Goal: Information Seeking & Learning: Learn about a topic

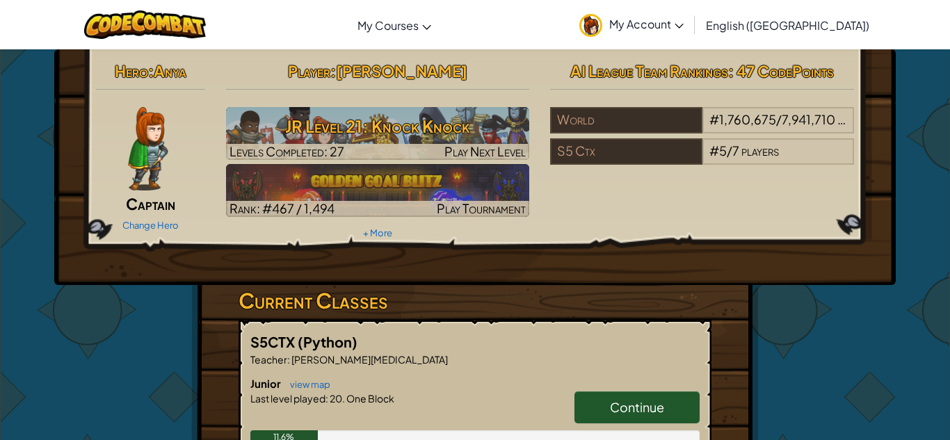
click at [360, 376] on h6 "Junior view map" at bounding box center [474, 383] width 449 height 15
click at [593, 392] on link "Continue" at bounding box center [636, 407] width 125 height 32
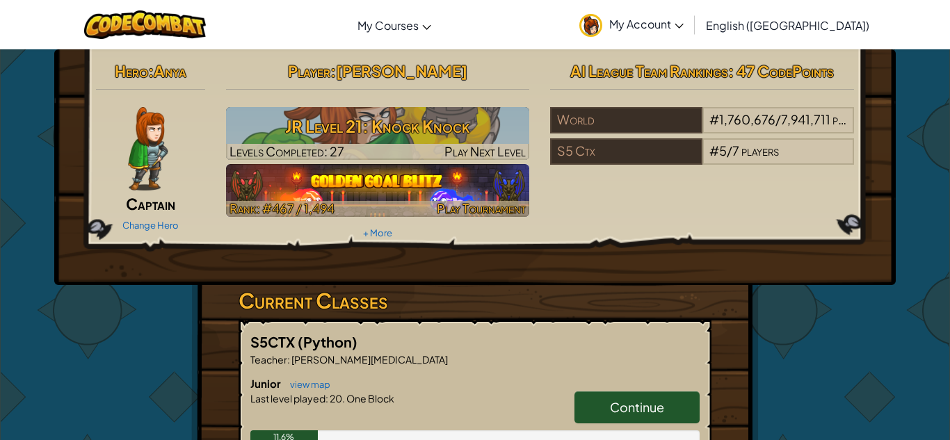
click at [322, 197] on img at bounding box center [378, 190] width 304 height 53
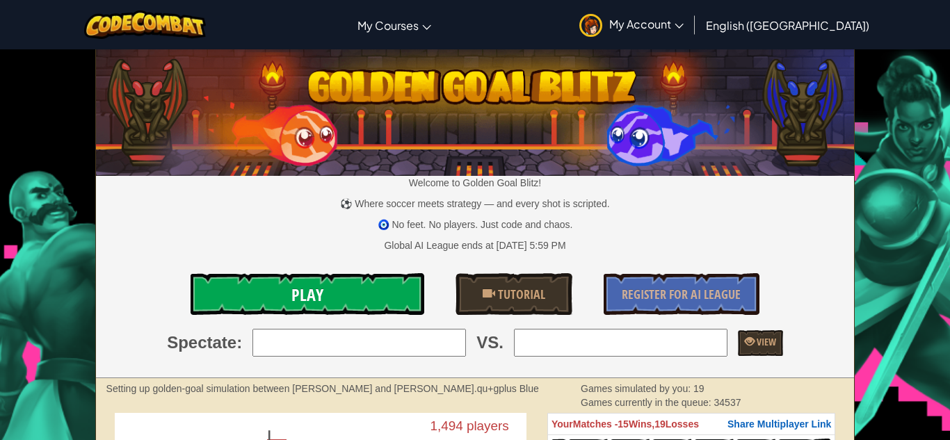
click at [330, 296] on link "Play" at bounding box center [308, 294] width 234 height 42
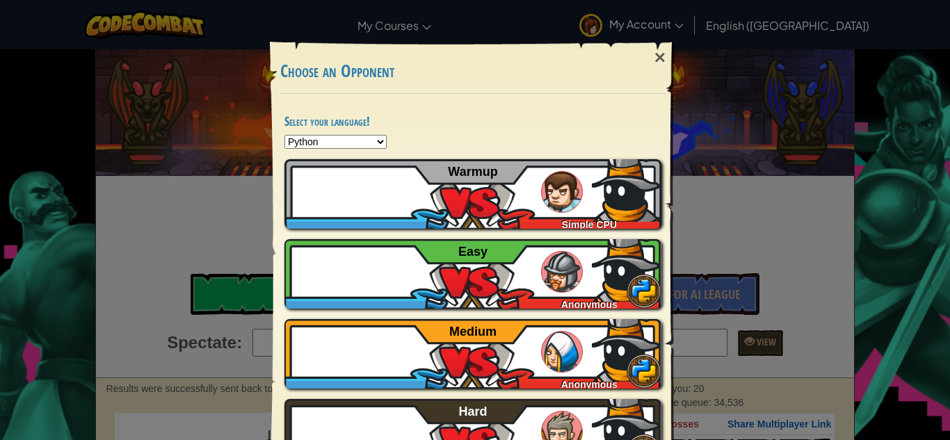
click at [725, 125] on div "× Choose an Opponent Select your language! Python JavaScript CoffeeScript Lua C…" at bounding box center [475, 220] width 950 height 440
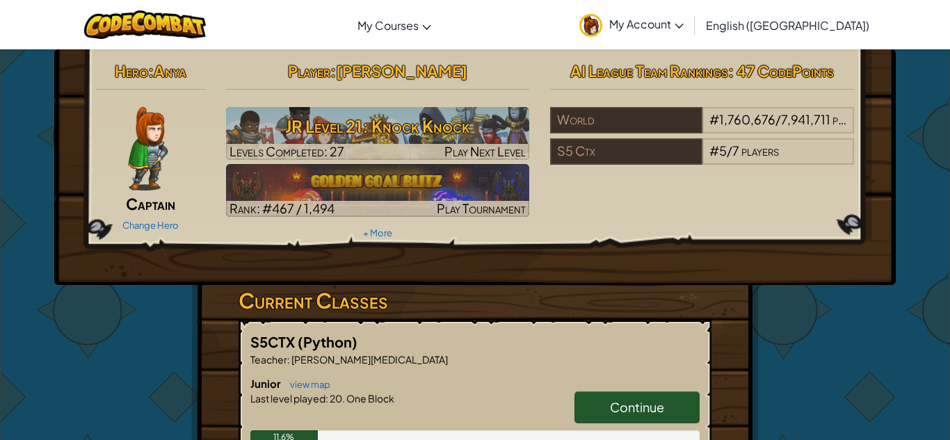
click at [623, 412] on span "Continue" at bounding box center [637, 407] width 54 height 16
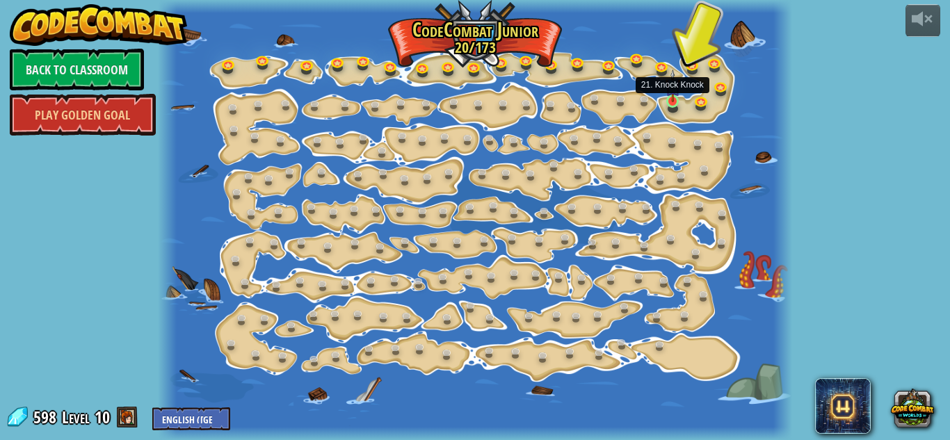
click at [672, 99] on img at bounding box center [672, 86] width 15 height 33
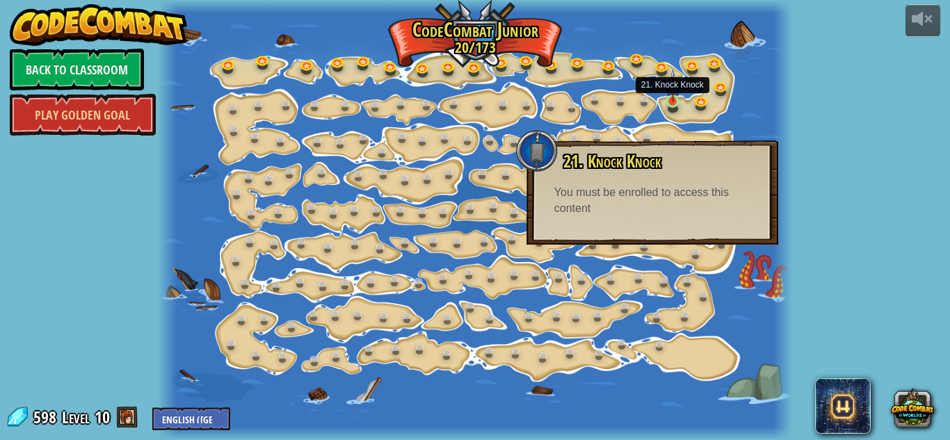
click at [673, 99] on img at bounding box center [672, 86] width 15 height 33
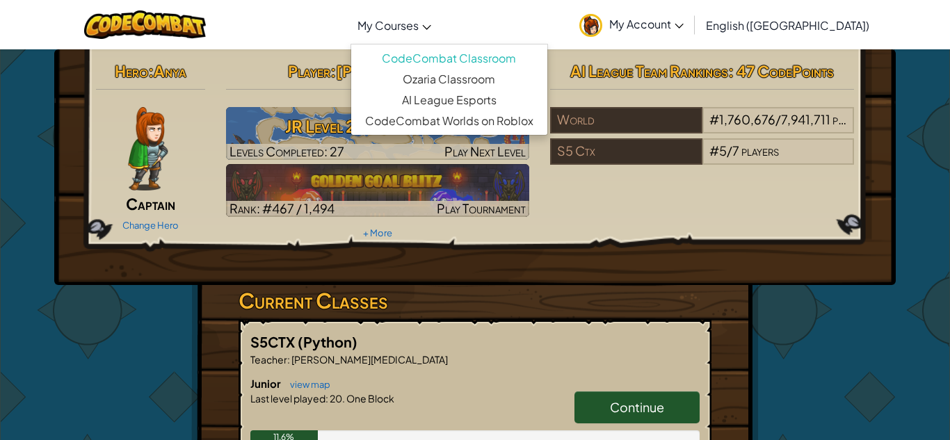
click at [419, 32] on span "My Courses" at bounding box center [387, 25] width 61 height 15
click at [431, 26] on icon at bounding box center [427, 27] width 8 height 5
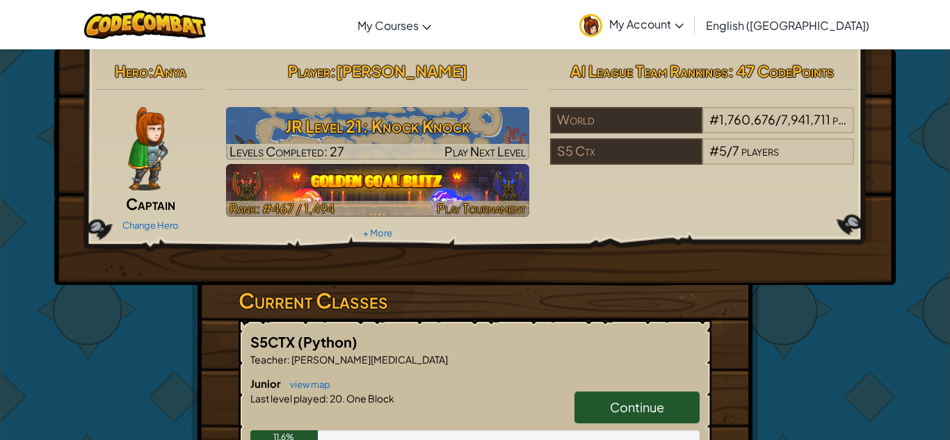
click at [339, 201] on div at bounding box center [378, 209] width 304 height 16
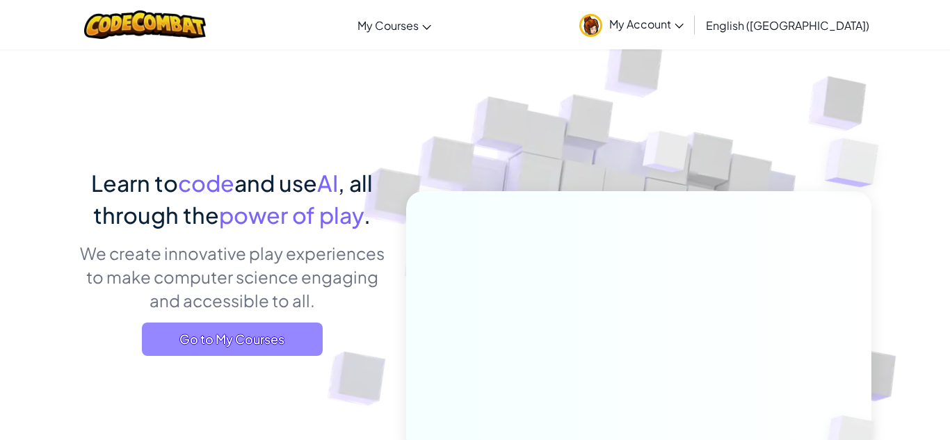
click at [184, 353] on span "Go to My Courses" at bounding box center [232, 339] width 181 height 33
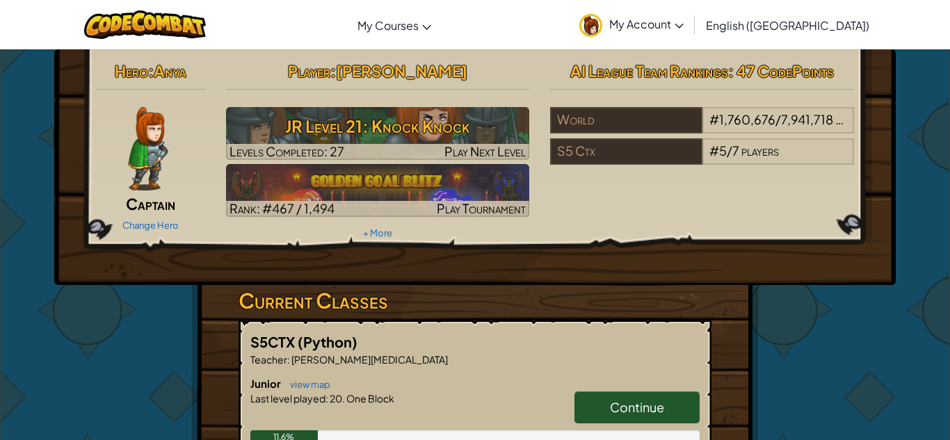
click at [561, 207] on div "Hero : Anya Captain Change Hero Player : [PERSON_NAME] Level 21: Knock Knock Le…" at bounding box center [475, 149] width 779 height 187
click at [558, 204] on div "Hero : Anya Captain Change Hero Player : [PERSON_NAME] Level 21: Knock Knock Le…" at bounding box center [475, 149] width 779 height 187
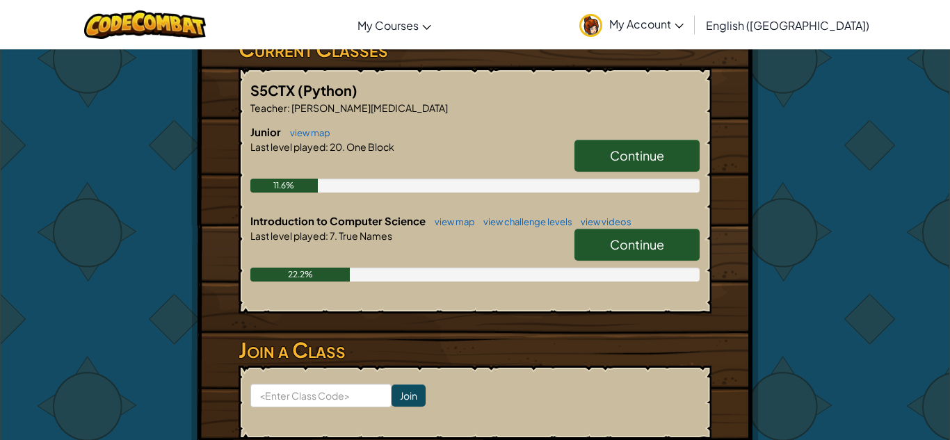
scroll to position [253, 0]
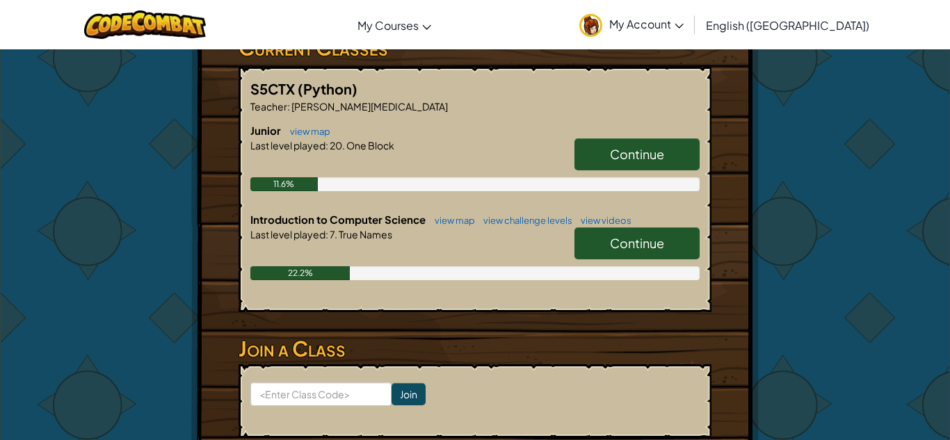
click at [579, 252] on link "Continue" at bounding box center [636, 243] width 125 height 32
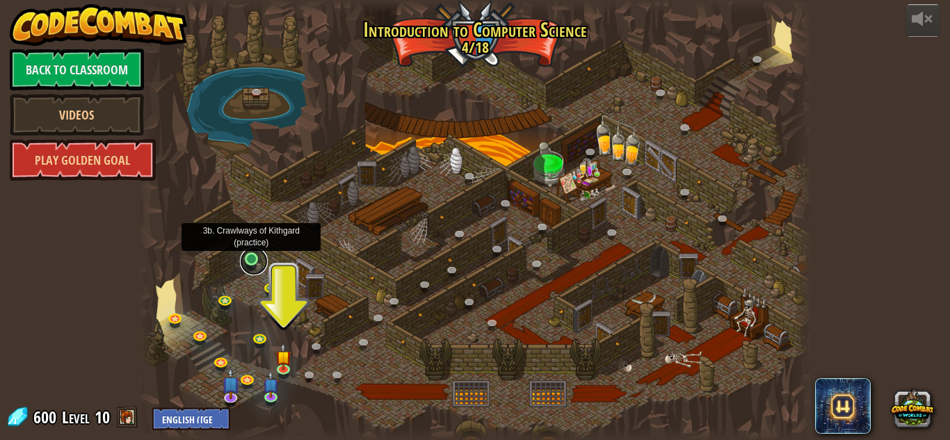
click at [251, 268] on link at bounding box center [254, 262] width 28 height 28
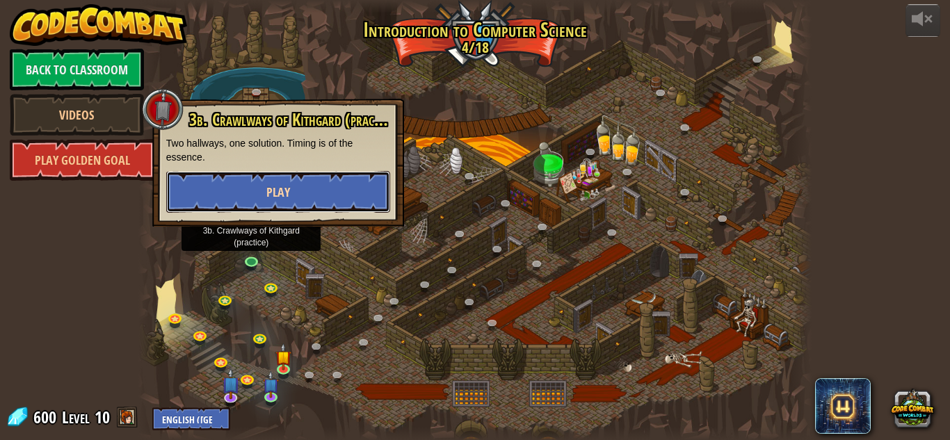
click at [280, 186] on span "Play" at bounding box center [278, 192] width 24 height 17
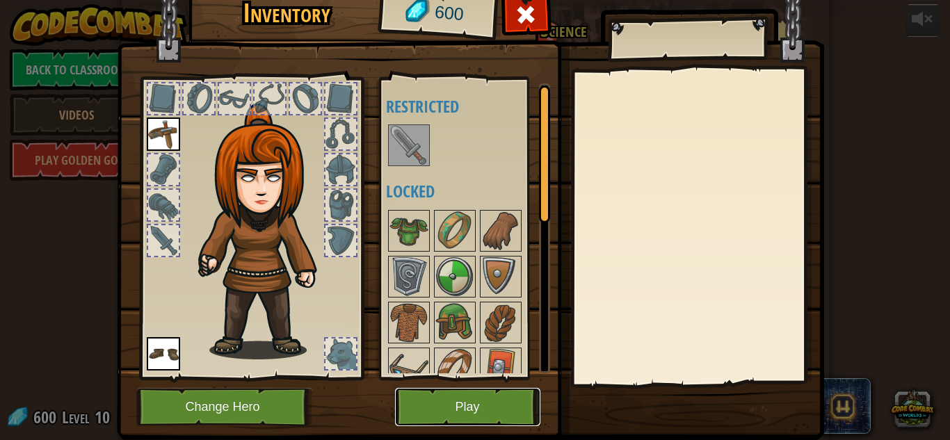
click at [456, 412] on button "Play" at bounding box center [467, 407] width 145 height 38
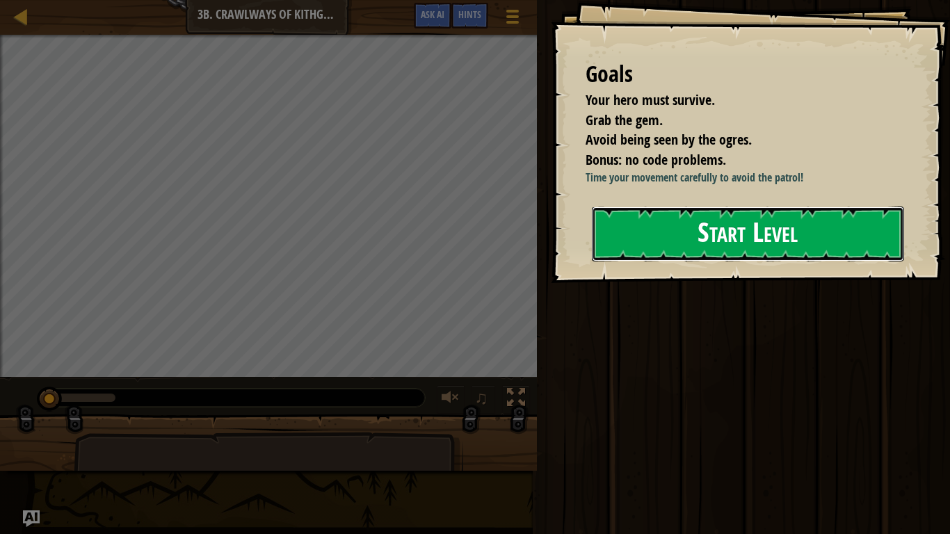
click at [703, 259] on button "Start Level" at bounding box center [748, 233] width 312 height 55
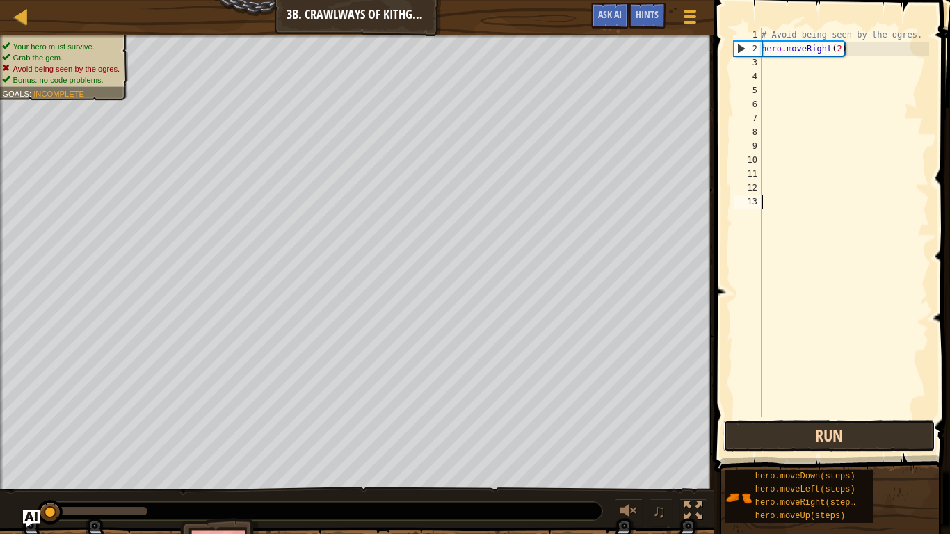
click at [775, 433] on button "Run" at bounding box center [829, 436] width 212 height 32
click at [781, 420] on button "Run" at bounding box center [829, 436] width 212 height 32
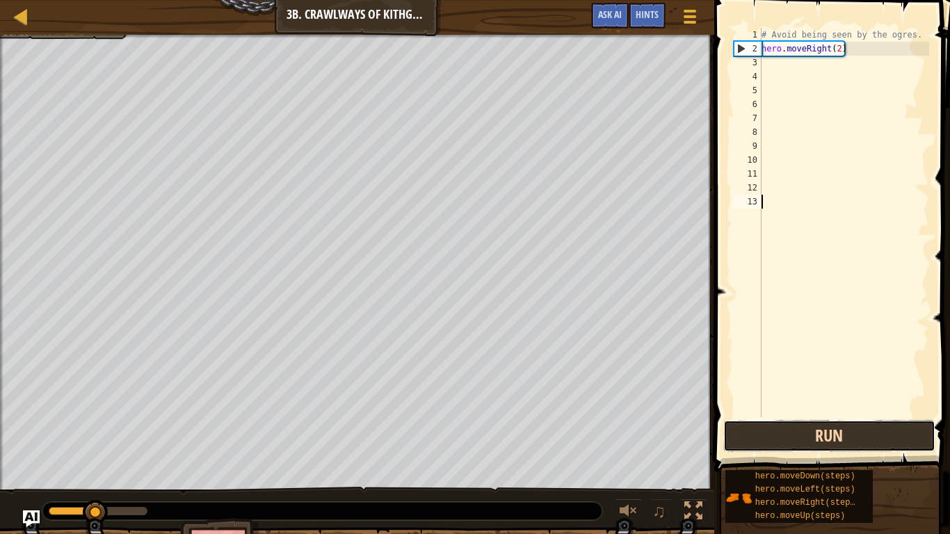
click at [781, 420] on button "Run" at bounding box center [829, 436] width 212 height 32
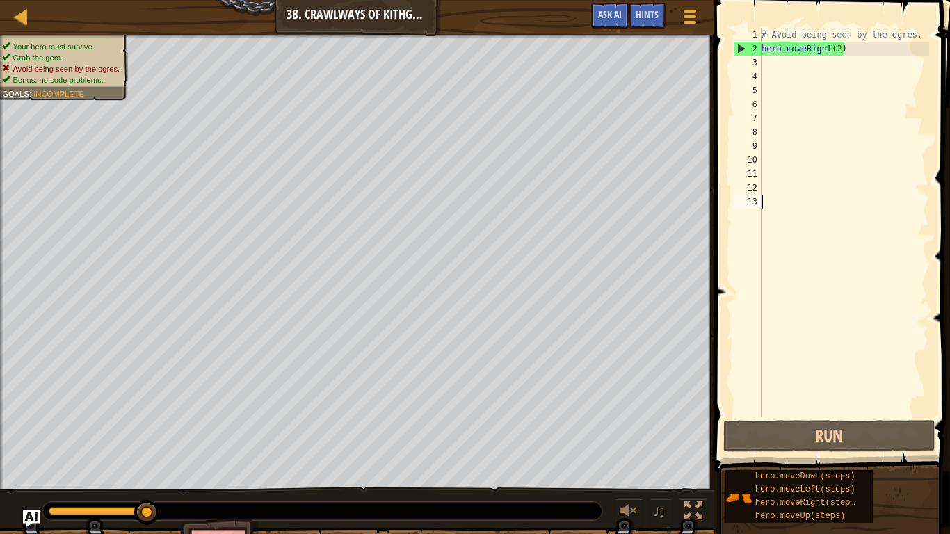
click at [839, 49] on div "# Avoid being seen by the ogres. hero . moveRight ( 2 )" at bounding box center [844, 236] width 170 height 417
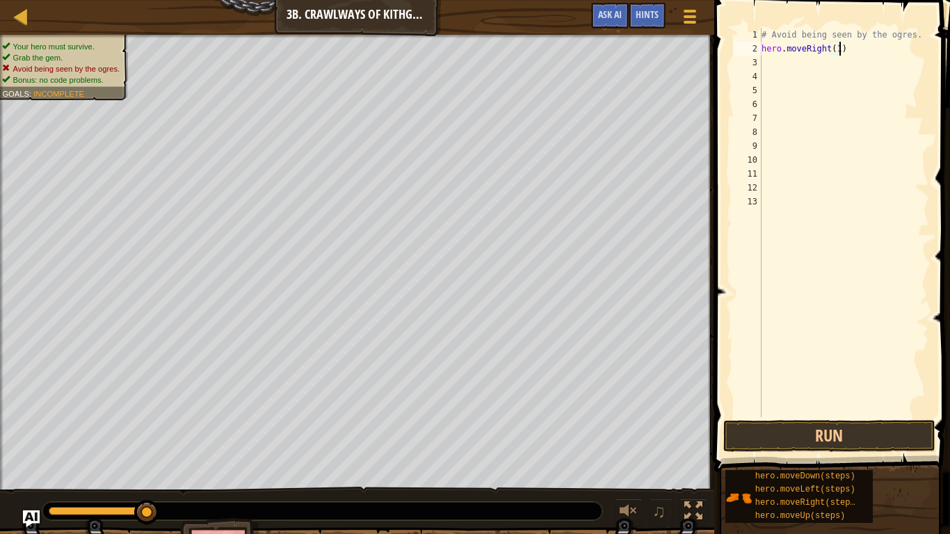
scroll to position [6, 11]
type textarea "hero.moveRight(1)"
click at [822, 439] on button "Run" at bounding box center [829, 436] width 212 height 32
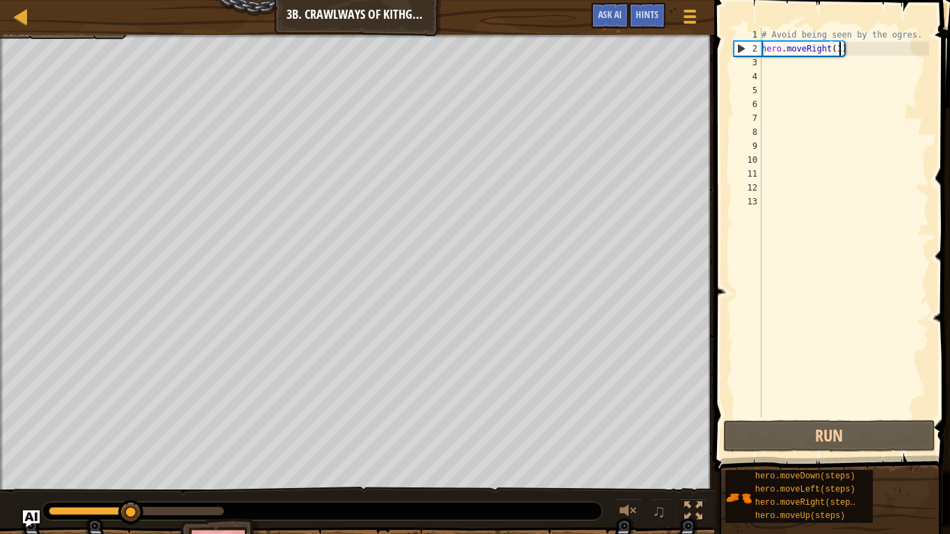
click at [779, 70] on div "# Avoid being seen by the ogres. hero . moveRight ( 1 )" at bounding box center [844, 236] width 170 height 417
click at [774, 65] on div "# Avoid being seen by the ogres. hero . moveRight ( 1 )" at bounding box center [844, 236] width 170 height 417
type textarea "m"
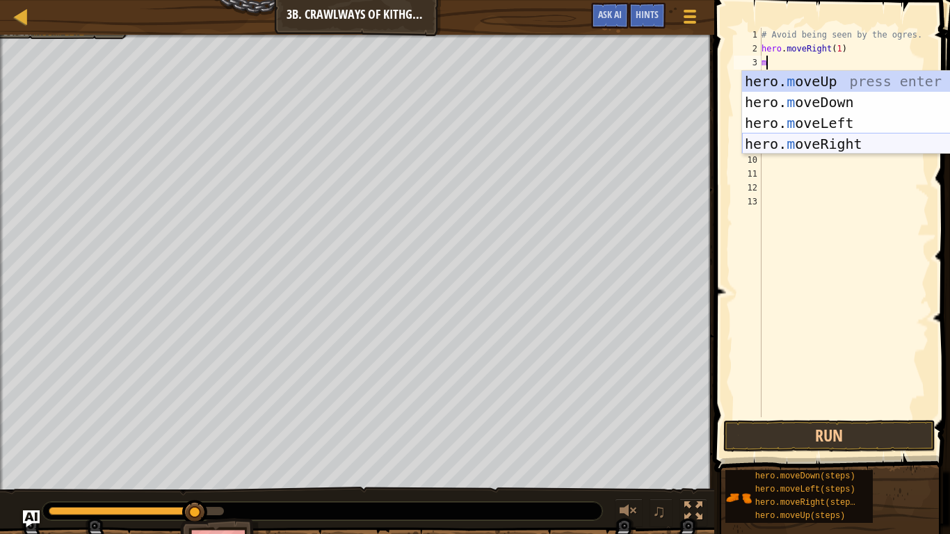
click at [791, 136] on div "hero. m oveUp press enter hero. m oveDown press enter hero. m oveLeft press ent…" at bounding box center [873, 133] width 263 height 125
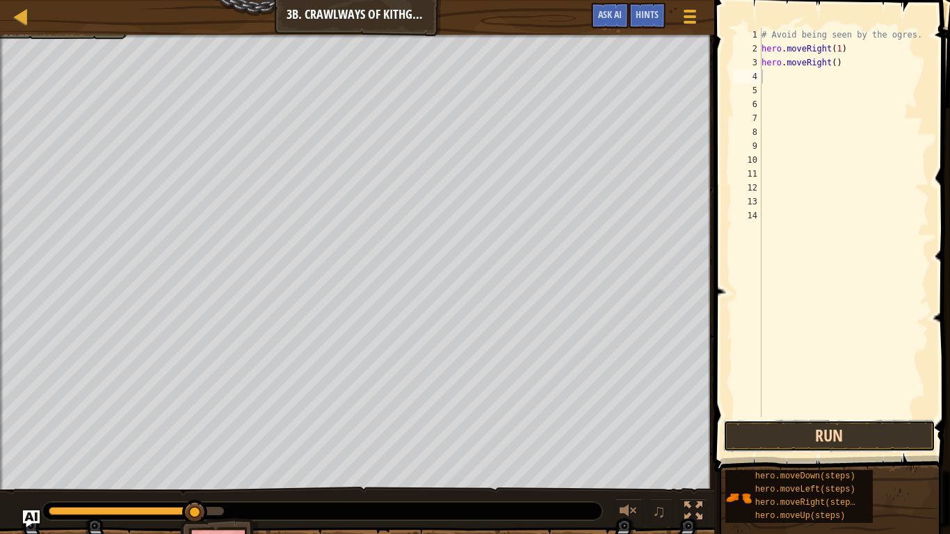
click at [824, 423] on button "Run" at bounding box center [829, 436] width 212 height 32
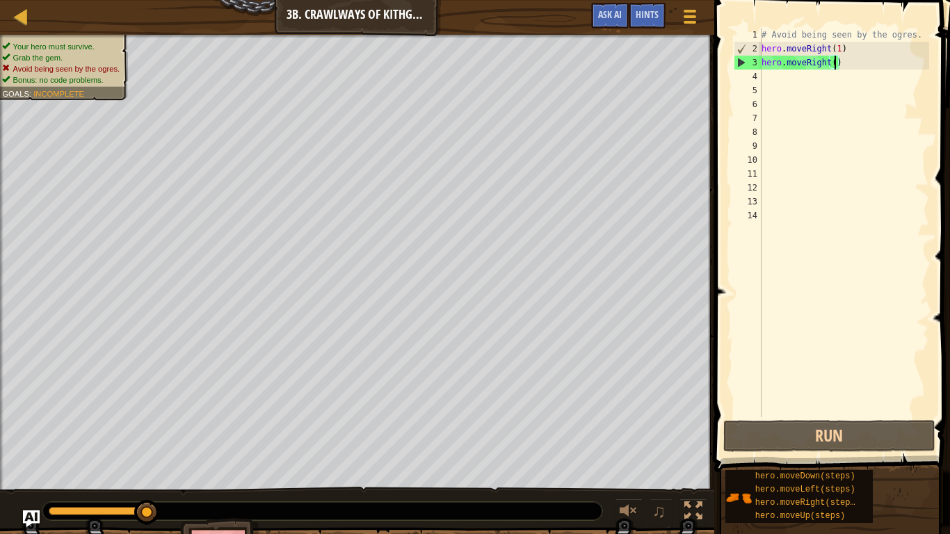
click at [835, 62] on div "# Avoid being seen by the ogres. hero . moveRight ( 1 ) hero . moveRight ( )" at bounding box center [844, 236] width 170 height 417
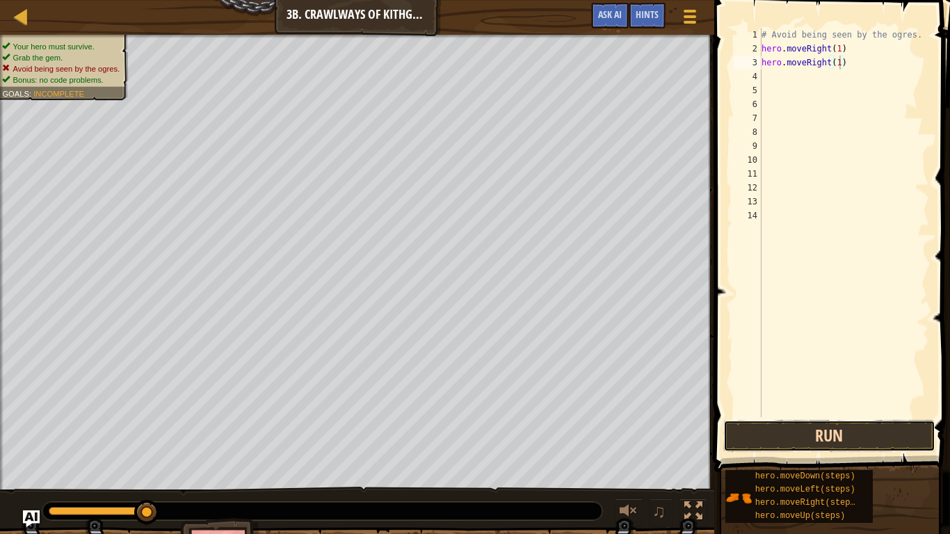
click at [866, 426] on button "Run" at bounding box center [829, 436] width 212 height 32
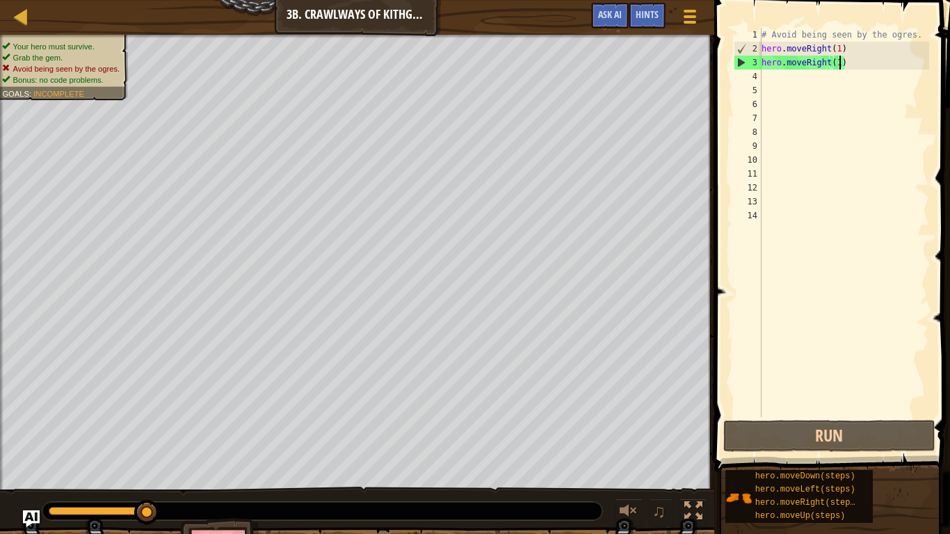
scroll to position [6, 10]
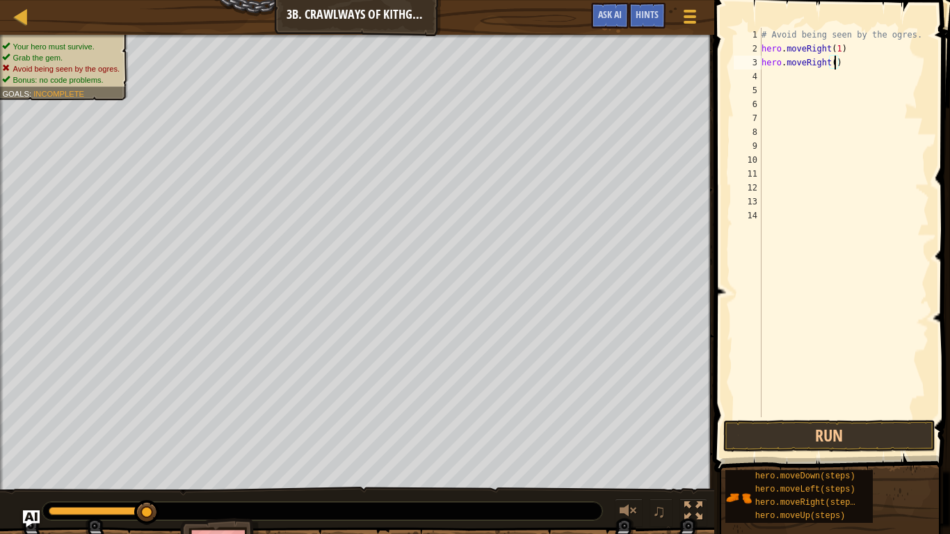
click at [829, 65] on div "# Avoid being seen by the ogres. hero . moveRight ( 1 ) hero . moveRight ( )" at bounding box center [844, 236] width 170 height 417
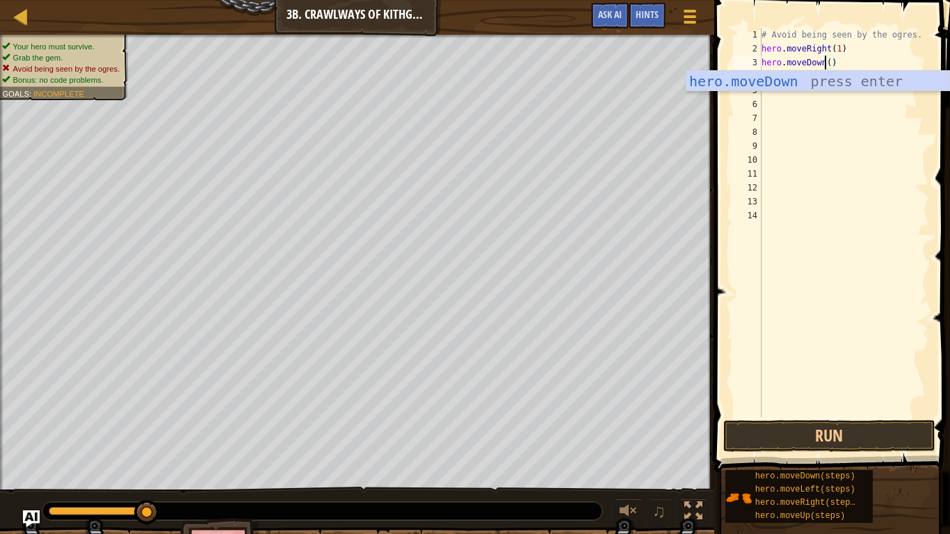
scroll to position [6, 8]
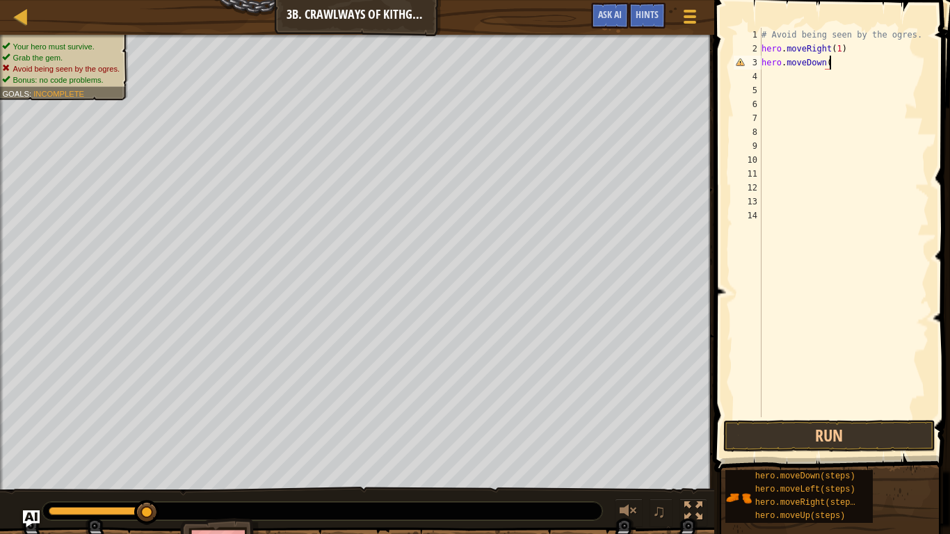
type textarea "hero.moveDown()"
click at [805, 439] on button "Run" at bounding box center [829, 436] width 212 height 32
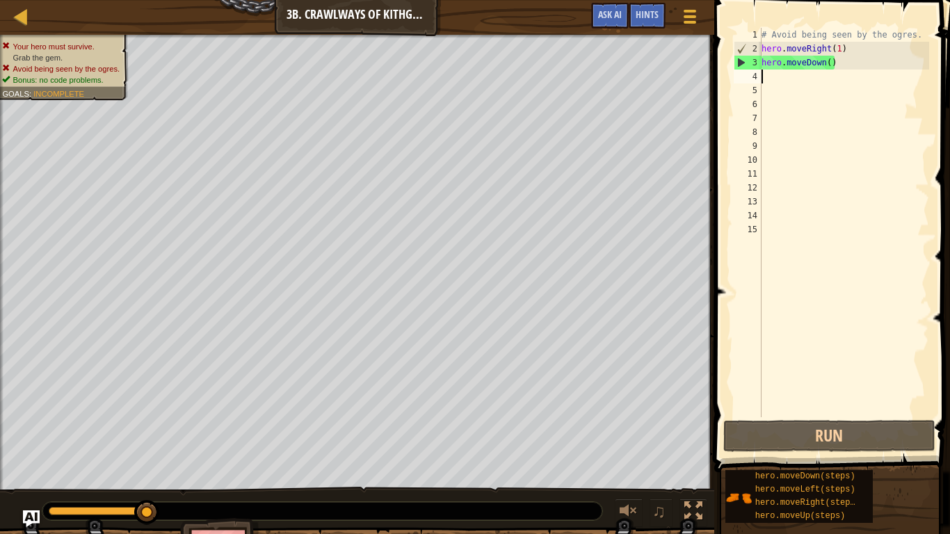
click at [841, 69] on div "# Avoid being seen by the ogres. hero . moveRight ( 1 ) hero . moveDown ( )" at bounding box center [844, 236] width 170 height 417
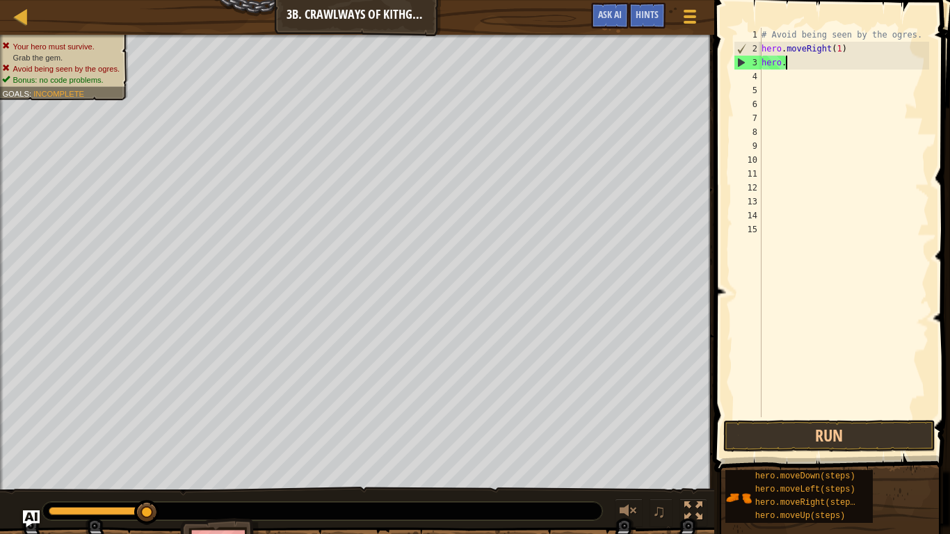
scroll to position [6, 1]
type textarea "h"
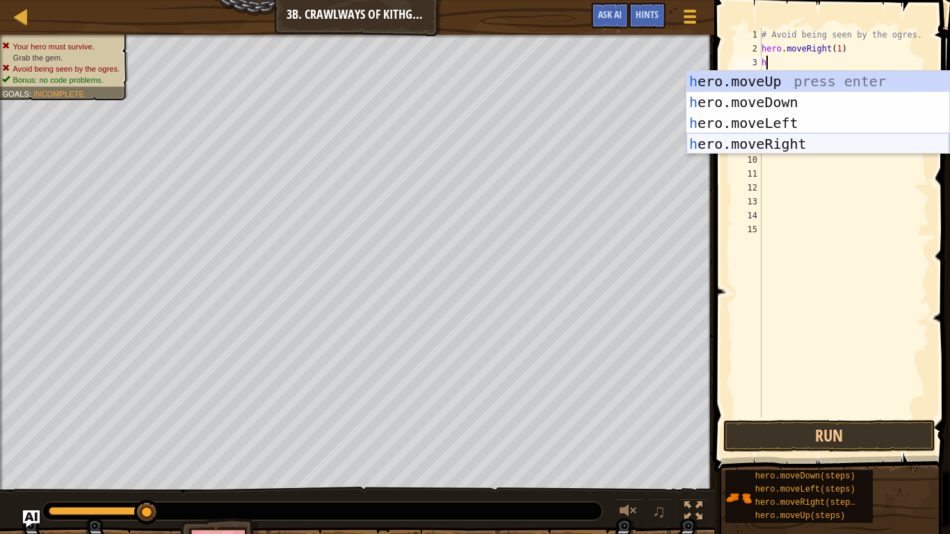
click at [802, 142] on div "h ero.moveUp press enter h ero.moveDown press enter h ero.moveLeft press enter …" at bounding box center [817, 133] width 263 height 125
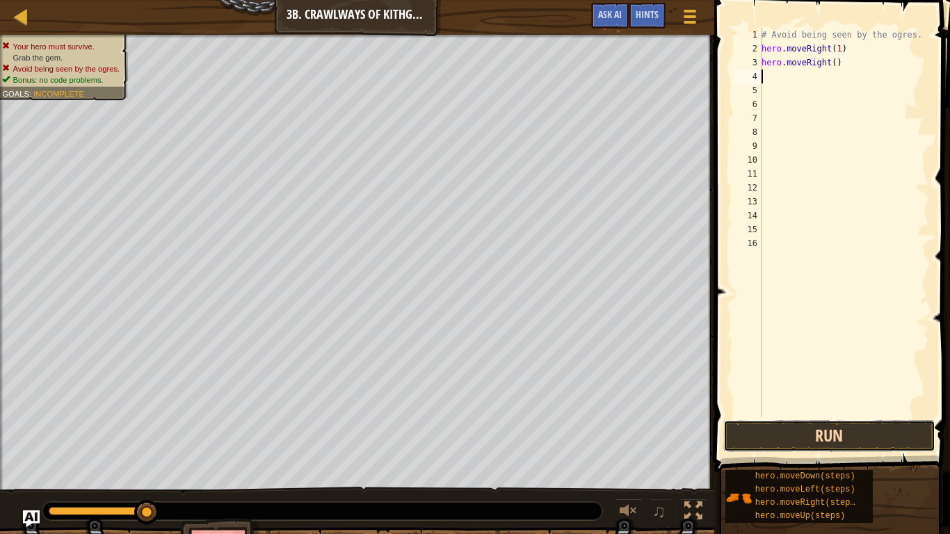
click at [777, 430] on button "Run" at bounding box center [829, 436] width 212 height 32
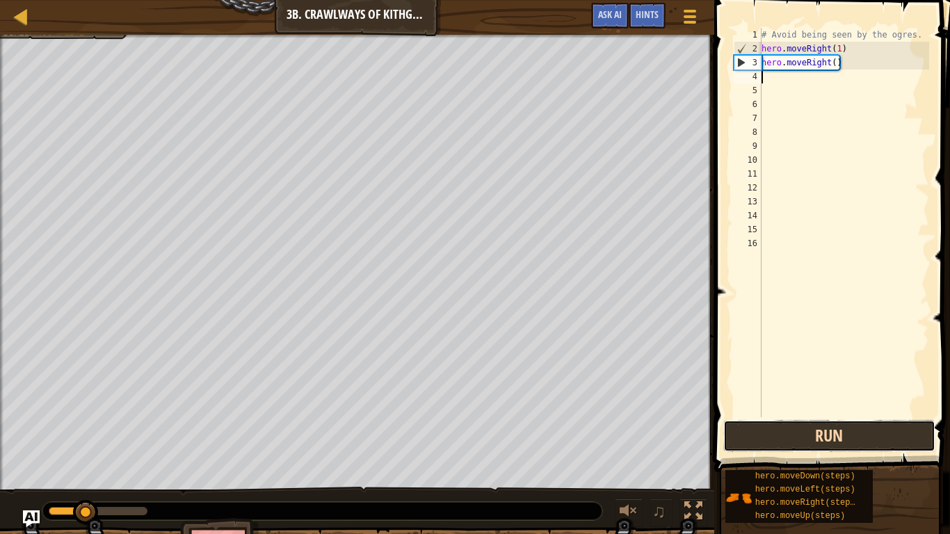
click at [778, 430] on button "Run" at bounding box center [829, 436] width 212 height 32
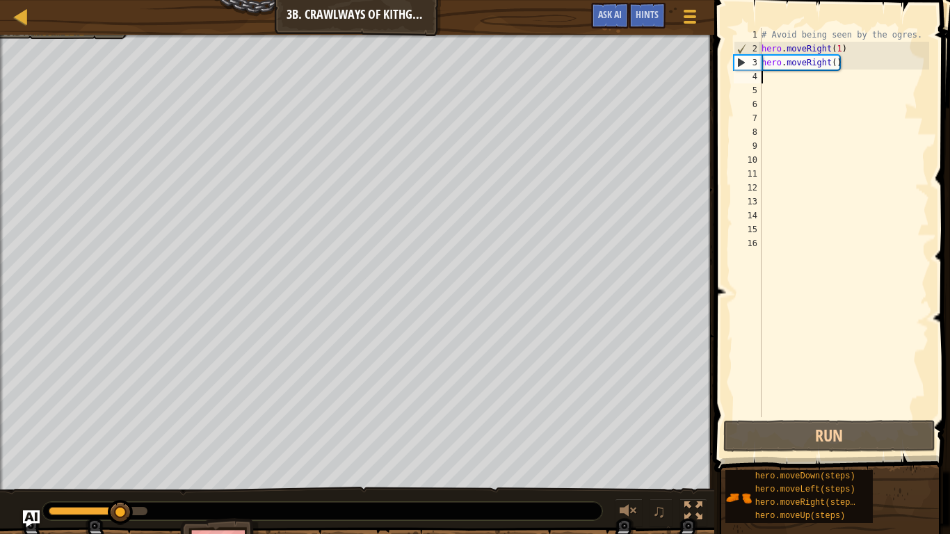
click at [835, 65] on div "# Avoid being seen by the ogres. hero . moveRight ( 1 ) hero . moveRight ( )" at bounding box center [844, 236] width 170 height 417
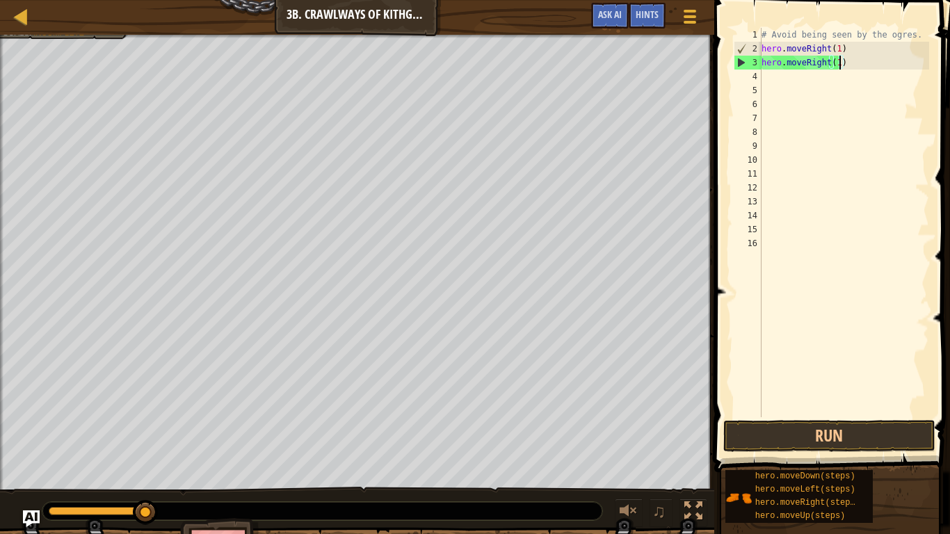
scroll to position [6, 11]
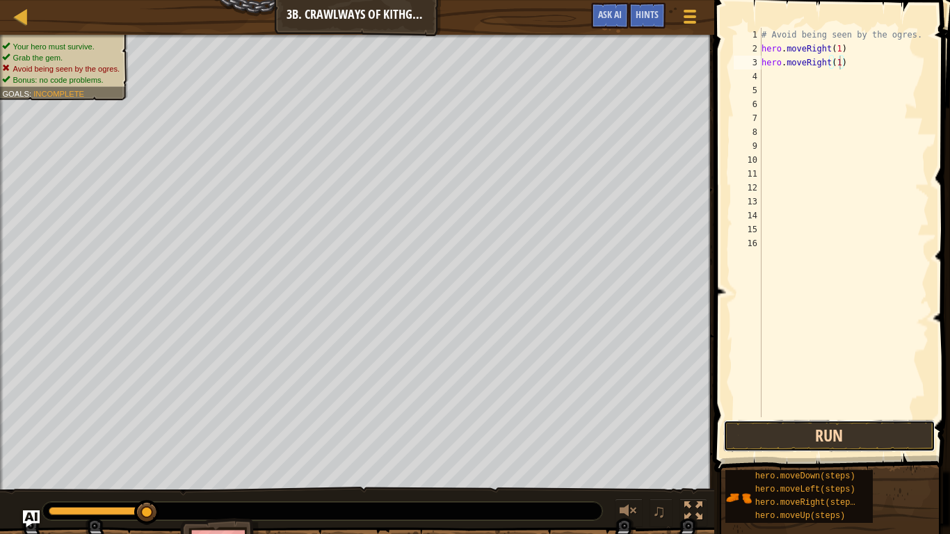
click at [768, 421] on button "Run" at bounding box center [829, 436] width 212 height 32
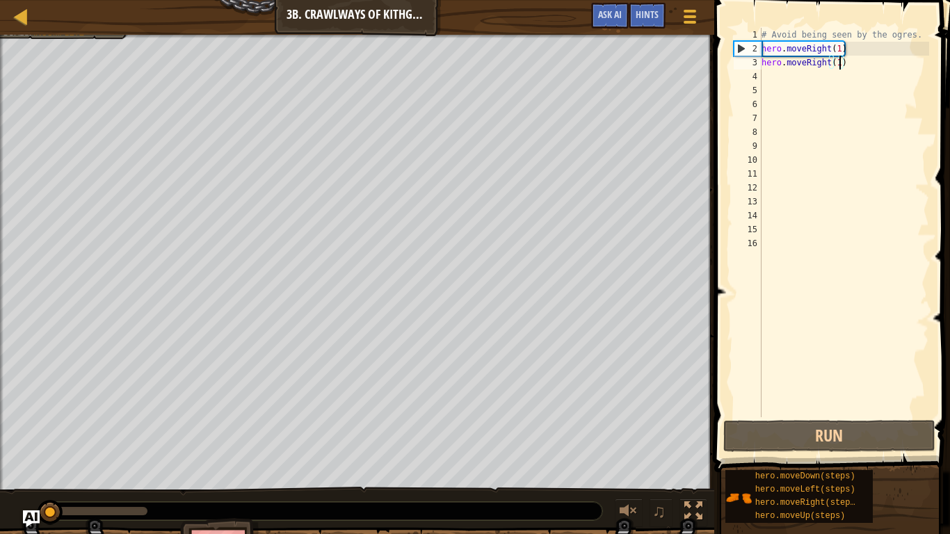
drag, startPoint x: 138, startPoint y: 511, endPoint x: 9, endPoint y: 533, distance: 130.5
click at [9, 439] on div "Your hero must survive. Grab the gem. Avoid being seen by the ogres. Bonus: no …" at bounding box center [475, 309] width 950 height 549
click at [857, 67] on div "# Avoid being seen by the ogres. hero . moveRight ( 1 ) hero . moveRight ( 1 )" at bounding box center [844, 236] width 170 height 417
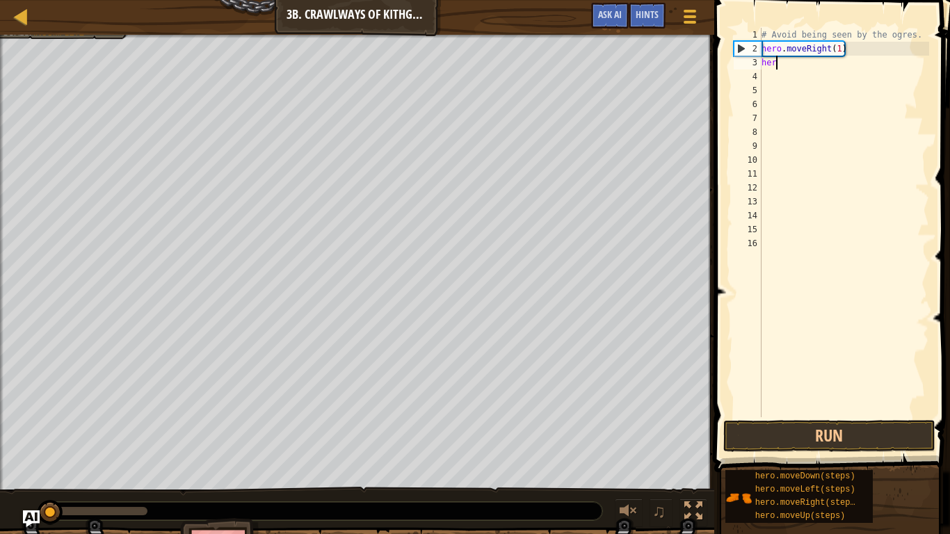
scroll to position [6, 0]
type textarea "h"
click at [841, 49] on div "# Avoid being seen by the ogres. hero . moveRight ( 1 )" at bounding box center [844, 236] width 170 height 417
type textarea "hero.moveRight(2)"
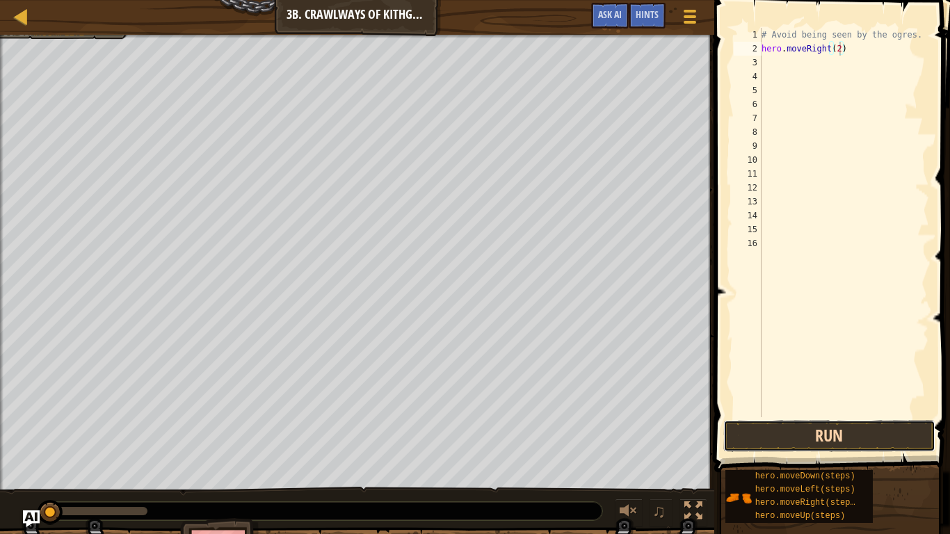
click at [770, 435] on button "Run" at bounding box center [829, 436] width 212 height 32
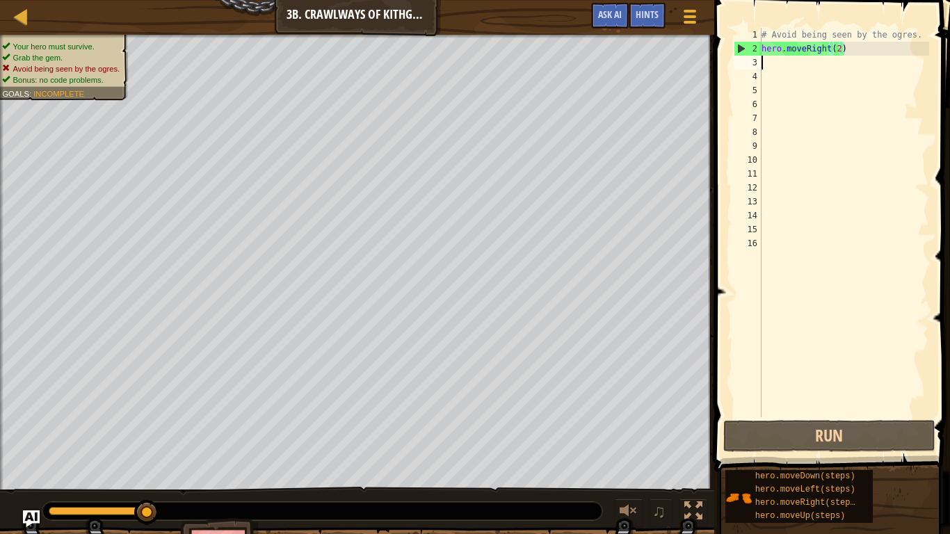
click at [769, 69] on div "# Avoid being seen by the ogres. hero . moveRight ( 2 )" at bounding box center [844, 236] width 170 height 417
type textarea "h"
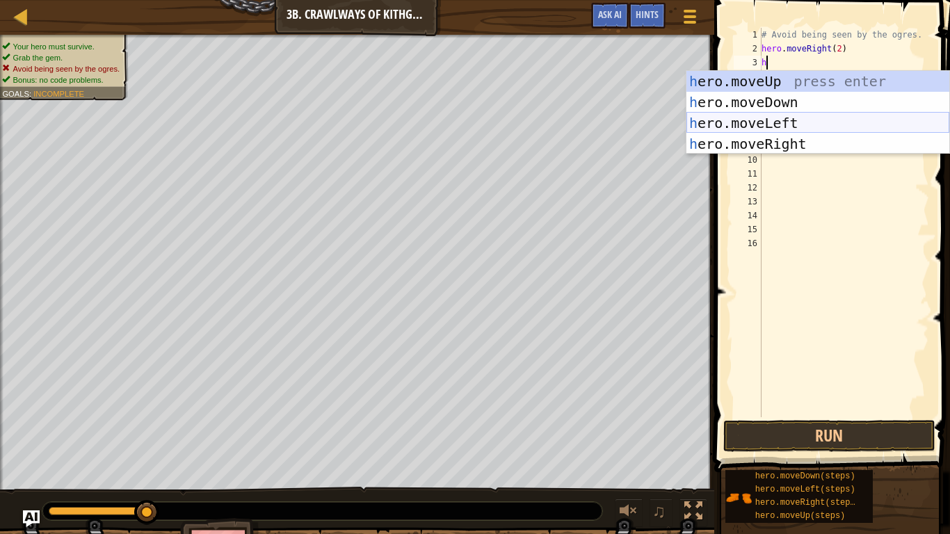
click at [773, 125] on div "h ero.moveUp press enter h ero.moveDown press enter h ero.moveLeft press enter …" at bounding box center [817, 133] width 263 height 125
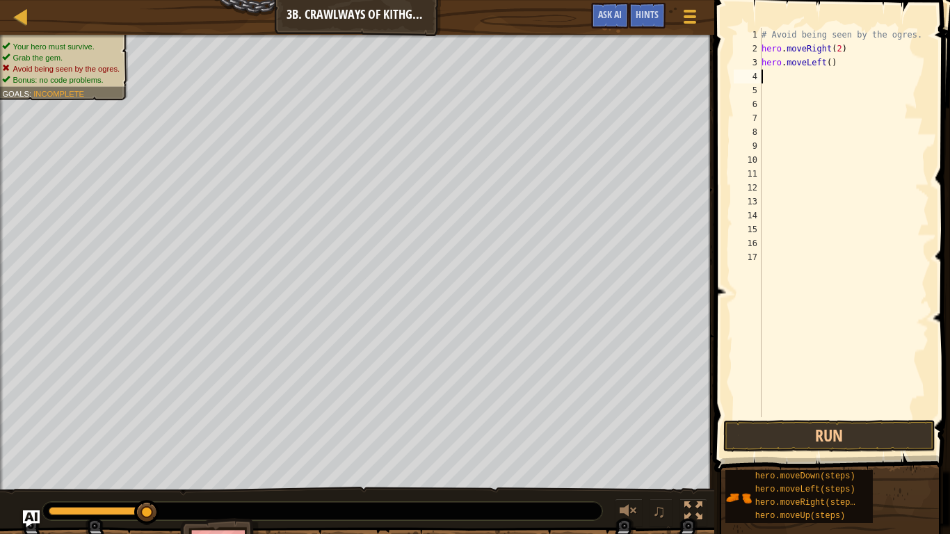
click at [831, 67] on div "# Avoid being seen by the ogres. hero . moveRight ( 2 ) hero . moveLeft ( )" at bounding box center [844, 236] width 170 height 417
click at [832, 433] on button "Run" at bounding box center [829, 436] width 212 height 32
type textarea "hero.moveLeft(4)"
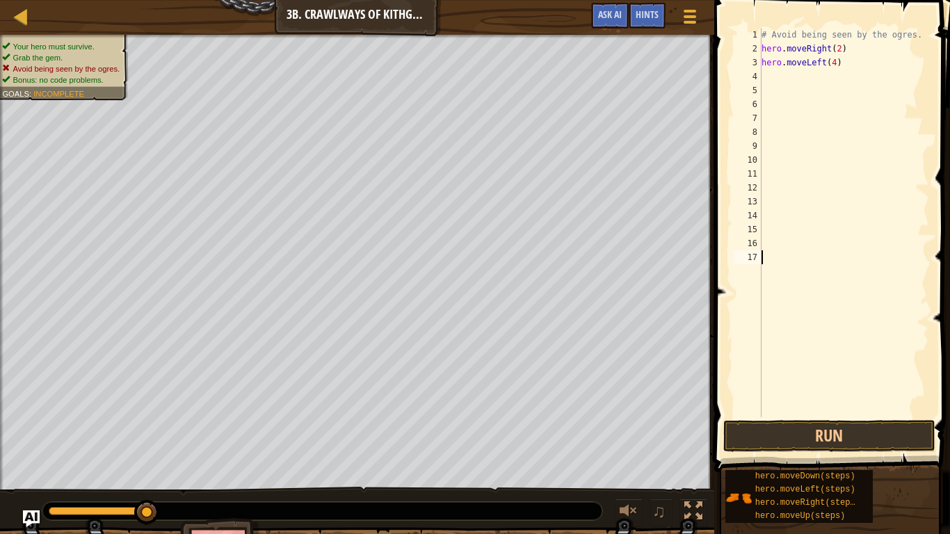
scroll to position [6, 0]
click at [759, 431] on button "Run" at bounding box center [829, 436] width 212 height 32
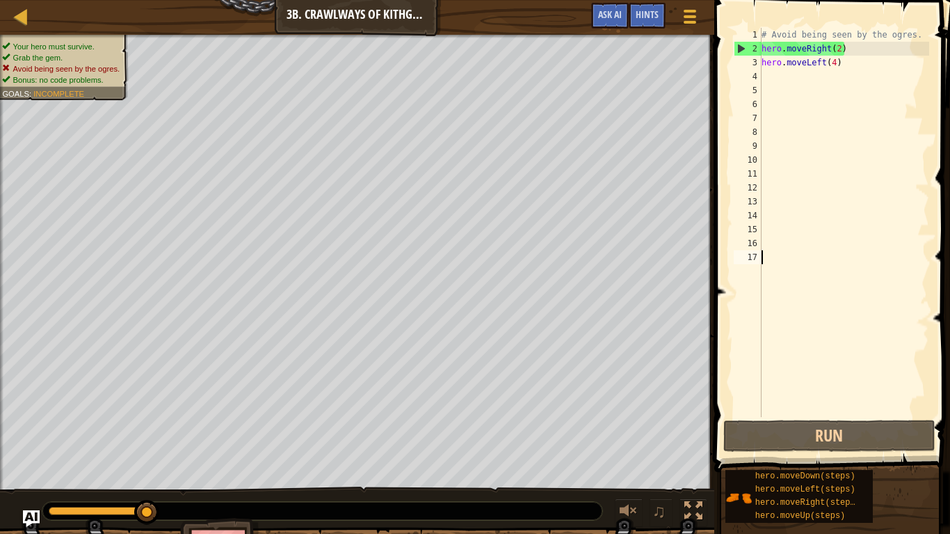
click at [835, 65] on div "# Avoid being seen by the ogres. hero . moveRight ( 2 ) hero . moveLeft ( 4 )" at bounding box center [844, 236] width 170 height 417
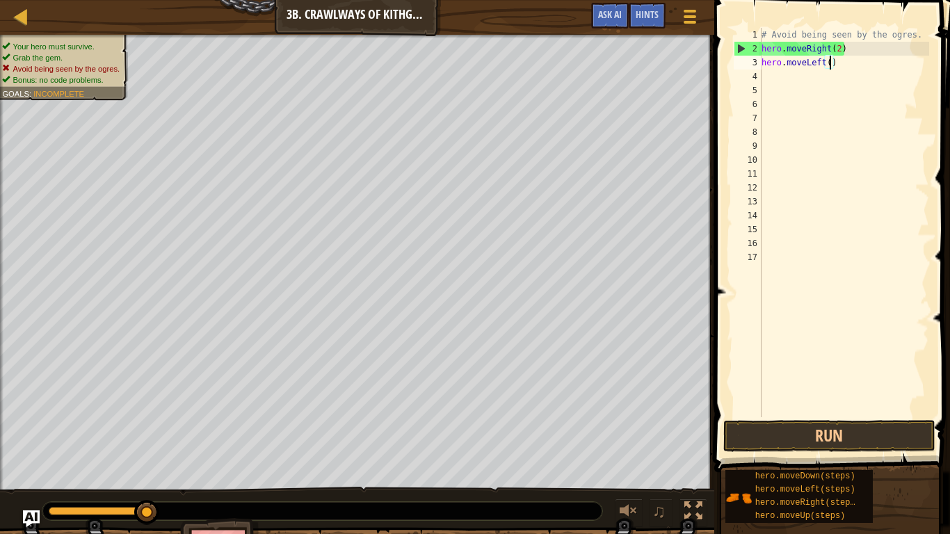
scroll to position [6, 10]
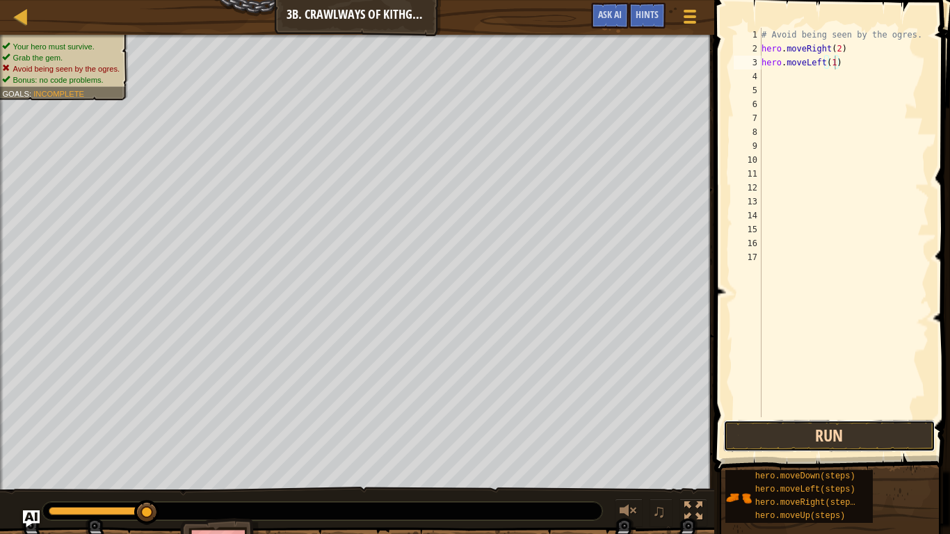
click at [791, 439] on button "Run" at bounding box center [829, 436] width 212 height 32
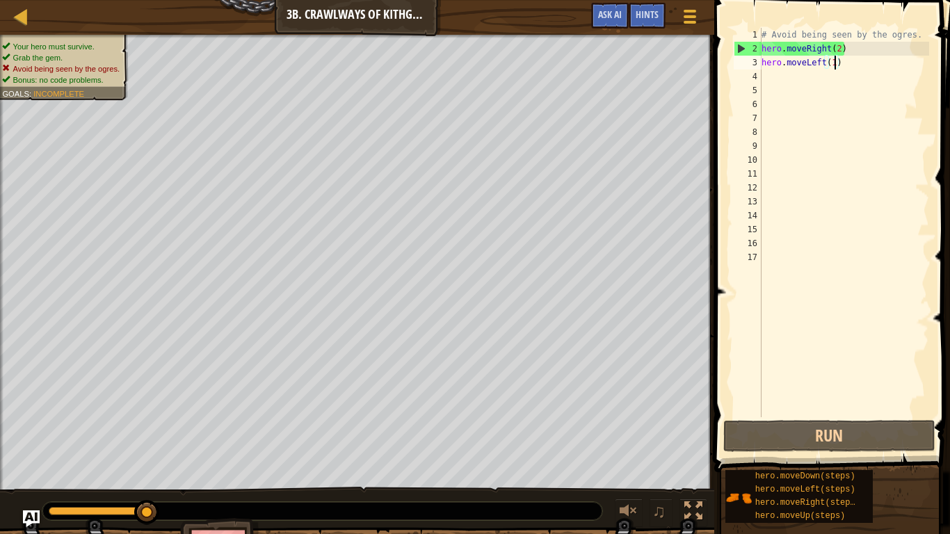
click at [848, 61] on div "# Avoid being seen by the ogres. hero . moveRight ( 2 ) hero . moveLeft ( 1 )" at bounding box center [844, 236] width 170 height 417
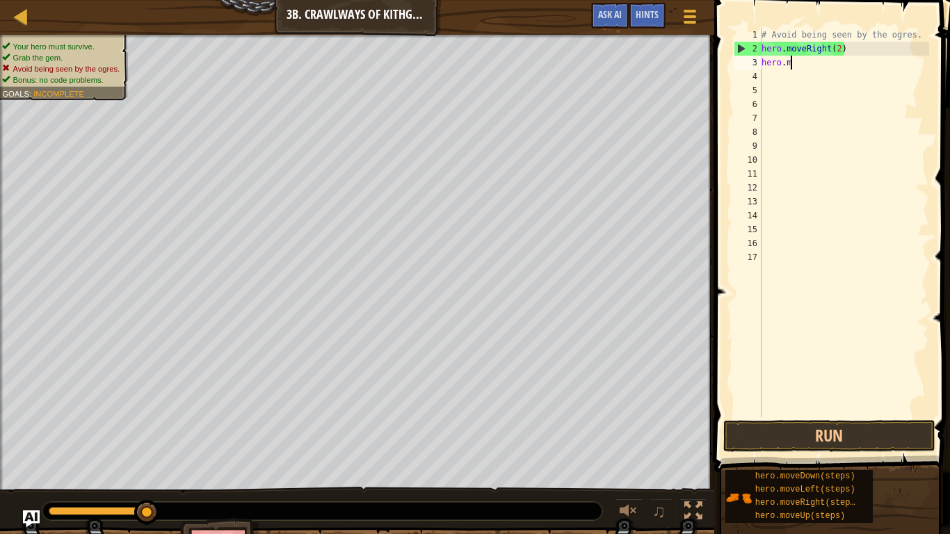
scroll to position [6, 1]
type textarea "h"
click at [842, 49] on div "# Avoid being seen by the ogres. hero . moveRight ( 2 )" at bounding box center [844, 236] width 170 height 417
click at [840, 49] on div "# Avoid being seen by the ogres. hero . moveRight ( 2 )" at bounding box center [844, 236] width 170 height 417
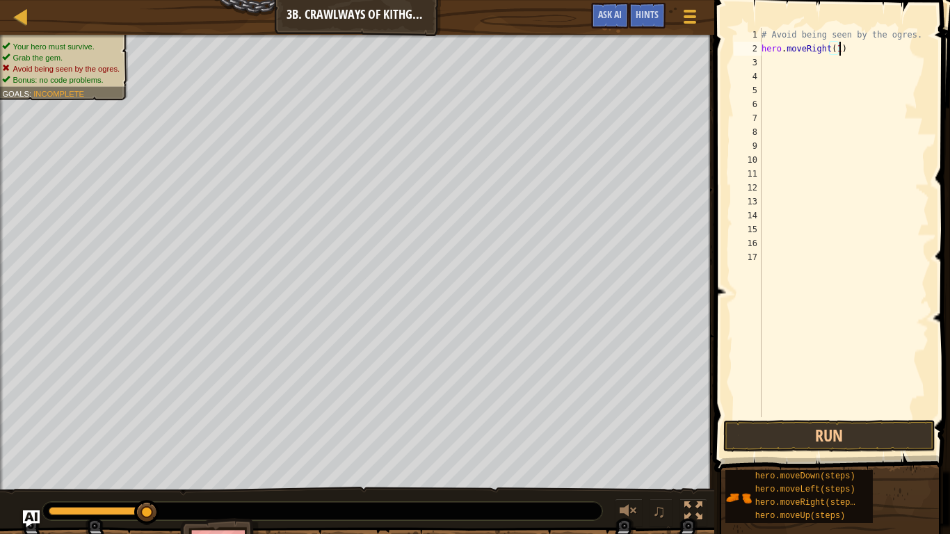
scroll to position [6, 11]
type textarea "hero.moveRight(1)"
click at [762, 439] on button "Run" at bounding box center [829, 436] width 212 height 32
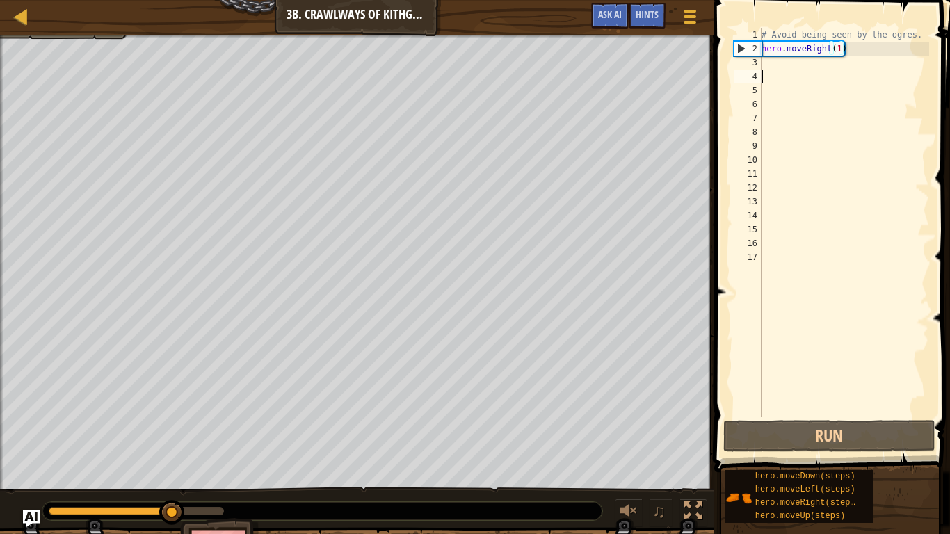
click at [767, 70] on div "# Avoid being seen by the ogres. hero . moveRight ( 1 )" at bounding box center [844, 236] width 170 height 417
click at [763, 65] on div "# Avoid being seen by the ogres. hero . moveRight ( 1 )" at bounding box center [844, 236] width 170 height 417
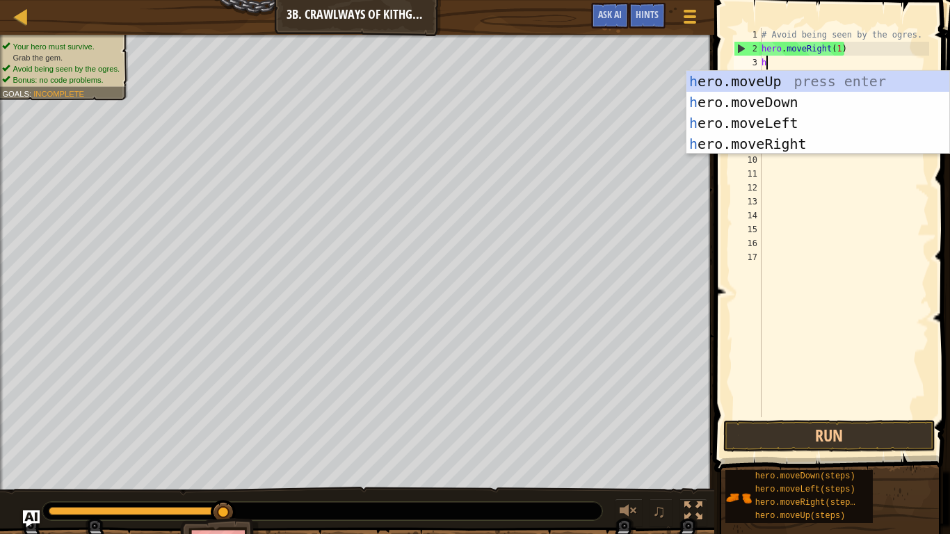
type textarea "he"
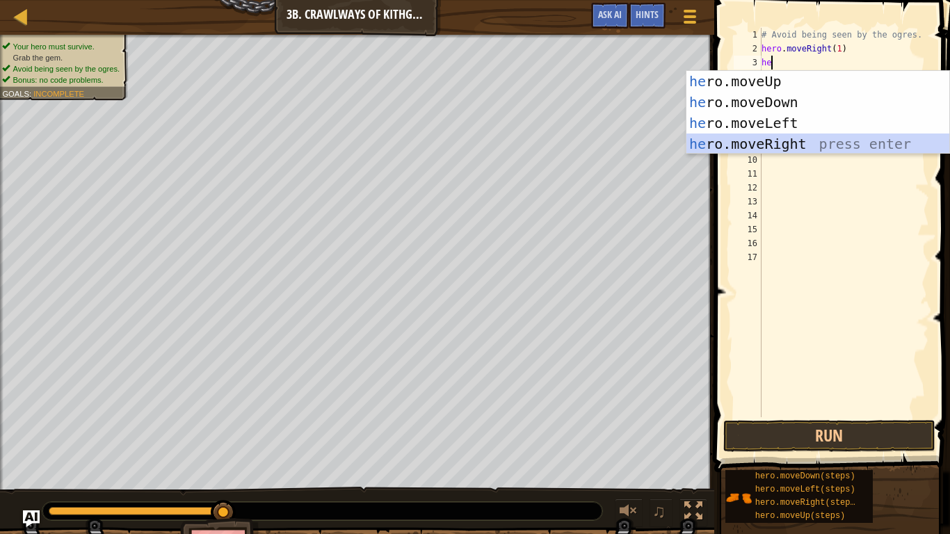
click at [774, 149] on div "he ro.moveUp press enter he ro.moveDown press enter he ro.moveLeft press enter …" at bounding box center [817, 133] width 263 height 125
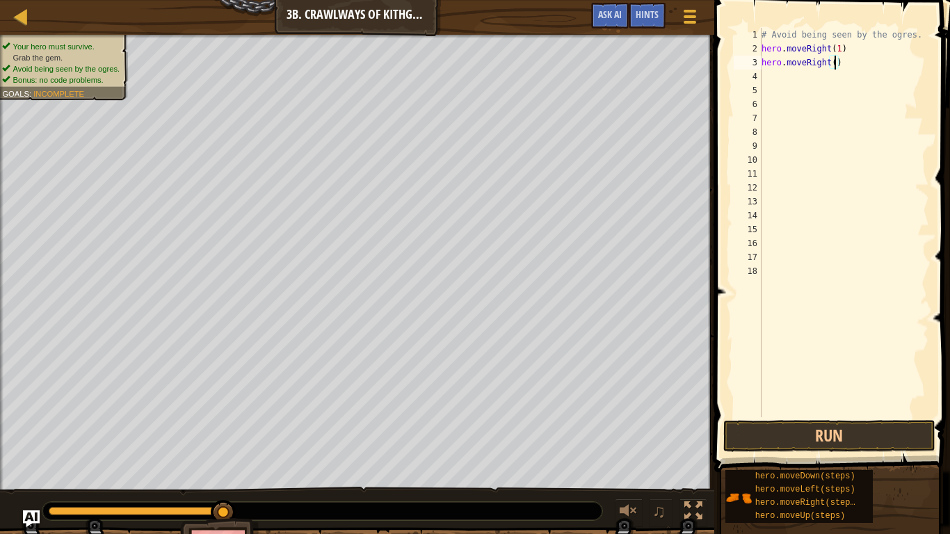
click at [836, 65] on div "# Avoid being seen by the ogres. hero . moveRight ( 1 ) hero . moveRight ( )" at bounding box center [844, 236] width 170 height 417
click at [790, 429] on button "Run" at bounding box center [829, 436] width 212 height 32
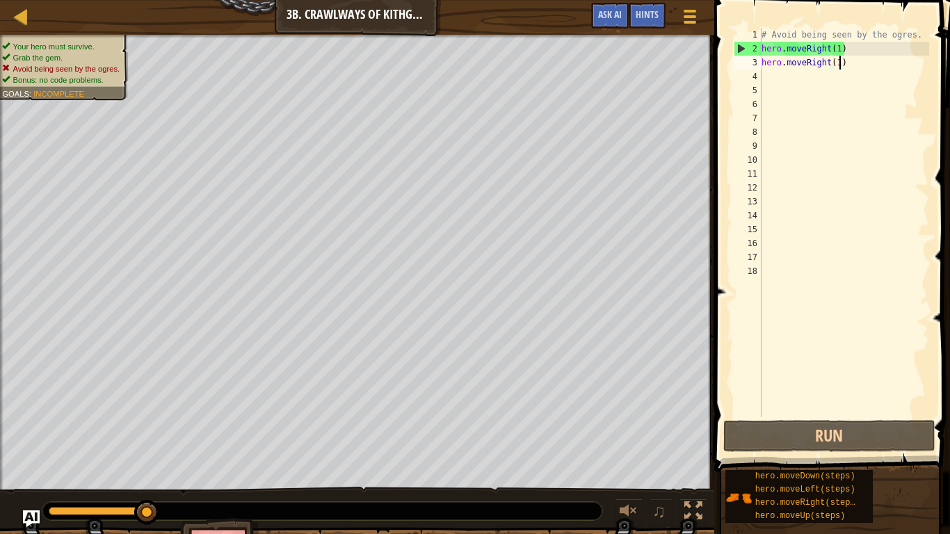
click at [843, 63] on div "# Avoid being seen by the ogres. hero . moveRight ( 1 ) hero . moveRight ( 1 )" at bounding box center [844, 236] width 170 height 417
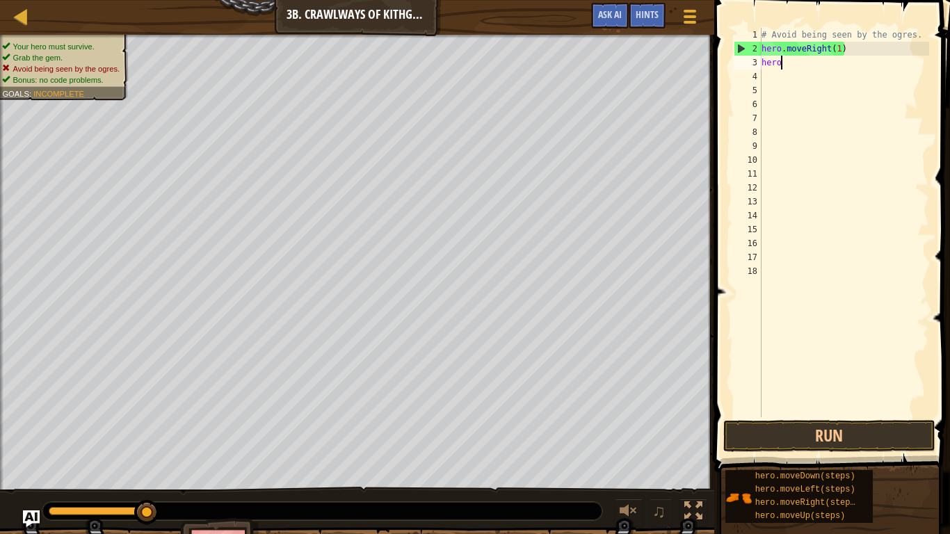
scroll to position [6, 0]
type textarea "h"
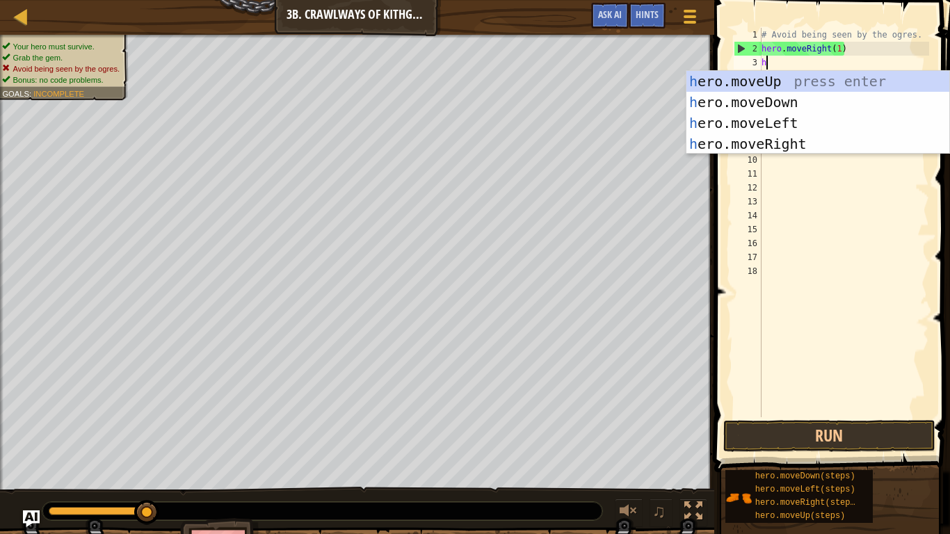
type textarea "he"
click at [864, 106] on div "he ro.moveUp press enter he ro.moveDown press enter he ro.moveLeft press enter …" at bounding box center [817, 133] width 263 height 125
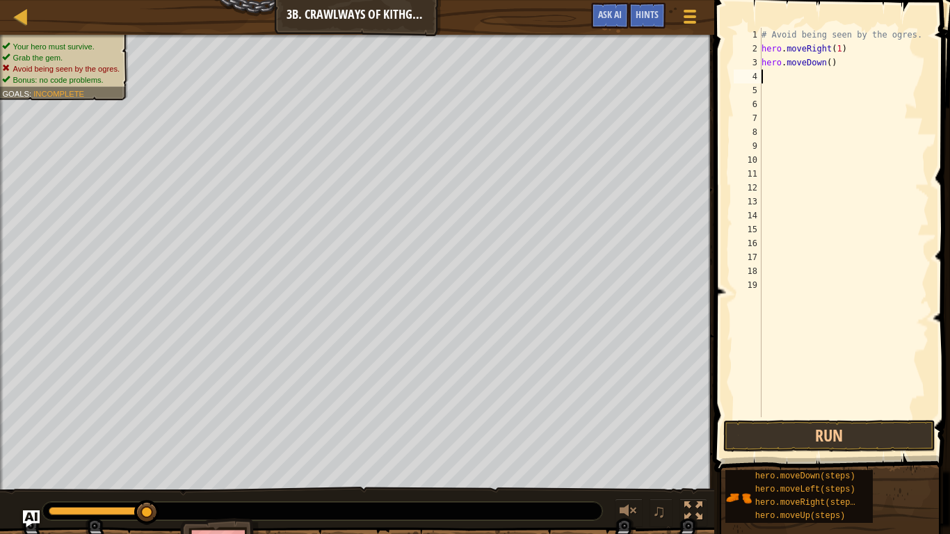
scroll to position [6, 0]
click at [784, 435] on button "Run" at bounding box center [829, 436] width 212 height 32
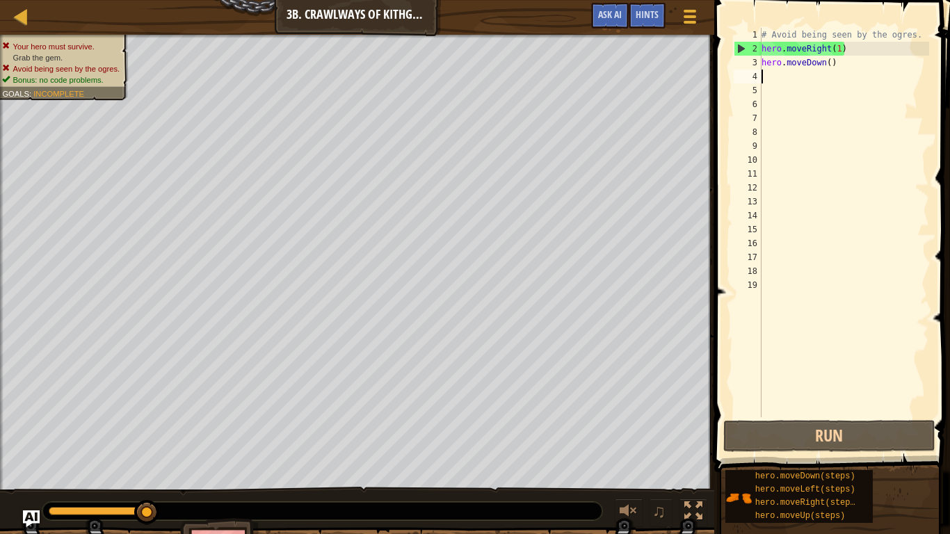
click at [841, 54] on div "# Avoid being seen by the ogres. hero . moveRight ( 1 ) hero . moveDown ( )" at bounding box center [844, 236] width 170 height 417
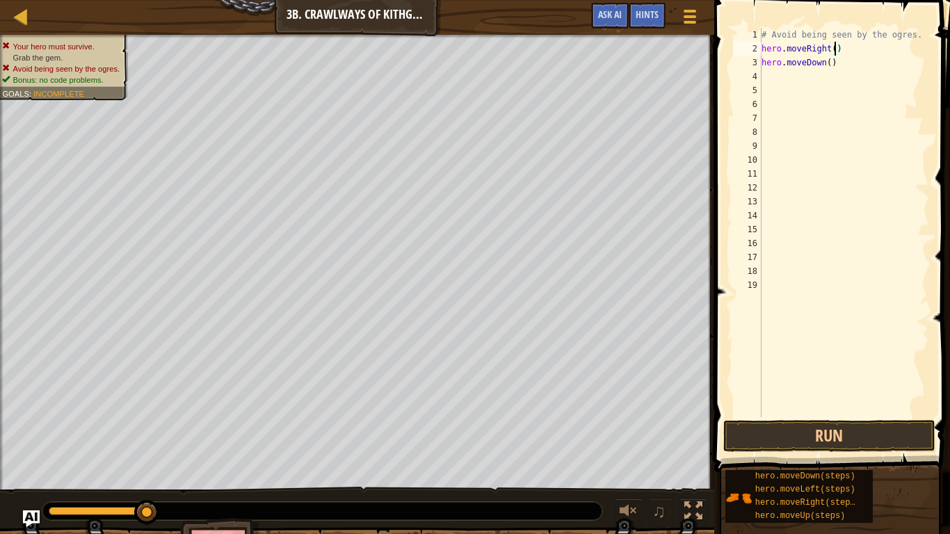
scroll to position [6, 11]
click at [854, 431] on button "Run" at bounding box center [829, 436] width 212 height 32
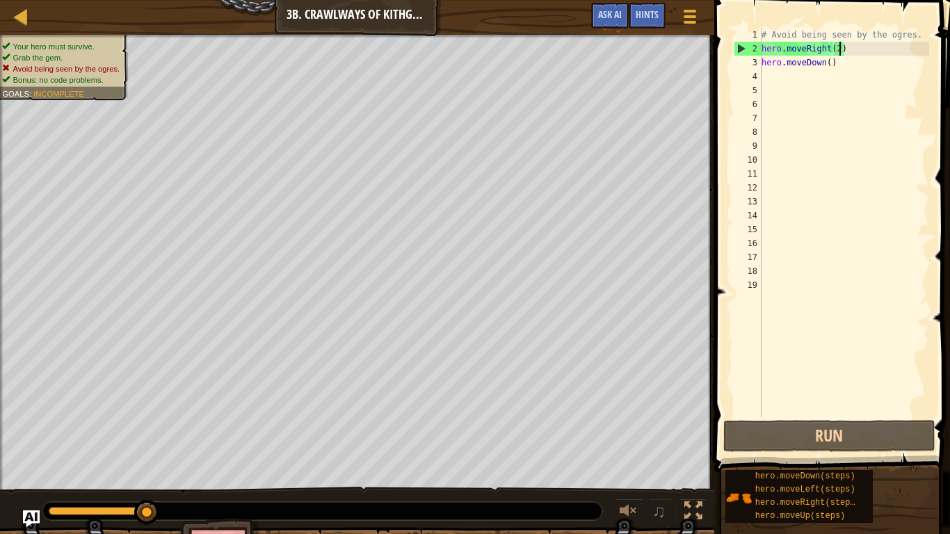
type textarea "hero.moveRight()"
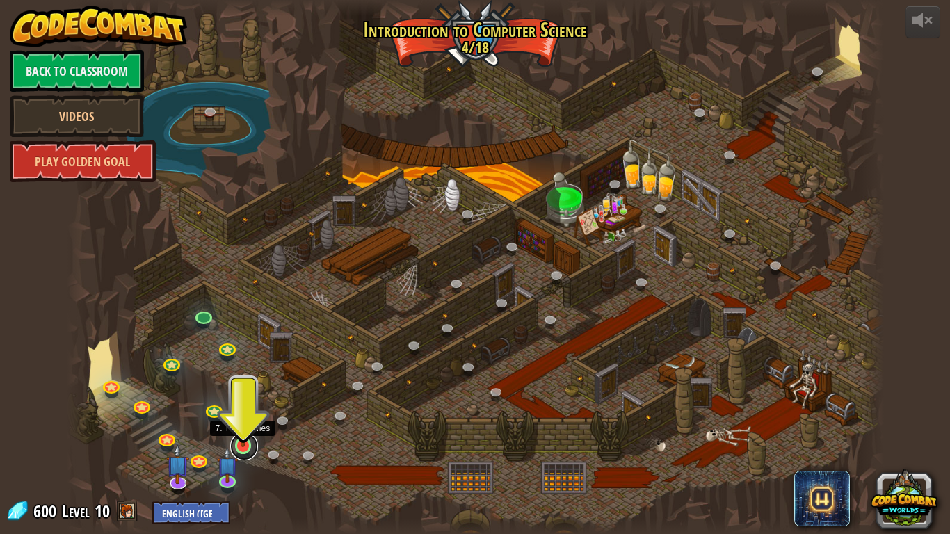
click at [239, 439] on link at bounding box center [244, 446] width 28 height 28
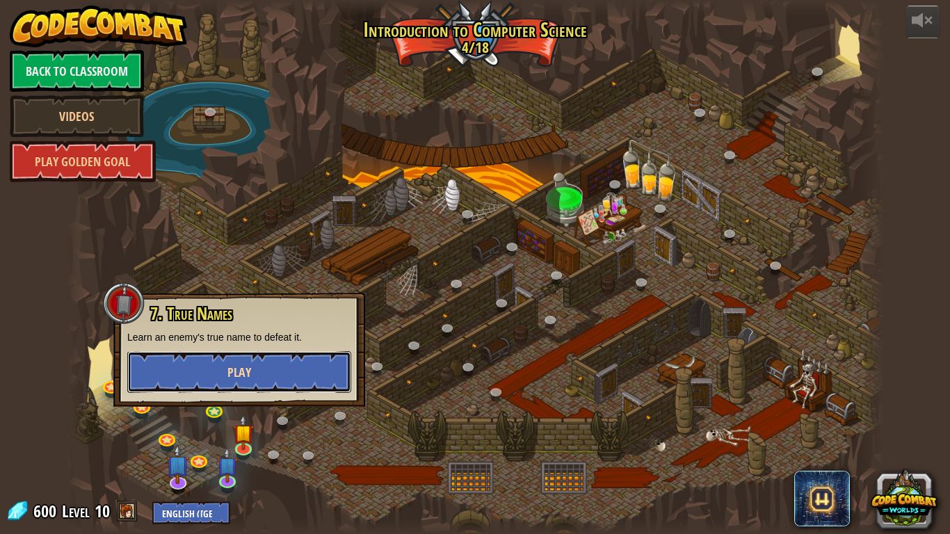
click at [326, 373] on button "Play" at bounding box center [239, 372] width 224 height 42
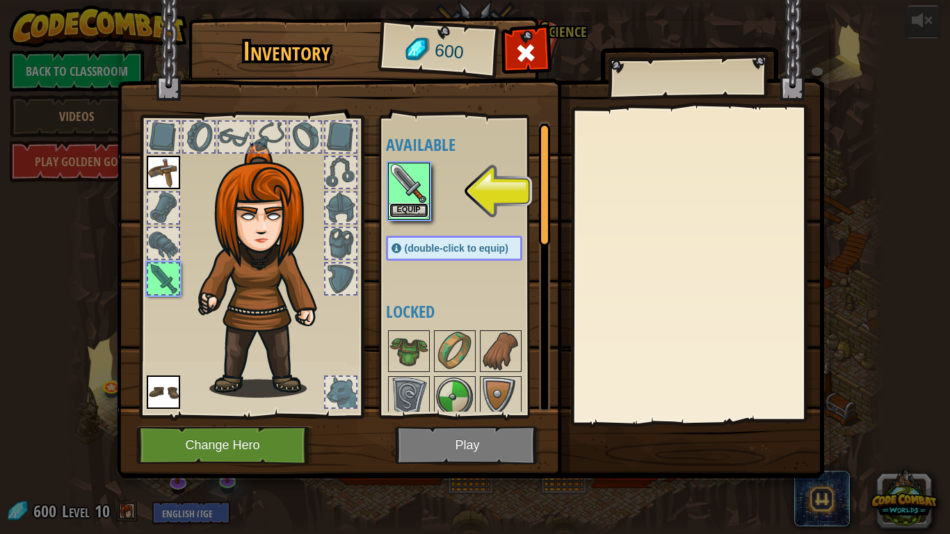
click at [419, 213] on button "Equip" at bounding box center [408, 210] width 39 height 15
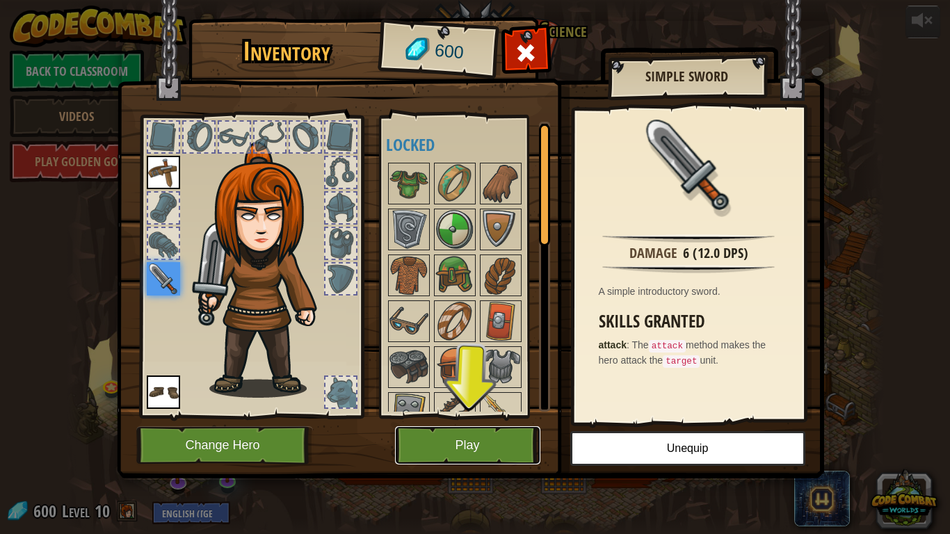
click at [475, 439] on button "Play" at bounding box center [467, 445] width 145 height 38
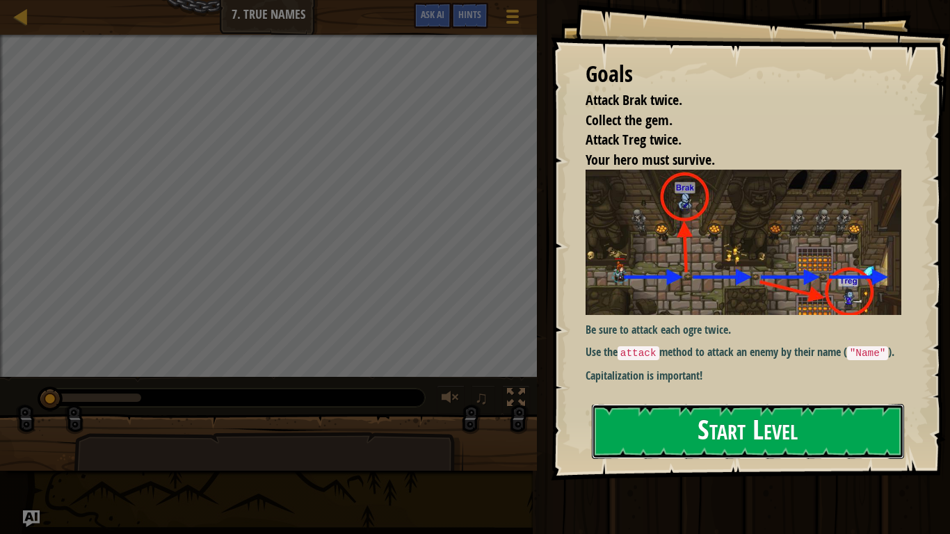
click at [658, 430] on button "Start Level" at bounding box center [748, 431] width 312 height 55
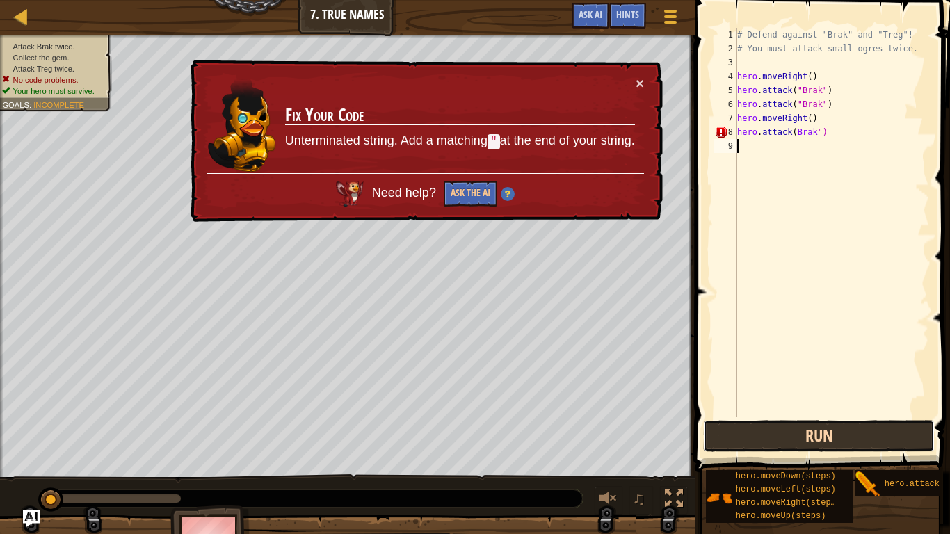
click at [736, 430] on button "Run" at bounding box center [819, 436] width 232 height 32
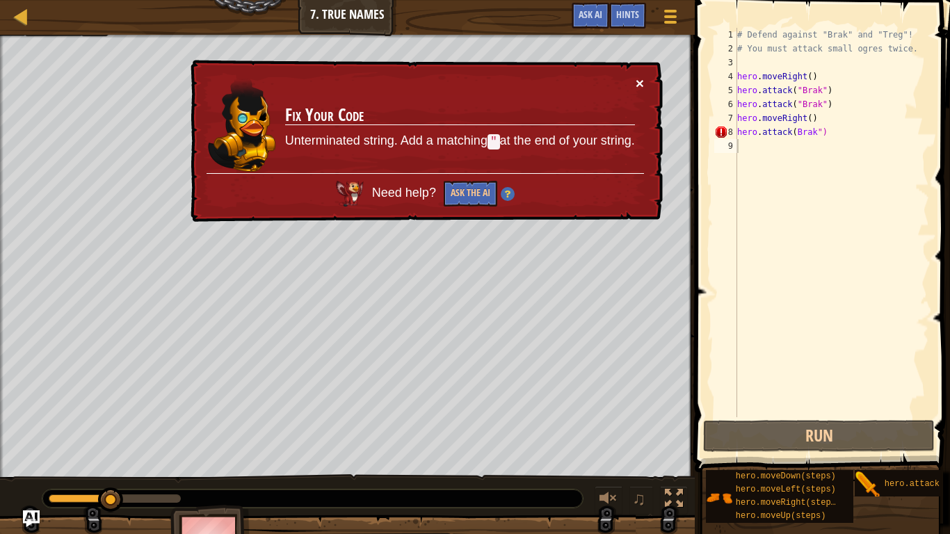
click at [640, 86] on button "×" at bounding box center [639, 83] width 8 height 15
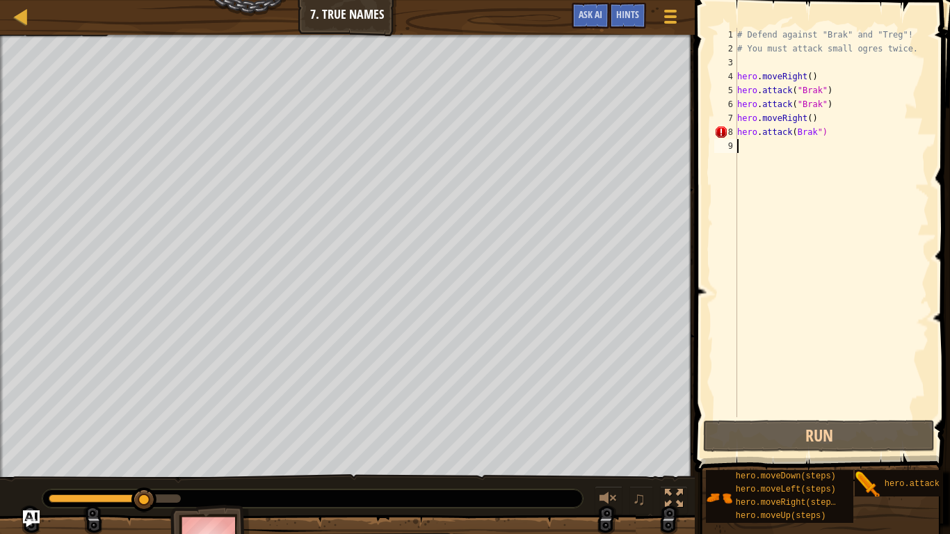
click at [834, 139] on div "# Defend against "Brak" and "Treg"! # You must attack small ogres twice. hero .…" at bounding box center [831, 236] width 195 height 417
click at [833, 132] on div "# Defend against "Brak" and "Treg"! # You must attack small ogres twice. hero .…" at bounding box center [831, 236] width 195 height 417
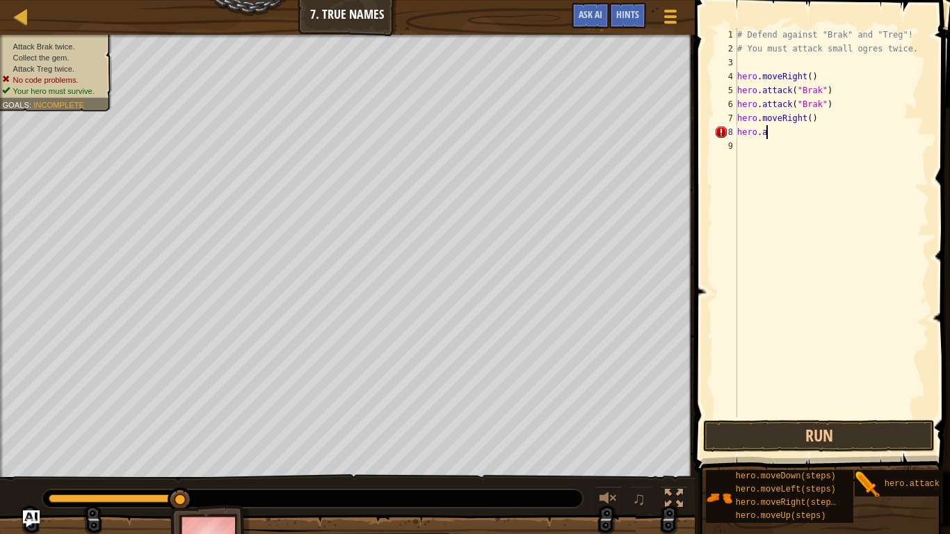
type textarea "h"
click at [770, 432] on button "Run" at bounding box center [819, 436] width 232 height 32
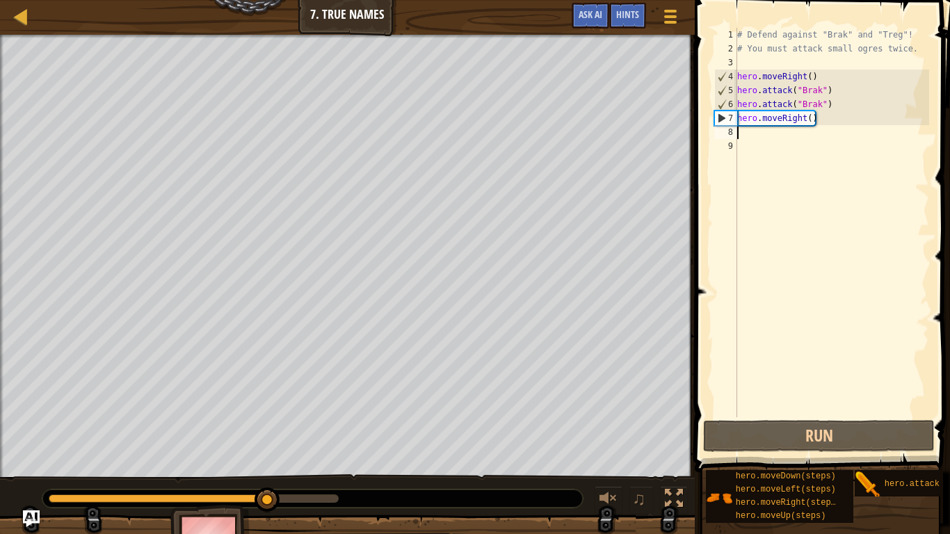
click at [743, 133] on div "# Defend against "Brak" and "Treg"! # You must attack small ogres twice. hero .…" at bounding box center [831, 236] width 195 height 417
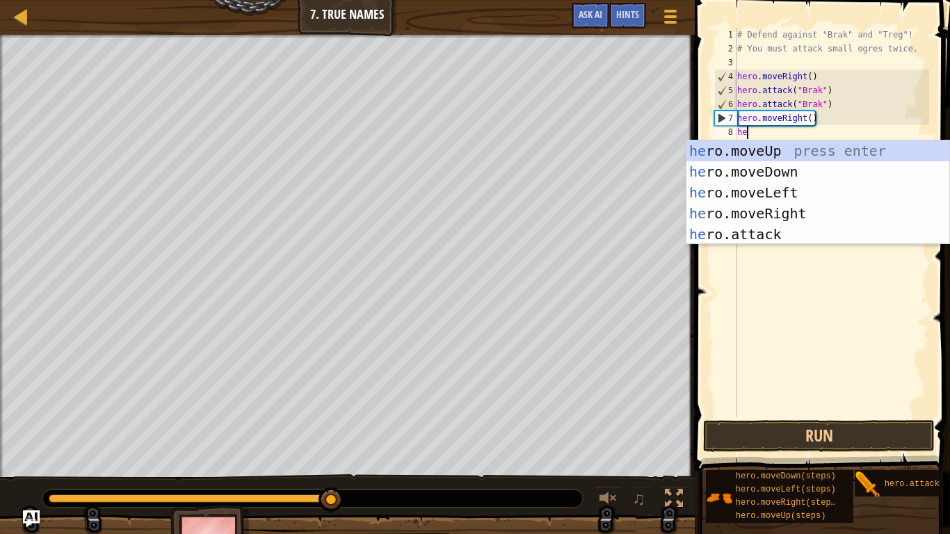
scroll to position [6, 1]
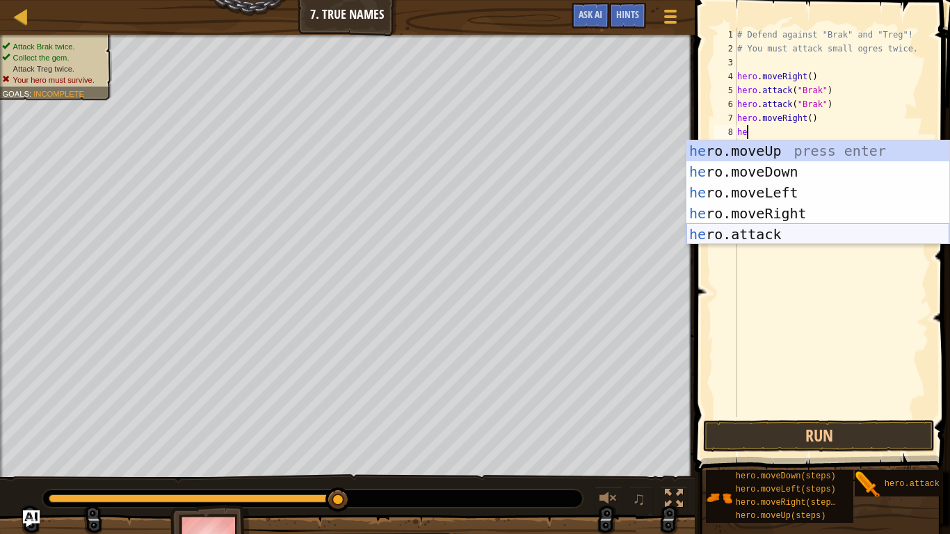
click at [778, 225] on div "he ro.moveUp press enter he ro.moveDown press enter he ro.moveLeft press enter …" at bounding box center [817, 213] width 263 height 146
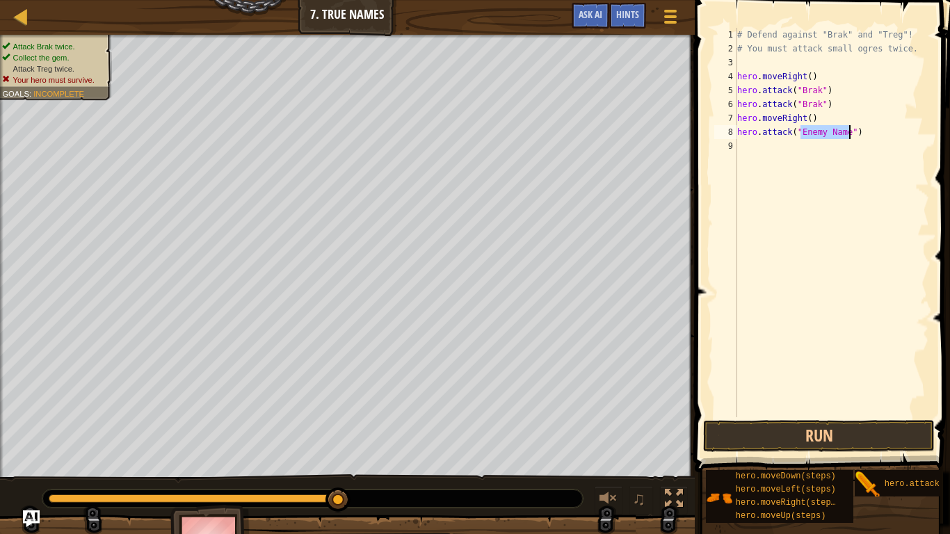
click at [848, 136] on div "# Defend against "Brak" and "Treg"! # You must attack small ogres twice. hero .…" at bounding box center [831, 222] width 195 height 389
type textarea "hero.attack("Treg")"
click at [823, 421] on button "Run" at bounding box center [819, 436] width 232 height 32
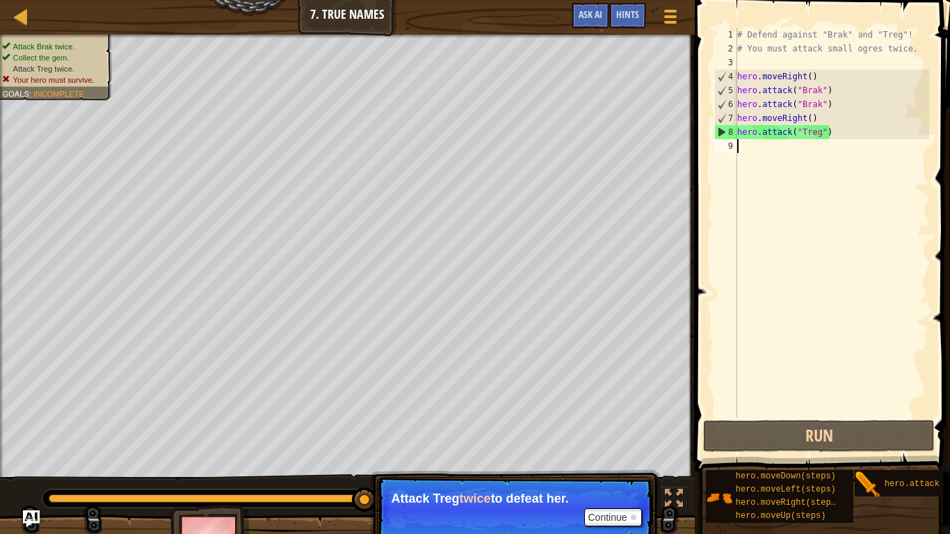
click at [755, 154] on div "# Defend against "Brak" and "Treg"! # You must attack small ogres twice. hero .…" at bounding box center [831, 236] width 195 height 417
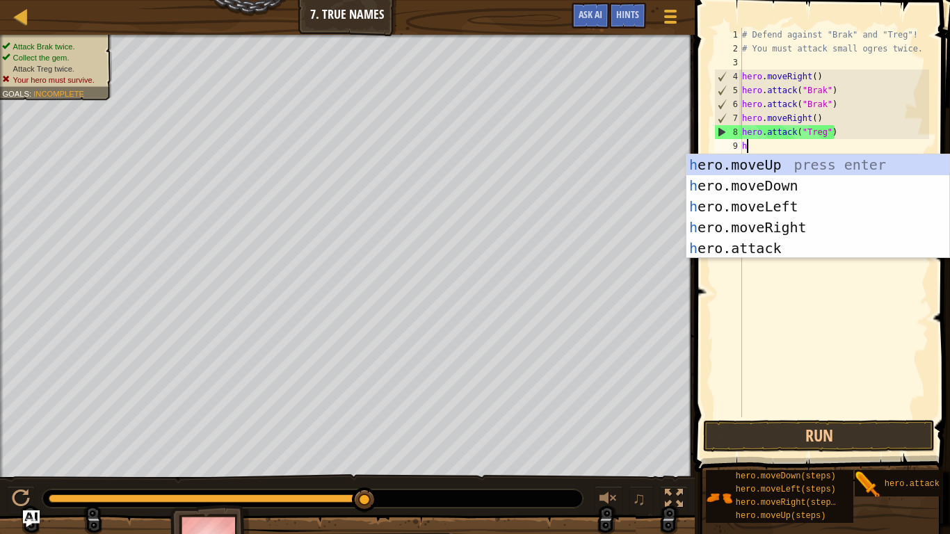
type textarea "he"
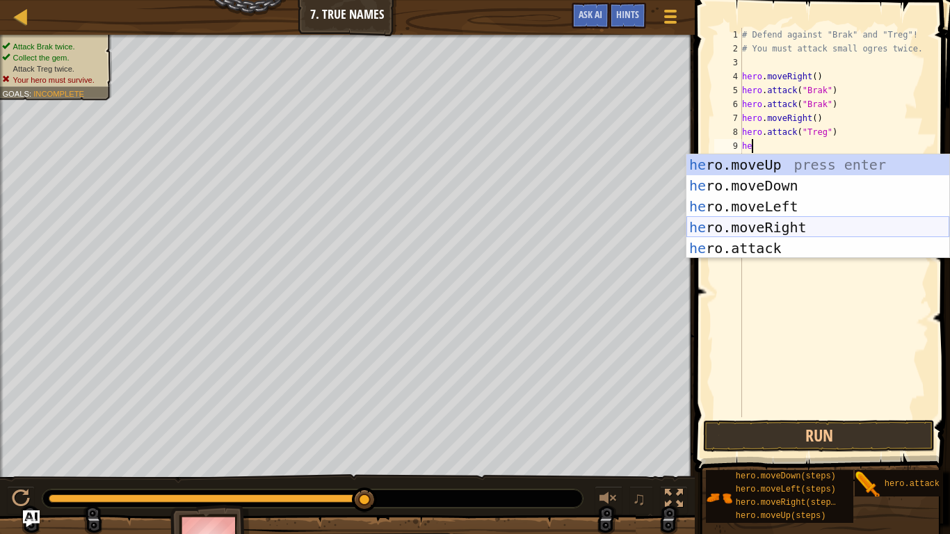
click at [775, 225] on div "he ro.moveUp press enter he ro.moveDown press enter he ro.moveLeft press enter …" at bounding box center [817, 227] width 263 height 146
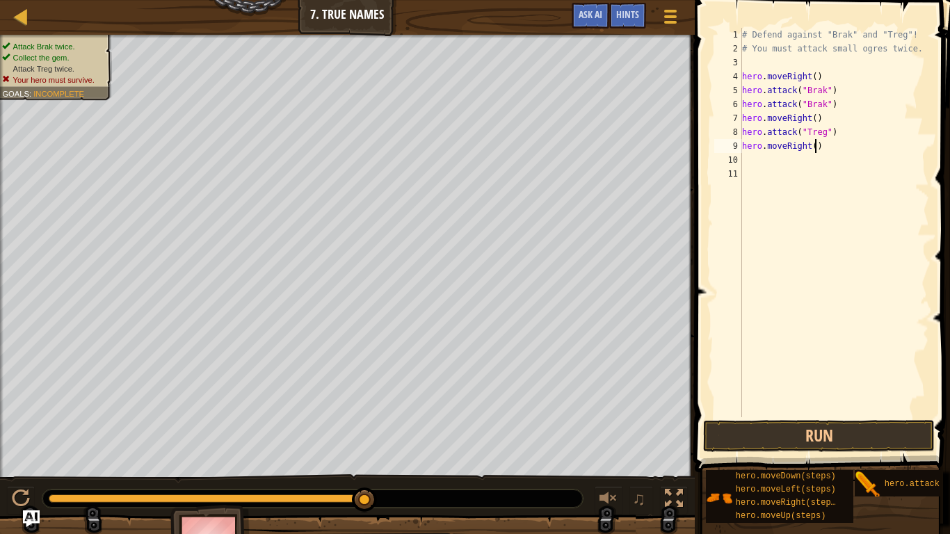
click at [816, 145] on div "# Defend against "Brak" and "Treg"! # You must attack small ogres twice. hero .…" at bounding box center [834, 236] width 190 height 417
click at [803, 432] on button "Run" at bounding box center [819, 436] width 232 height 32
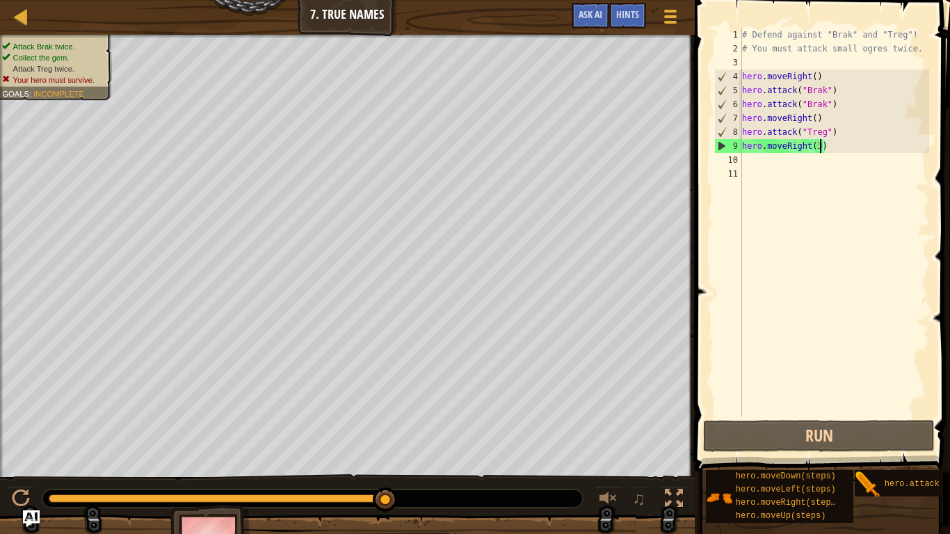
click at [832, 147] on div "# Defend against "Brak" and "Treg"! # You must attack small ogres twice. hero .…" at bounding box center [834, 236] width 190 height 417
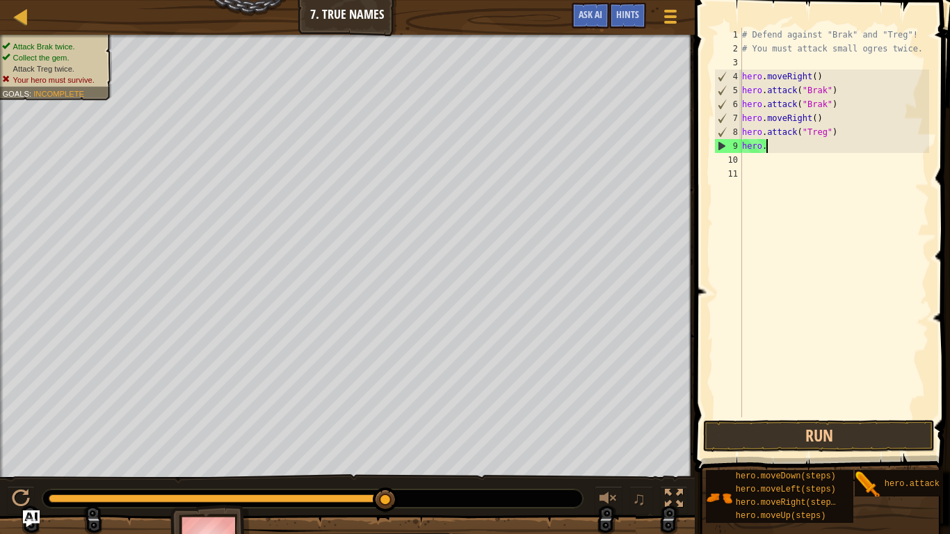
scroll to position [6, 0]
type textarea "h"
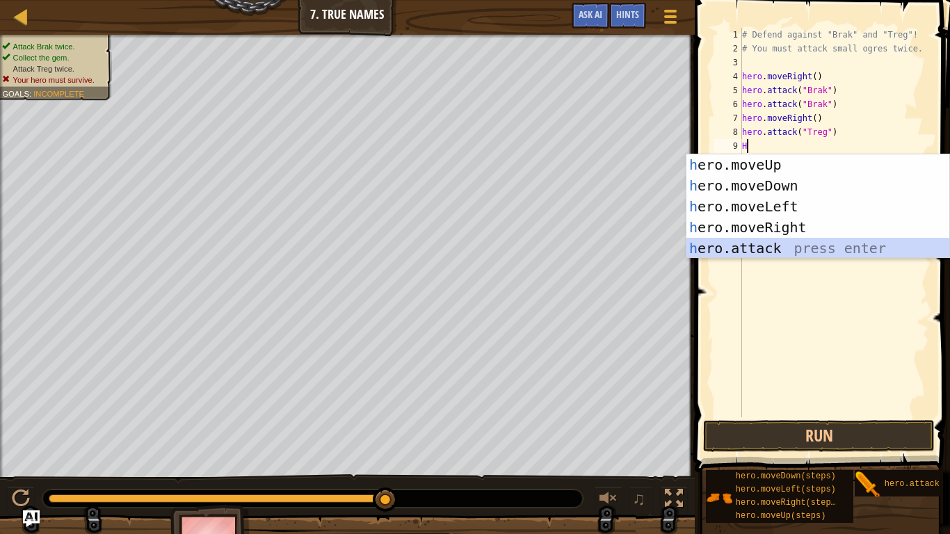
click at [775, 245] on div "h ero.moveUp press enter h ero.moveDown press enter h ero.moveLeft press enter …" at bounding box center [817, 227] width 263 height 146
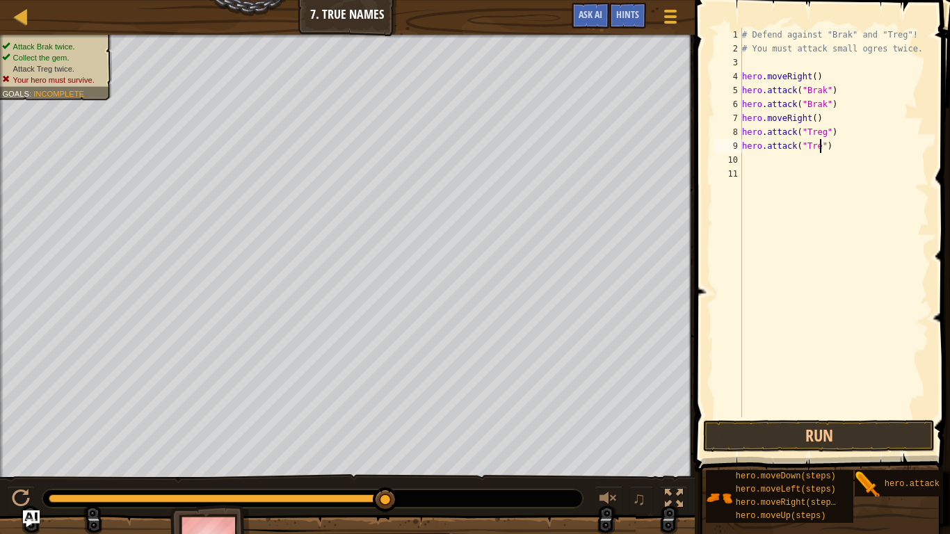
scroll to position [6, 12]
type textarea "hero.attack("Treg")"
click at [811, 426] on button "Run" at bounding box center [819, 436] width 232 height 32
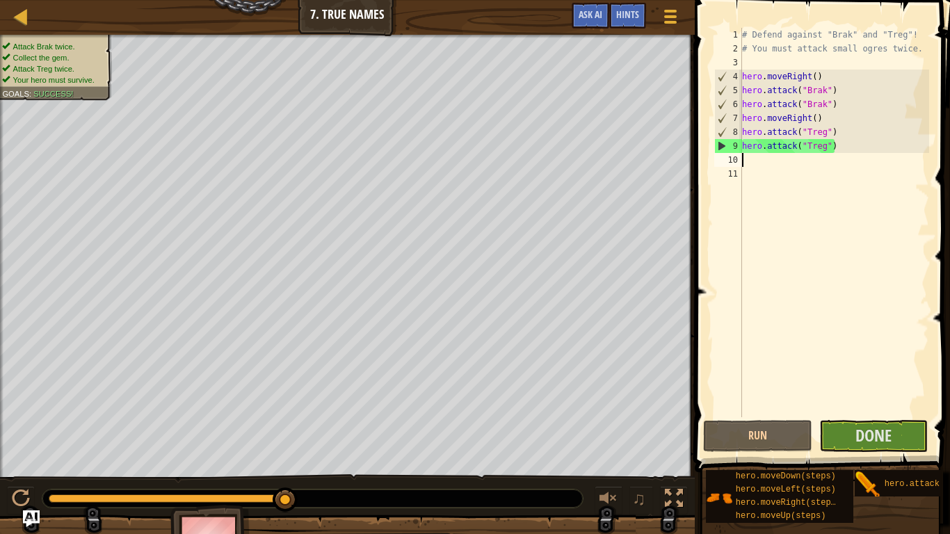
click at [743, 159] on div "# Defend against "Brak" and "Treg"! # You must attack small ogres twice. hero .…" at bounding box center [834, 236] width 190 height 417
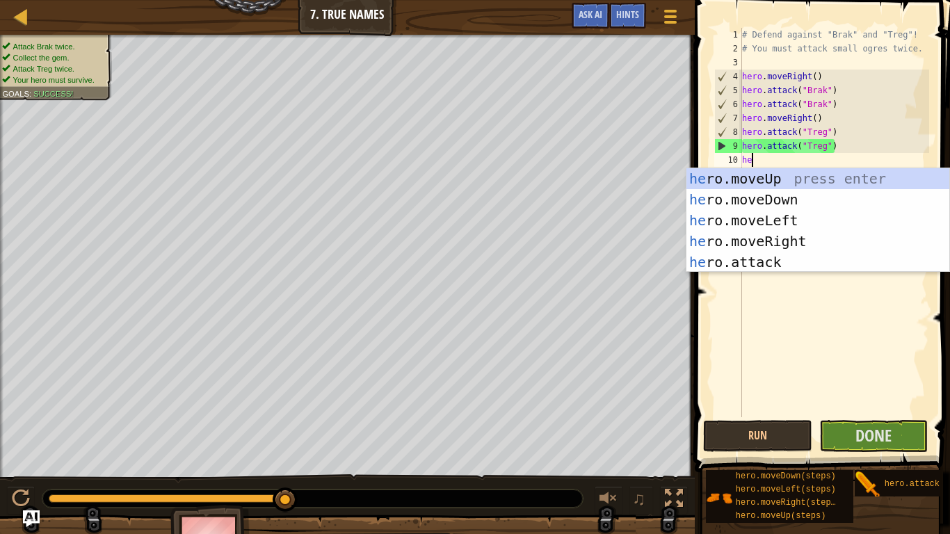
type textarea "her"
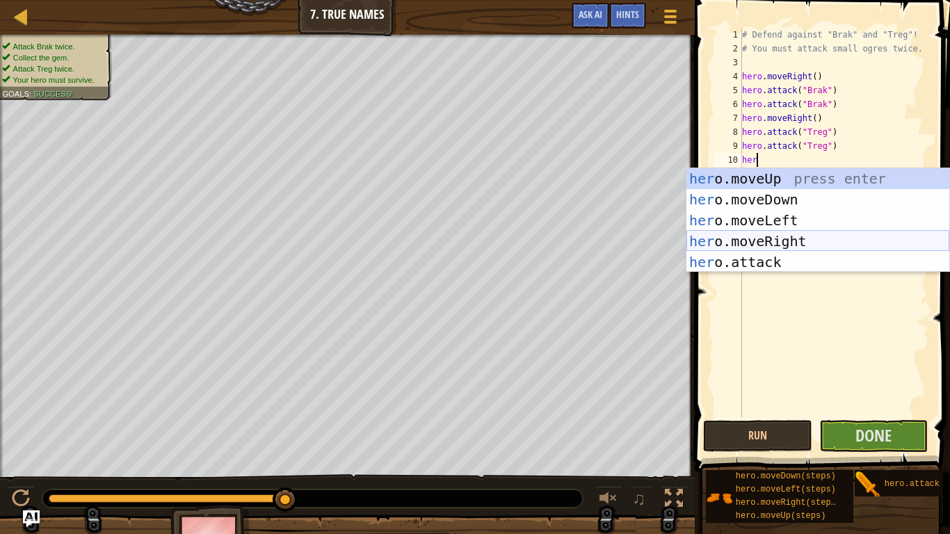
click at [753, 238] on div "her o.moveUp press enter her o.moveDown press enter her o.moveLeft press enter …" at bounding box center [817, 241] width 263 height 146
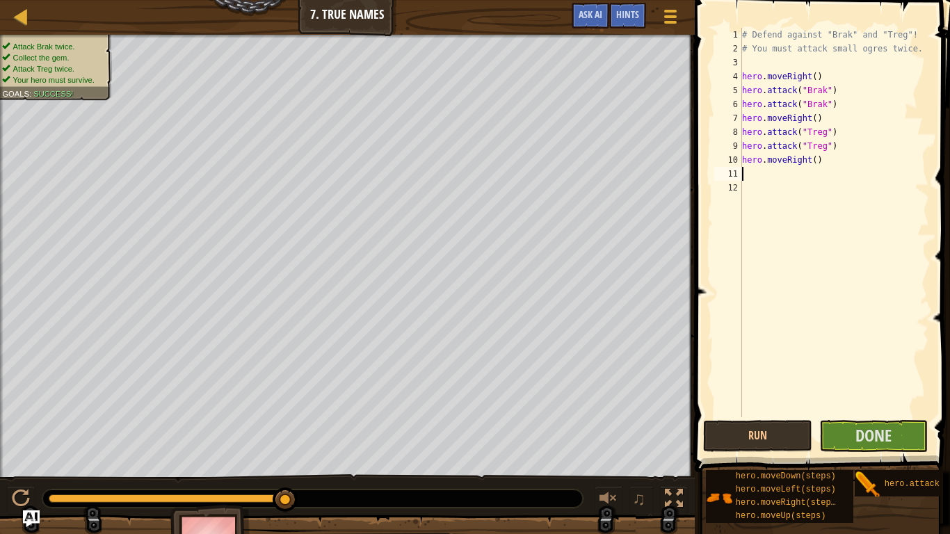
scroll to position [6, 0]
click at [816, 163] on div "# Defend against "Brak" and "Treg"! # You must attack small ogres twice. hero .…" at bounding box center [834, 236] width 190 height 417
type textarea "hero.moveRight(3)"
click at [857, 439] on span "Done" at bounding box center [873, 435] width 36 height 22
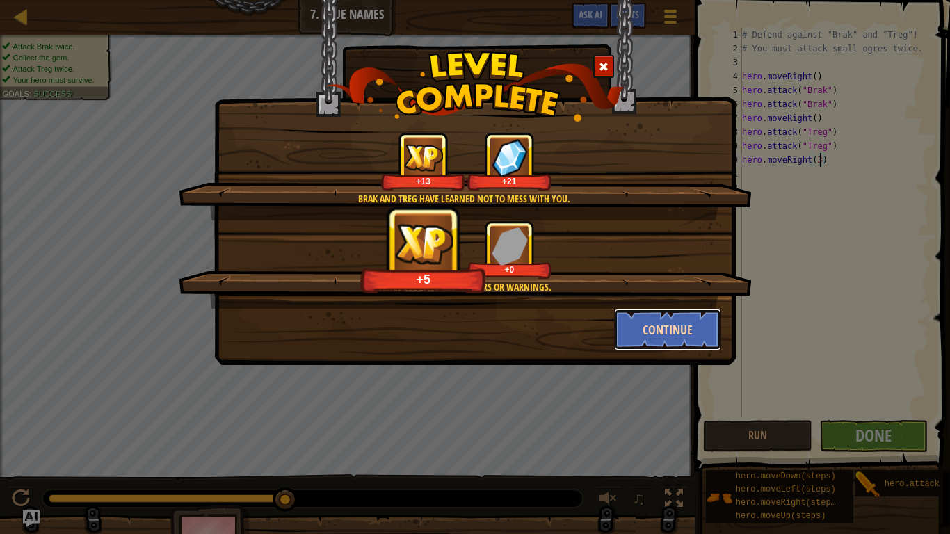
click at [650, 332] on button "Continue" at bounding box center [668, 330] width 108 height 42
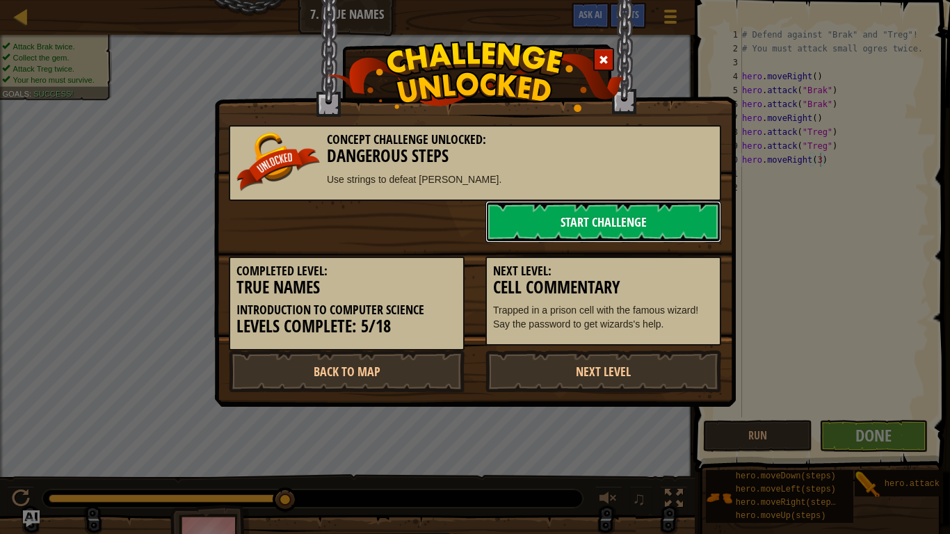
click at [588, 225] on link "Start Challenge" at bounding box center [603, 222] width 236 height 42
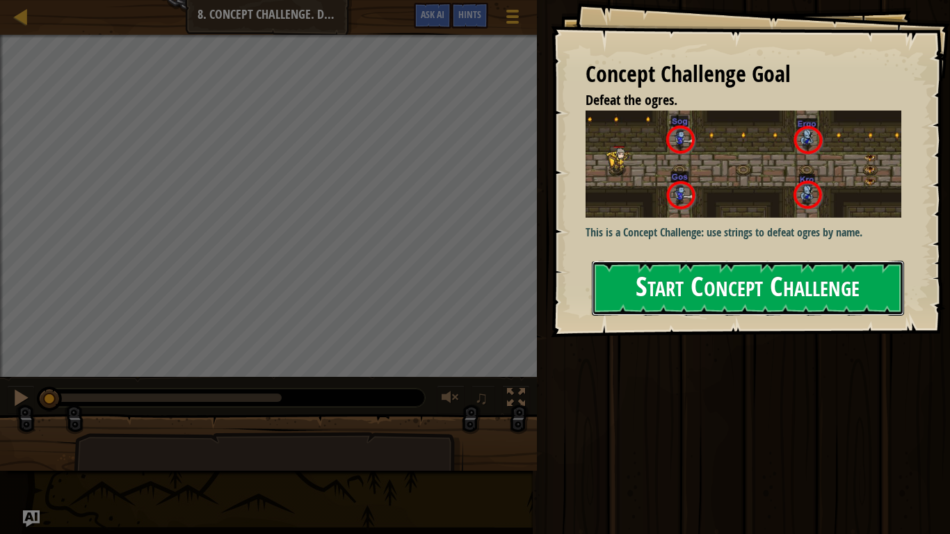
click at [734, 280] on button "Start Concept Challenge" at bounding box center [748, 288] width 312 height 55
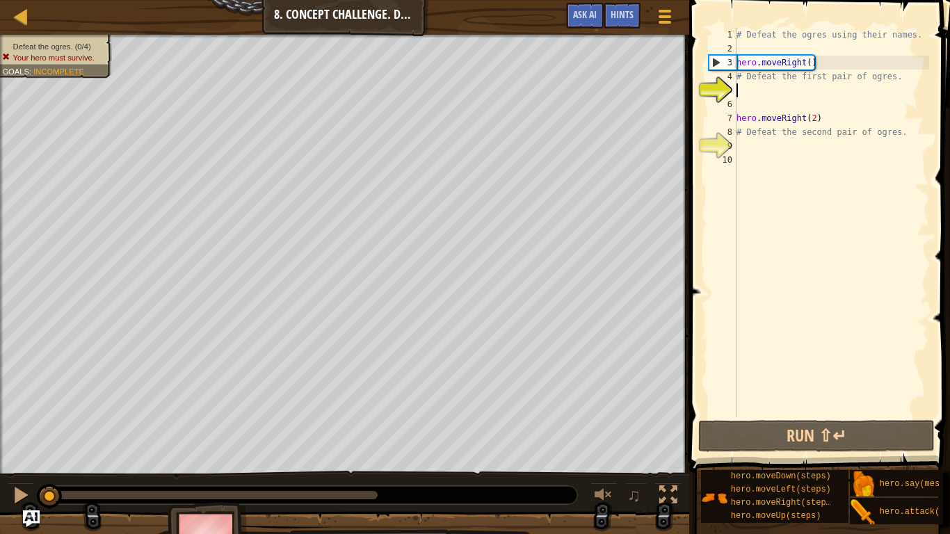
scroll to position [6, 0]
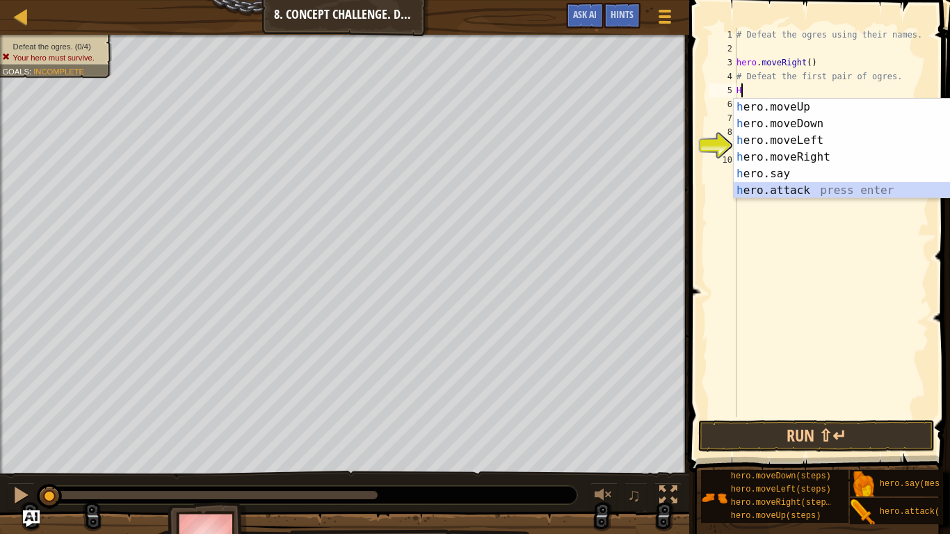
click at [754, 188] on div "h ero.moveUp press enter h ero.moveDown press enter h ero.moveLeft press enter …" at bounding box center [865, 165] width 263 height 133
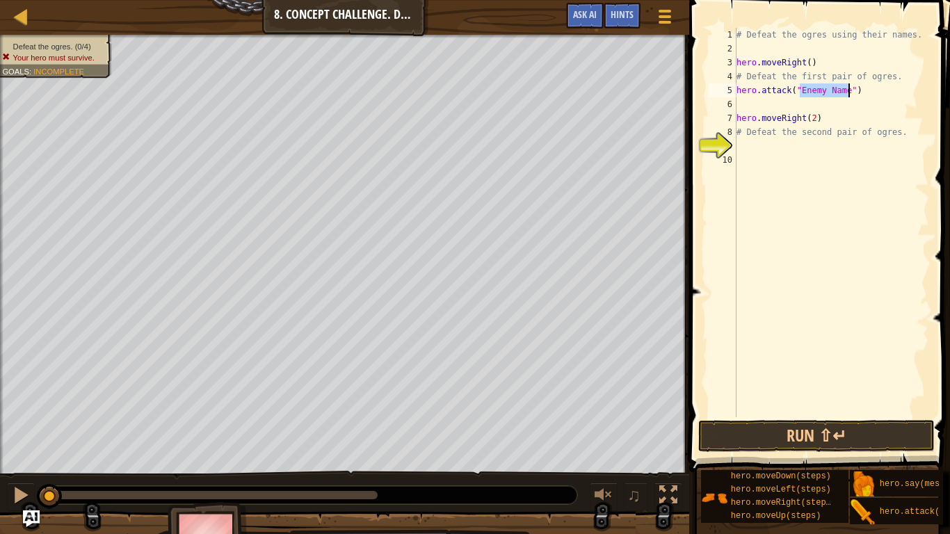
click at [846, 92] on div "# Defeat the ogres using their names. hero . moveRight ( ) # Defeat the first p…" at bounding box center [831, 222] width 195 height 389
type textarea "hero.attack("Sog")"
click at [740, 105] on div "# Defeat the ogres using their names. hero . moveRight ( ) # Defeat the first p…" at bounding box center [831, 236] width 195 height 417
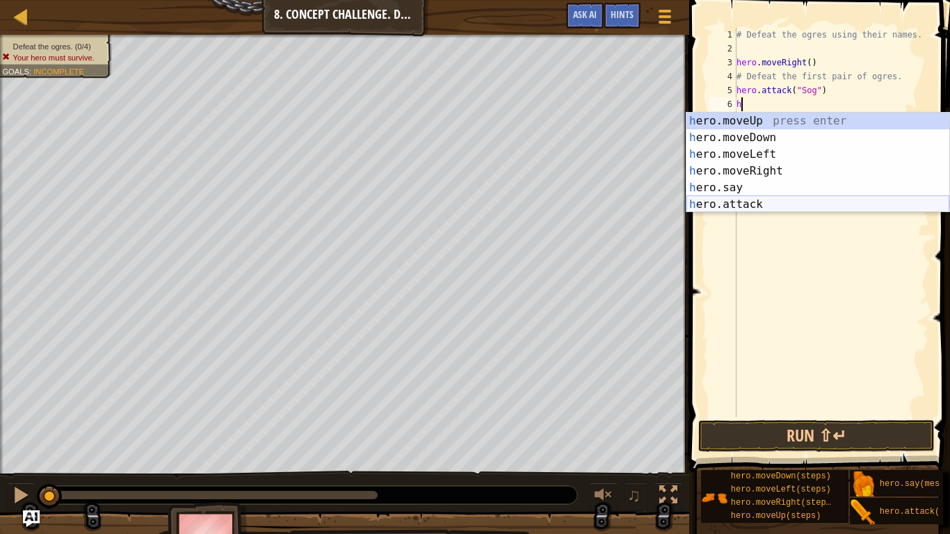
click at [723, 202] on div "h ero.moveUp press enter h ero.moveDown press enter h ero.moveLeft press enter …" at bounding box center [817, 179] width 263 height 133
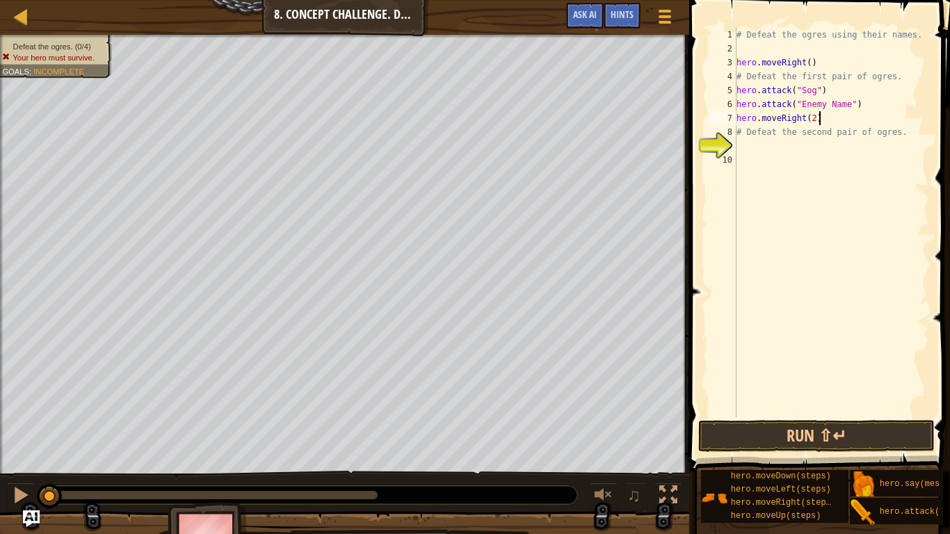
click at [849, 112] on div "# Defeat the ogres using their names. hero . moveRight ( ) # Defeat the first p…" at bounding box center [831, 236] width 195 height 417
click at [850, 102] on div "# Defeat the ogres using their names. hero . moveRight ( ) # Defeat the first p…" at bounding box center [831, 236] width 195 height 417
click at [795, 433] on button "Run ⇧↵" at bounding box center [816, 436] width 236 height 32
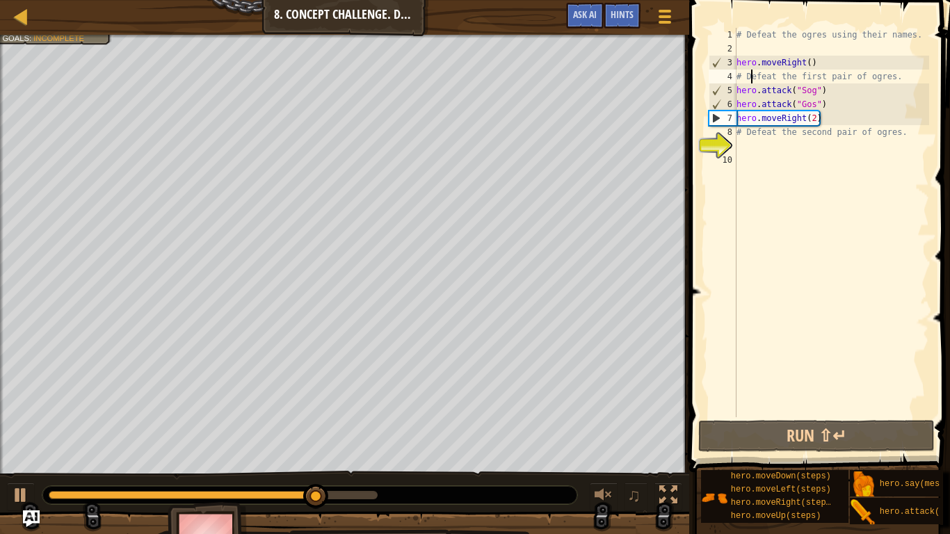
click at [752, 76] on div "# Defeat the ogres using their names. hero . moveRight ( ) # Defeat the first p…" at bounding box center [831, 236] width 195 height 417
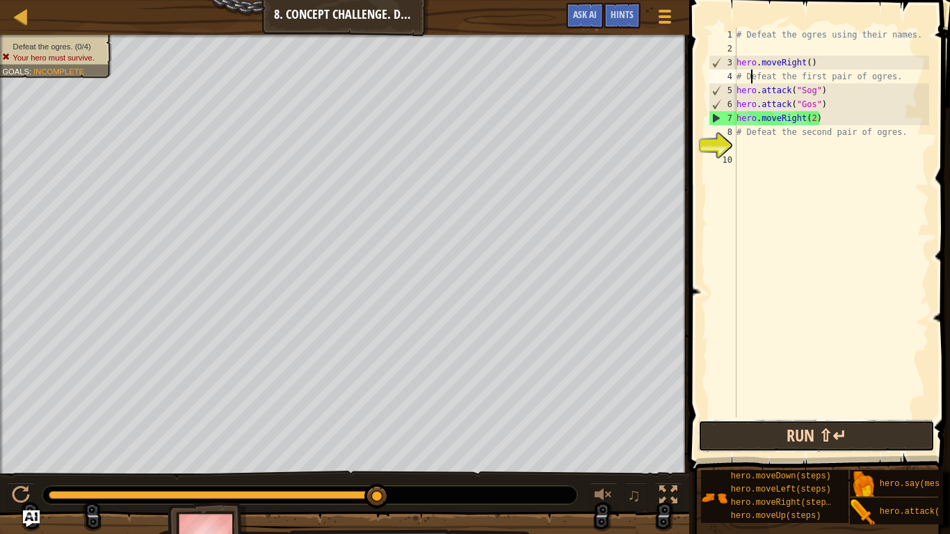
click at [750, 439] on button "Run ⇧↵" at bounding box center [816, 436] width 236 height 32
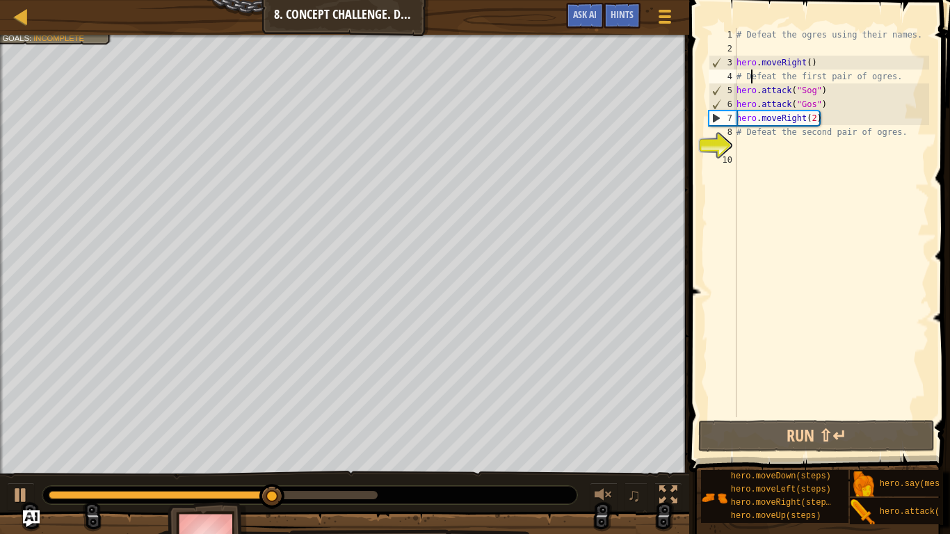
click at [825, 106] on div "# Defeat the ogres using their names. hero . moveRight ( ) # Defeat the first p…" at bounding box center [831, 236] width 195 height 417
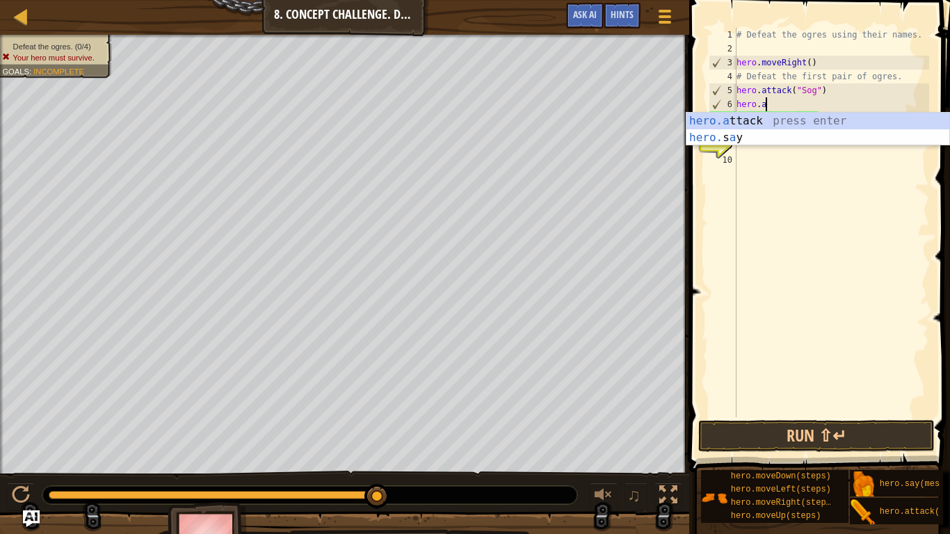
scroll to position [6, 1]
type textarea "h"
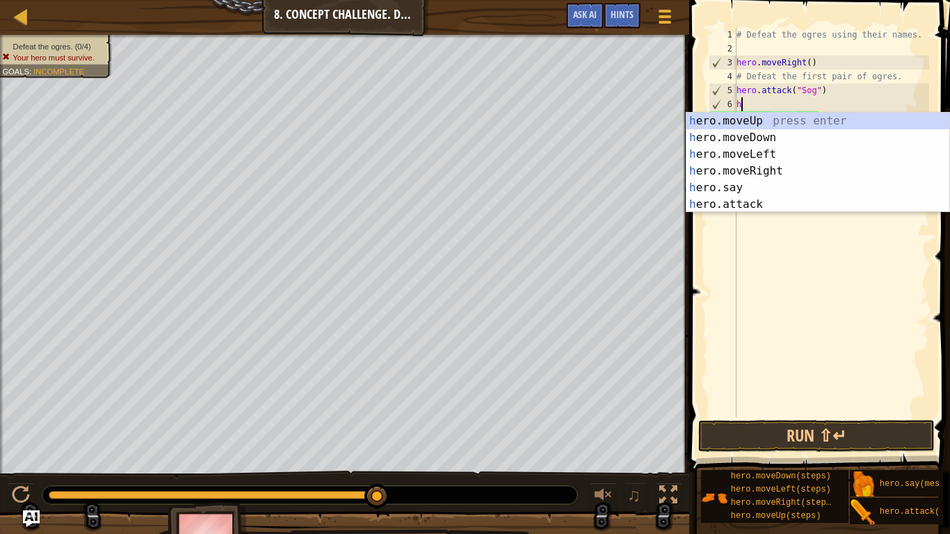
scroll to position [6, 0]
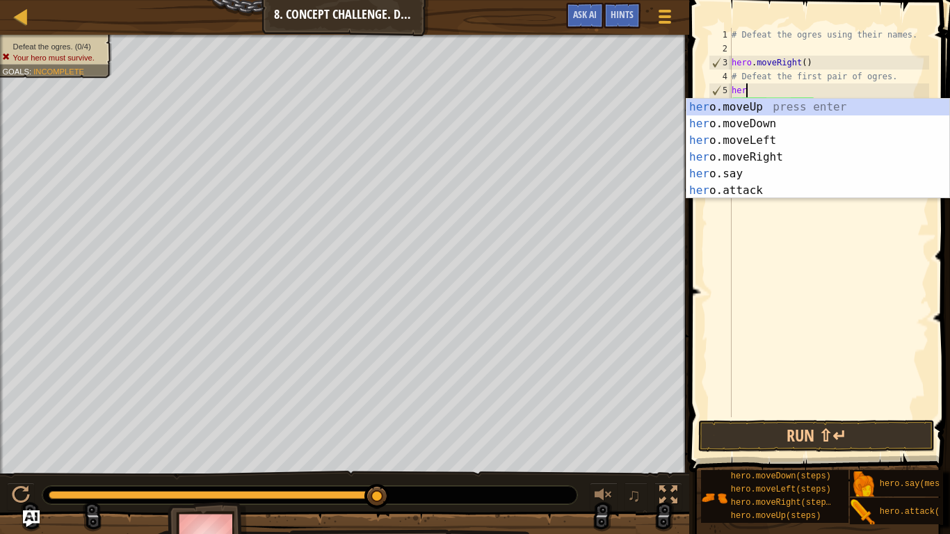
type textarea "h"
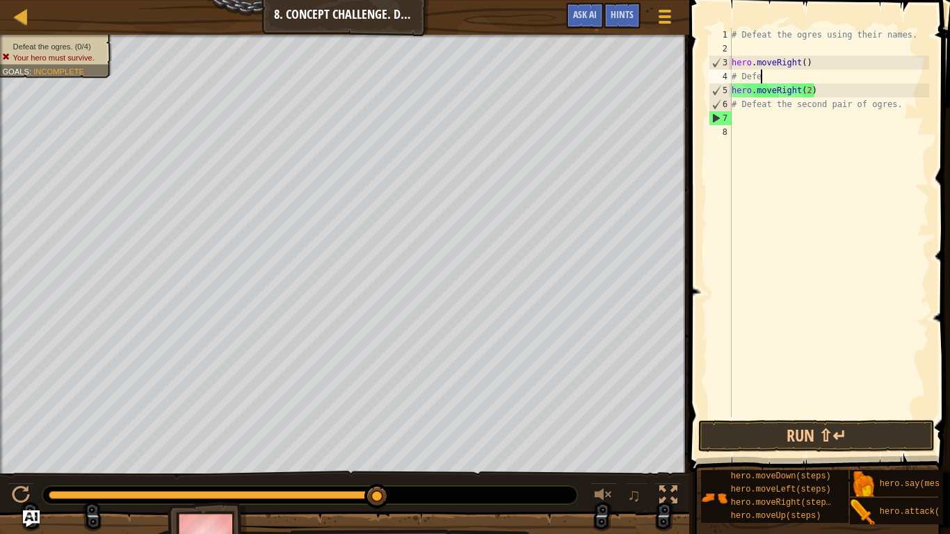
type textarea "#"
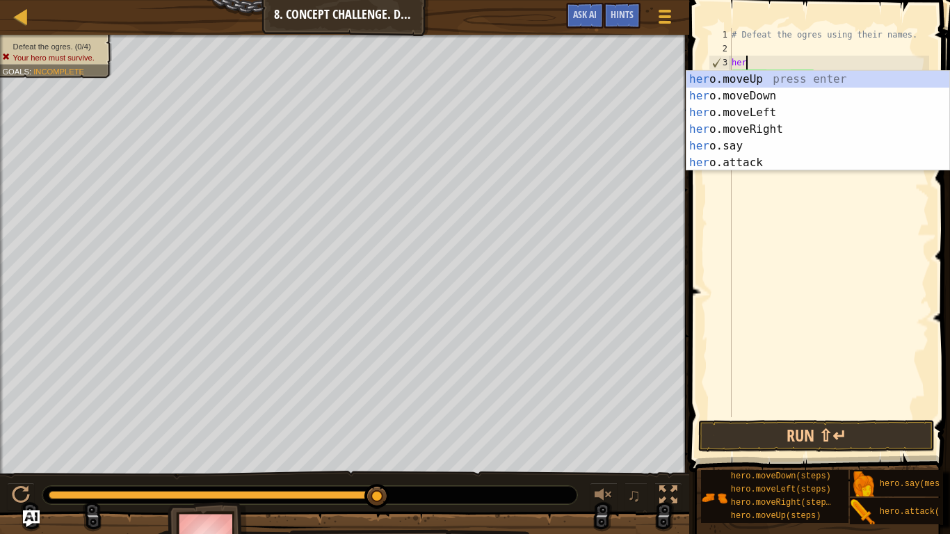
type textarea "h"
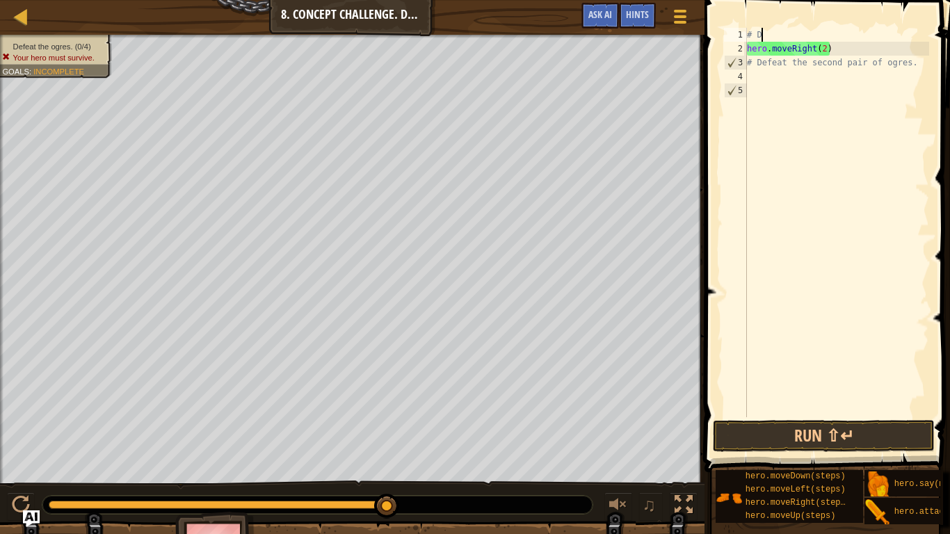
type textarea "#"
click at [914, 65] on div "hero . moveRight ( 2 ) # Defeat the second pair of ogres." at bounding box center [836, 236] width 185 height 417
click at [914, 65] on div "hero . moveRight ( 2 ) # Defeat the second pair of ogres." at bounding box center [836, 222] width 185 height 389
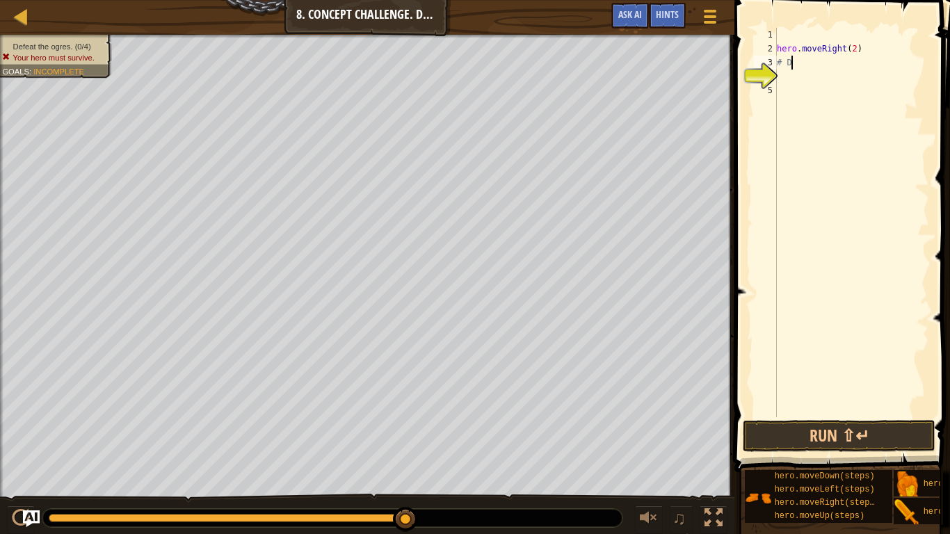
type textarea "#"
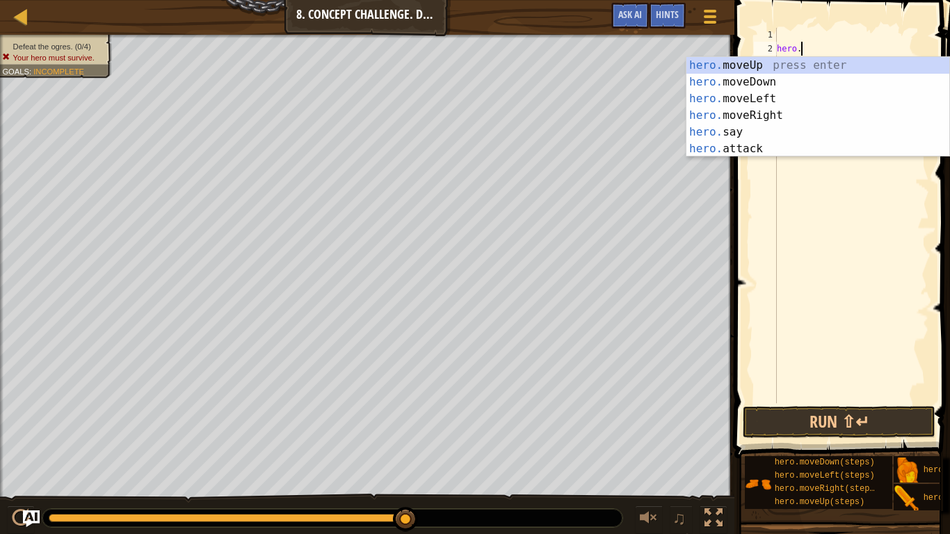
type textarea "h"
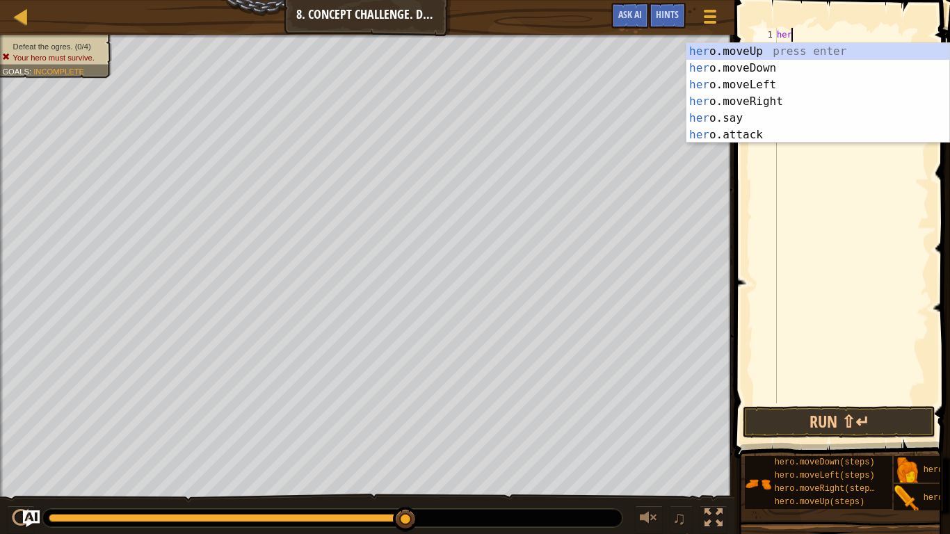
type textarea "hero"
click at [850, 100] on div "hero .moveUp press enter hero .moveDown press enter hero .moveLeft press enter …" at bounding box center [817, 109] width 263 height 133
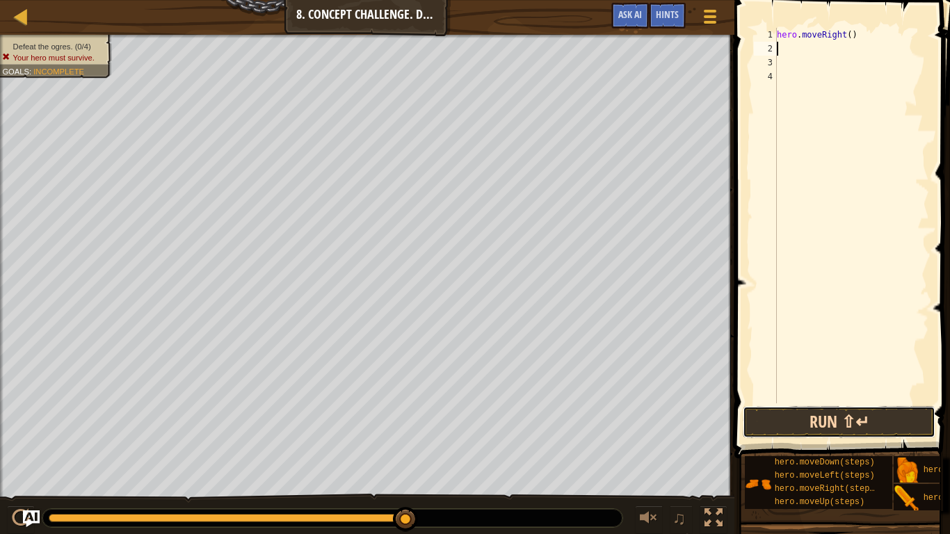
click at [824, 418] on button "Run ⇧↵" at bounding box center [839, 422] width 193 height 32
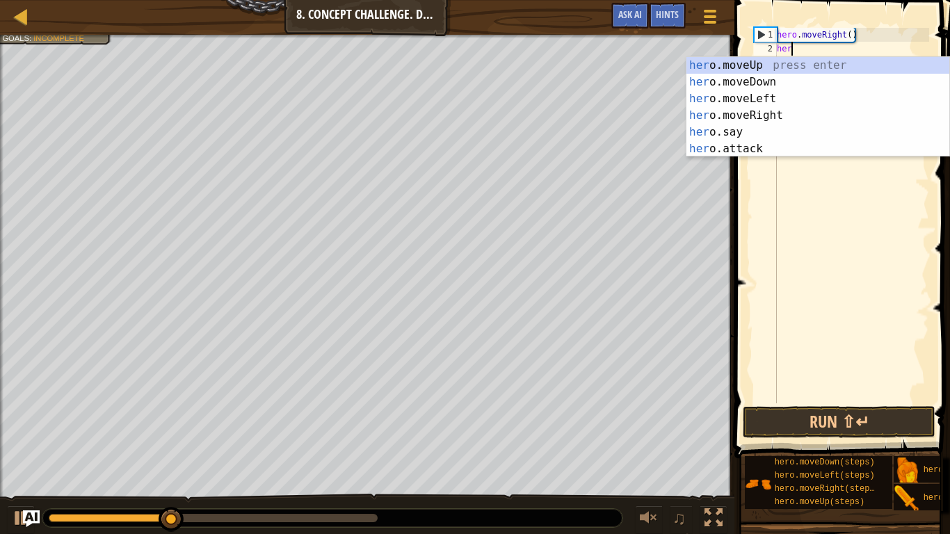
scroll to position [6, 2]
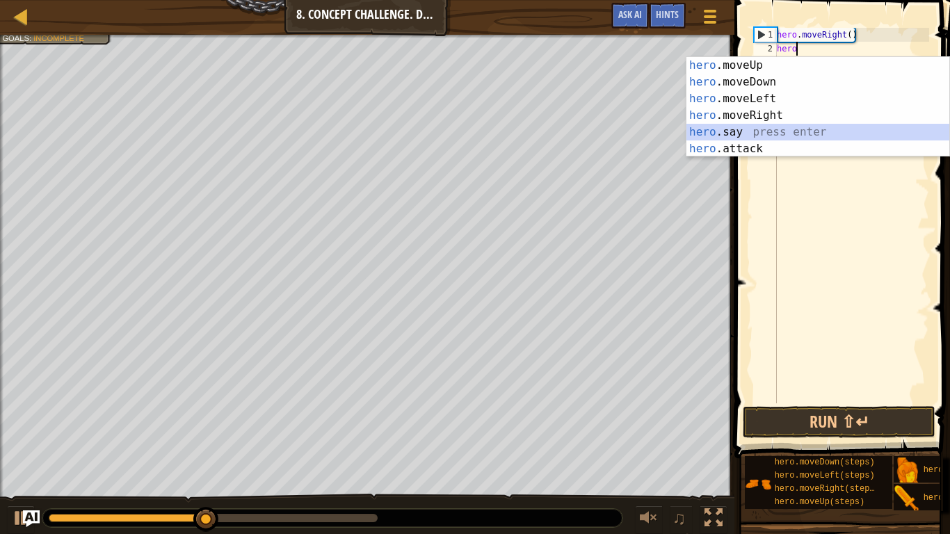
click at [751, 128] on div "hero .moveUp press enter hero .moveDown press enter hero .moveLeft press enter …" at bounding box center [817, 123] width 263 height 133
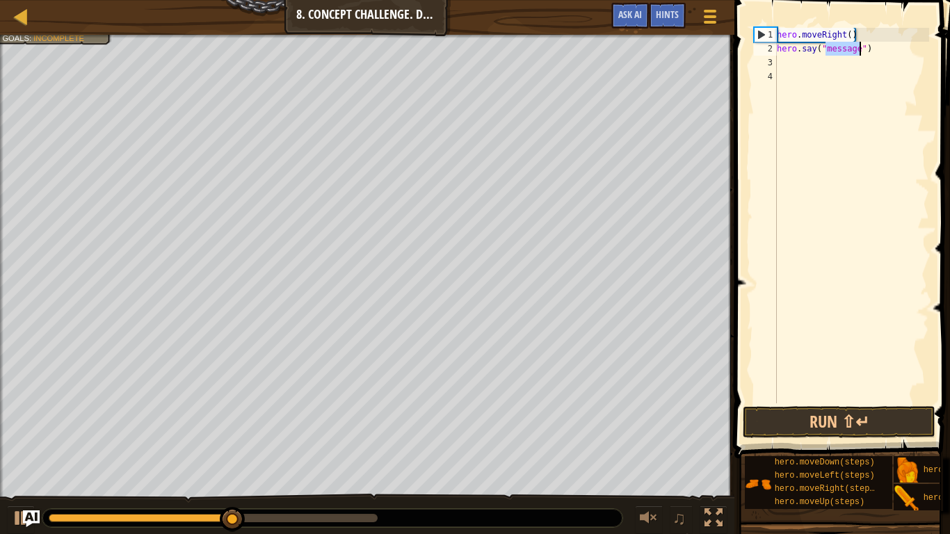
click at [857, 48] on div "hero . moveRight ( ) hero . say ( "message" )" at bounding box center [851, 215] width 155 height 375
click at [822, 413] on button "Run ⇧↵" at bounding box center [839, 422] width 193 height 32
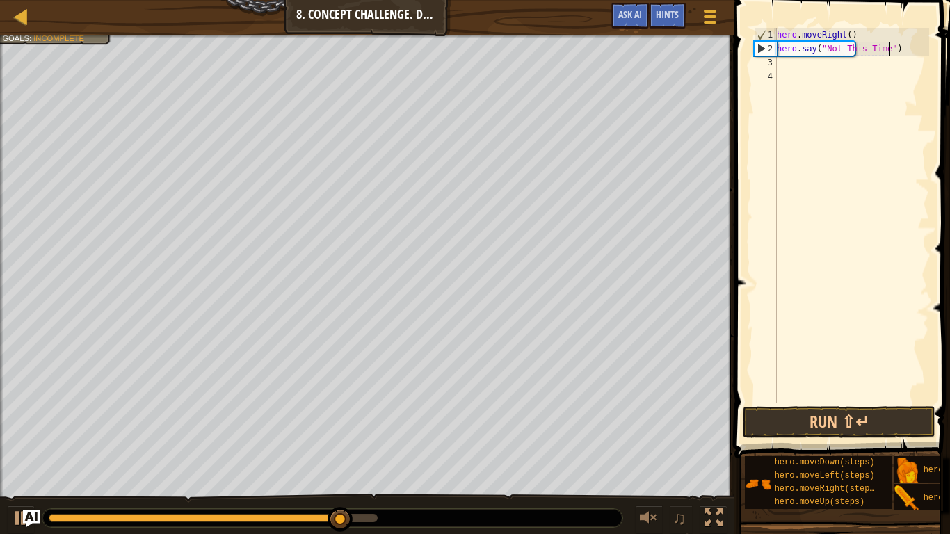
type textarea "hero.say("Not This Time!")"
click at [792, 67] on div "hero . moveRight ( ) hero . say ( "Not This Time!" )" at bounding box center [851, 229] width 155 height 403
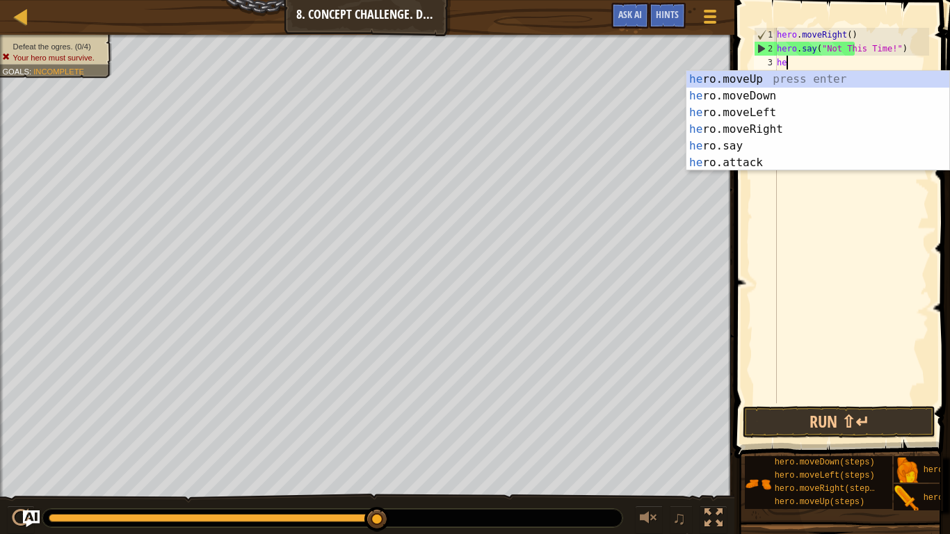
scroll to position [6, 2]
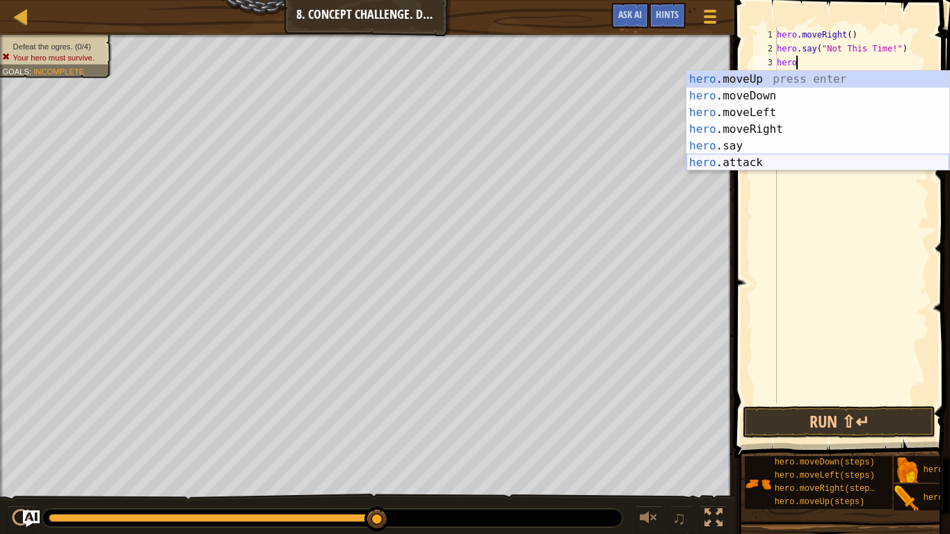
click at [765, 160] on div "hero .moveUp press enter hero .moveDown press enter hero .moveLeft press enter …" at bounding box center [817, 137] width 263 height 133
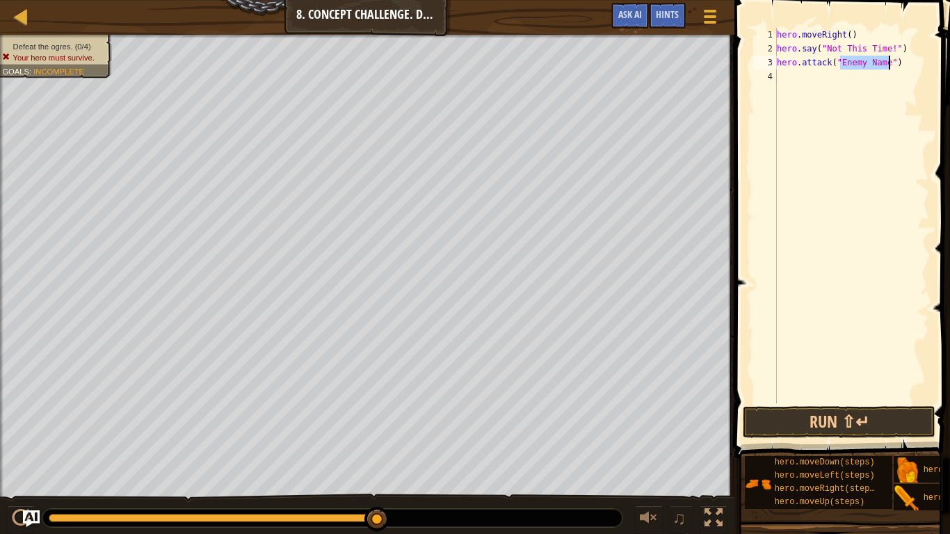
click at [889, 65] on div "hero . moveRight ( ) hero . say ( "Not This Time!" ) hero . attack ( "Enemy Nam…" at bounding box center [851, 215] width 155 height 375
type textarea "hero.attack("Gos")"
click at [838, 415] on button "Run ⇧↵" at bounding box center [839, 422] width 193 height 32
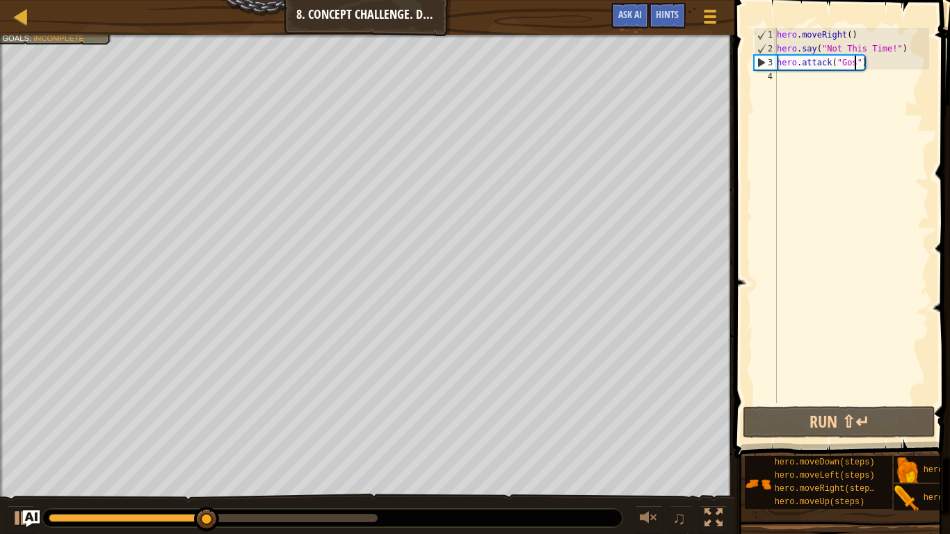
click at [788, 78] on div "hero . moveRight ( ) hero . say ( "Not This Time!" ) hero . attack ( "Gos" )" at bounding box center [851, 229] width 155 height 403
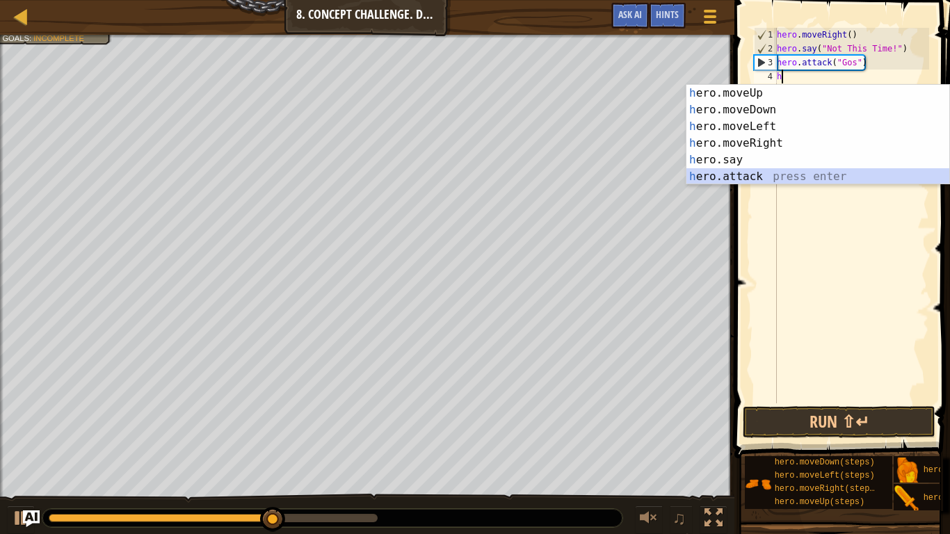
click at [747, 171] on div "h ero.moveUp press enter h ero.moveDown press enter h ero.moveLeft press enter …" at bounding box center [817, 151] width 263 height 133
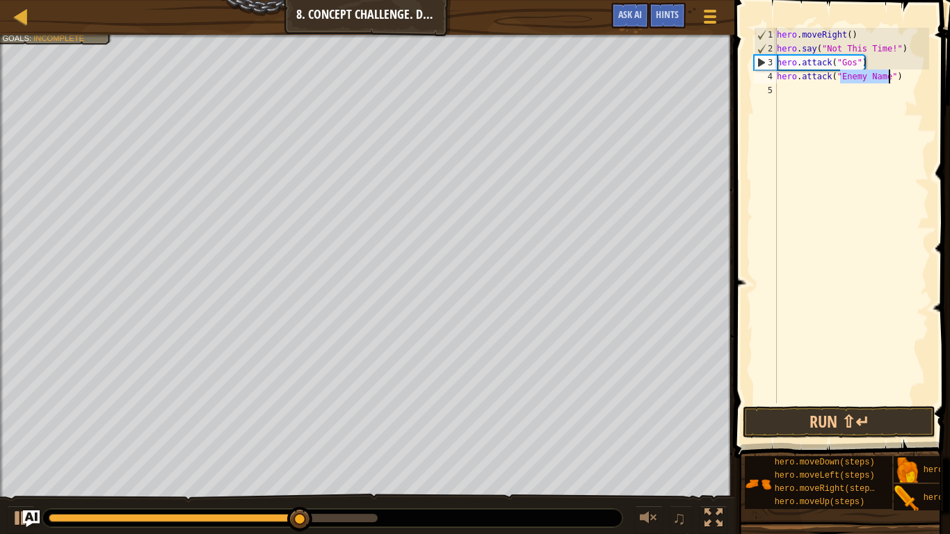
click at [886, 74] on div "hero . moveRight ( ) hero . say ( "Not This Time!" ) hero . attack ( "Gos" ) he…" at bounding box center [851, 215] width 155 height 375
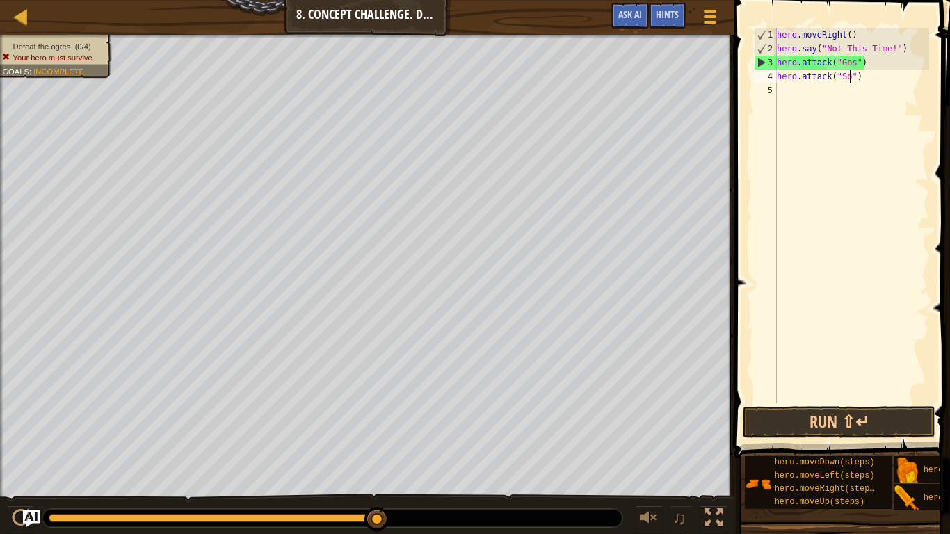
scroll to position [6, 12]
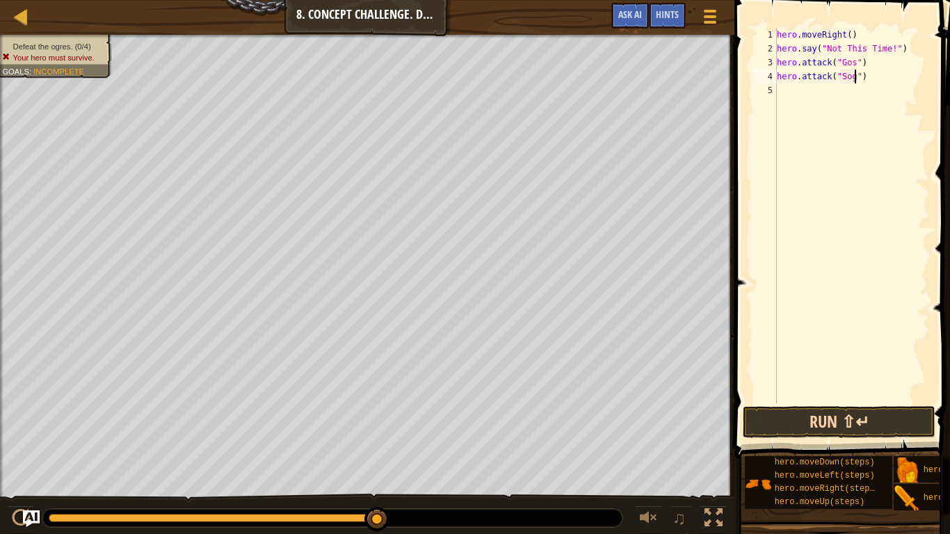
type textarea "hero.attack("Sog")"
click at [837, 419] on button "Run ⇧↵" at bounding box center [839, 422] width 193 height 32
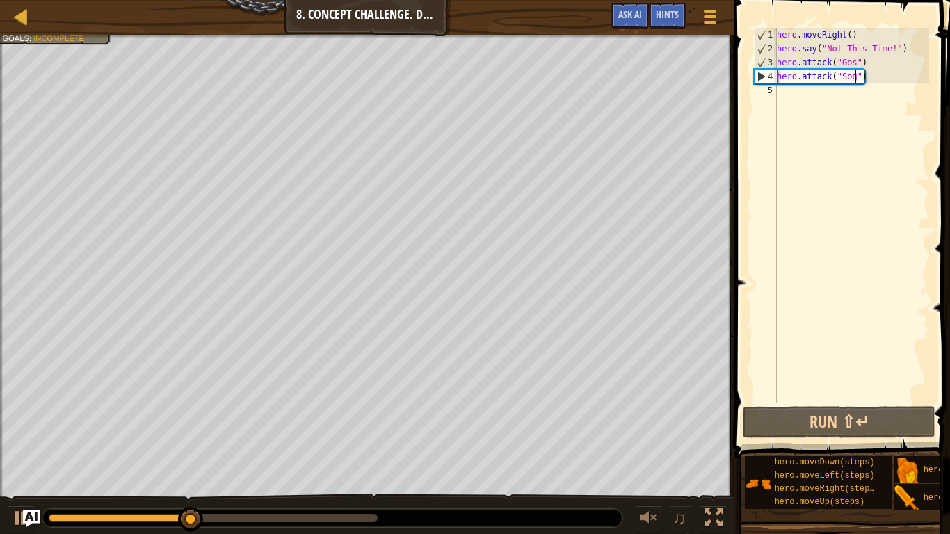
click at [783, 97] on div "hero . moveRight ( ) hero . say ( "Not This Time!" ) hero . attack ( "Gos" ) he…" at bounding box center [851, 229] width 155 height 403
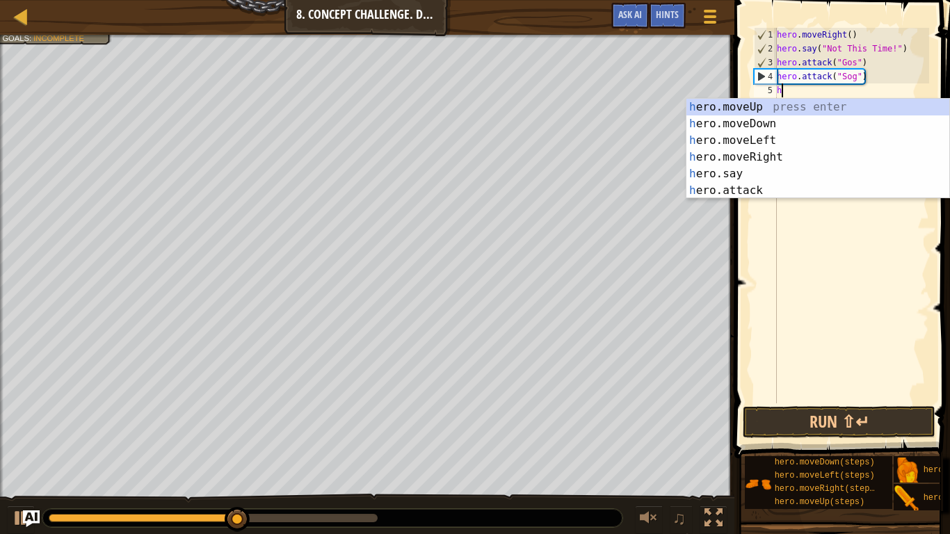
type textarea "he"
click at [770, 119] on div "he ro.moveUp press enter he ro.moveDown press enter he ro.moveLeft press enter …" at bounding box center [817, 165] width 263 height 133
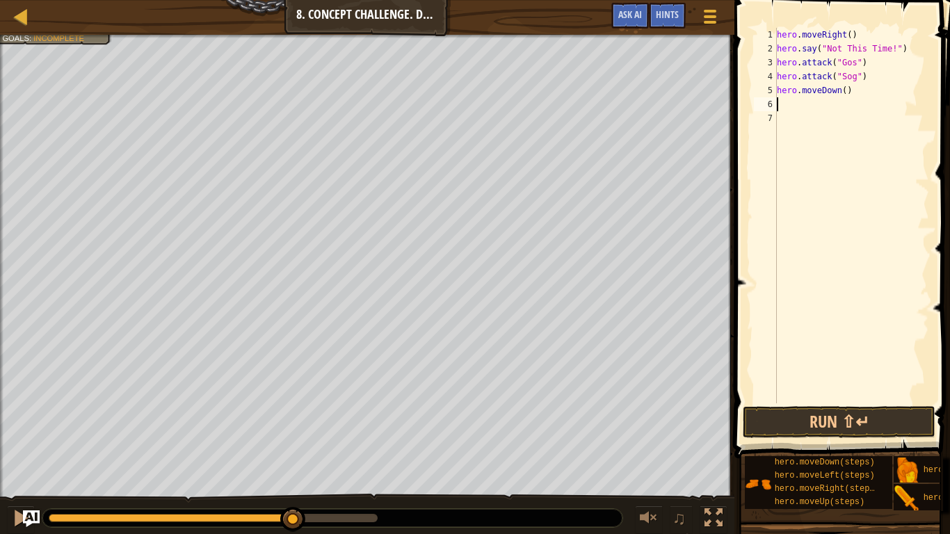
click at [848, 91] on div "hero . moveRight ( ) hero . say ( "Not This Time!" ) hero . attack ( "Gos" ) he…" at bounding box center [851, 229] width 155 height 403
click at [845, 91] on div "hero . moveRight ( ) hero . say ( "Not This Time!" ) hero . attack ( "Gos" ) he…" at bounding box center [851, 229] width 155 height 403
click at [820, 420] on button "Run ⇧↵" at bounding box center [839, 422] width 193 height 32
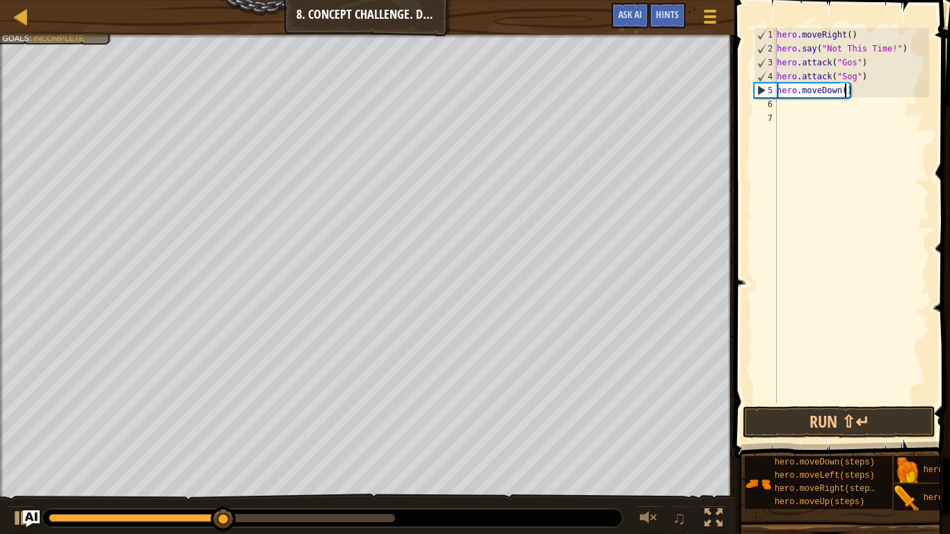
type textarea "hero.moveDown(1)"
click at [784, 107] on div "hero . moveRight ( ) hero . say ( "Not This Time!" ) hero . attack ( "Gos" ) he…" at bounding box center [851, 229] width 155 height 403
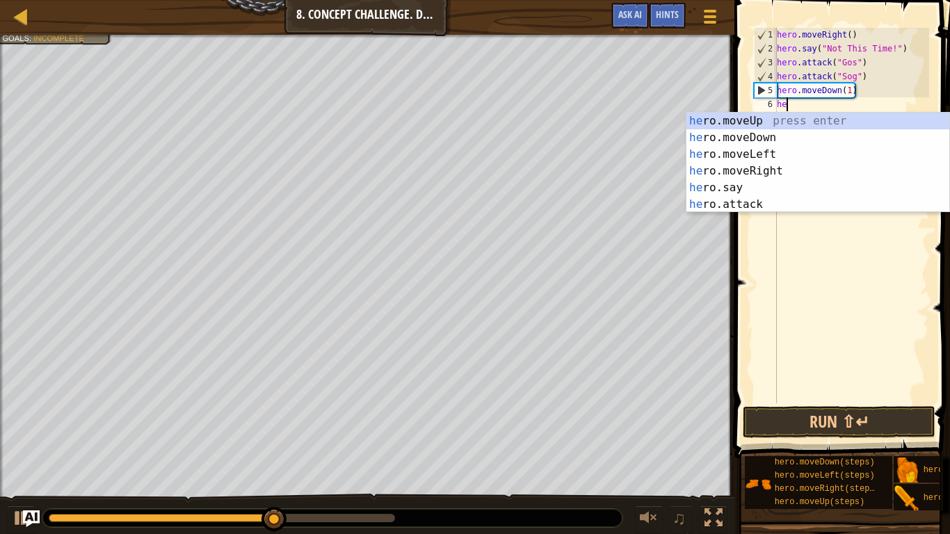
type textarea "hero"
click at [795, 119] on div "hero .moveUp press enter hero .moveDown press enter hero .moveLeft press enter …" at bounding box center [817, 179] width 263 height 133
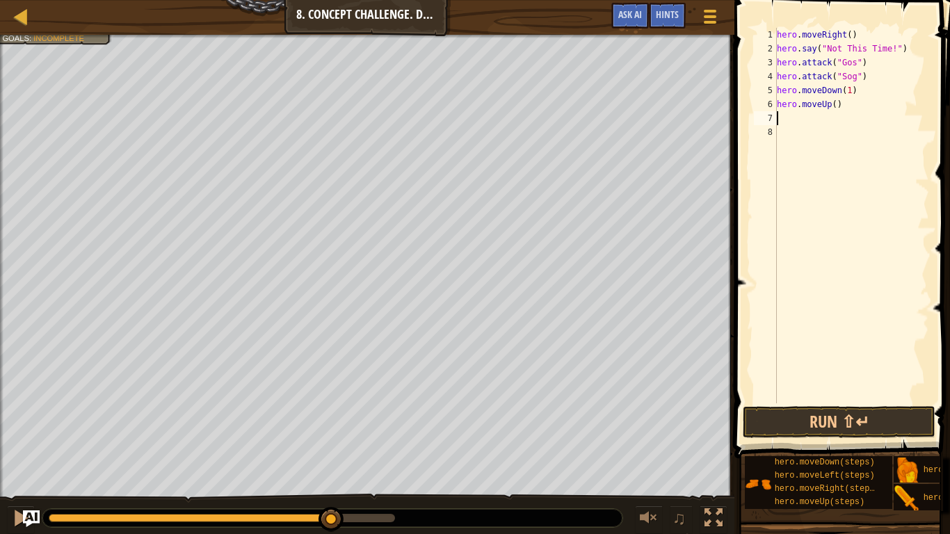
click at [835, 105] on div "hero . moveRight ( ) hero . say ( "Not This Time!" ) hero . attack ( "Gos" ) he…" at bounding box center [851, 229] width 155 height 403
type textarea "hero.moveUp(1)"
click at [852, 421] on button "Run ⇧↵" at bounding box center [839, 422] width 193 height 32
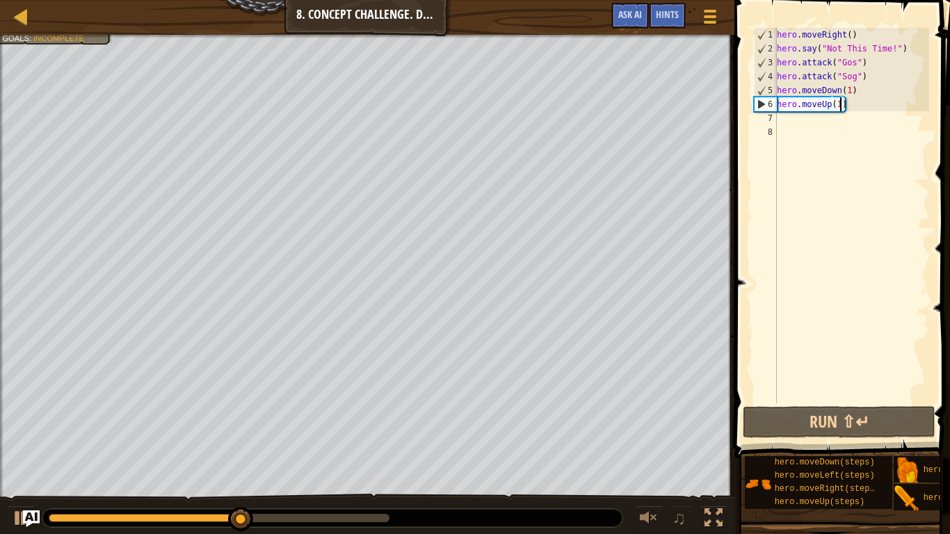
click at [783, 119] on div "hero . moveRight ( ) hero . say ( "Not This Time!" ) hero . attack ( "Gos" ) he…" at bounding box center [851, 229] width 155 height 403
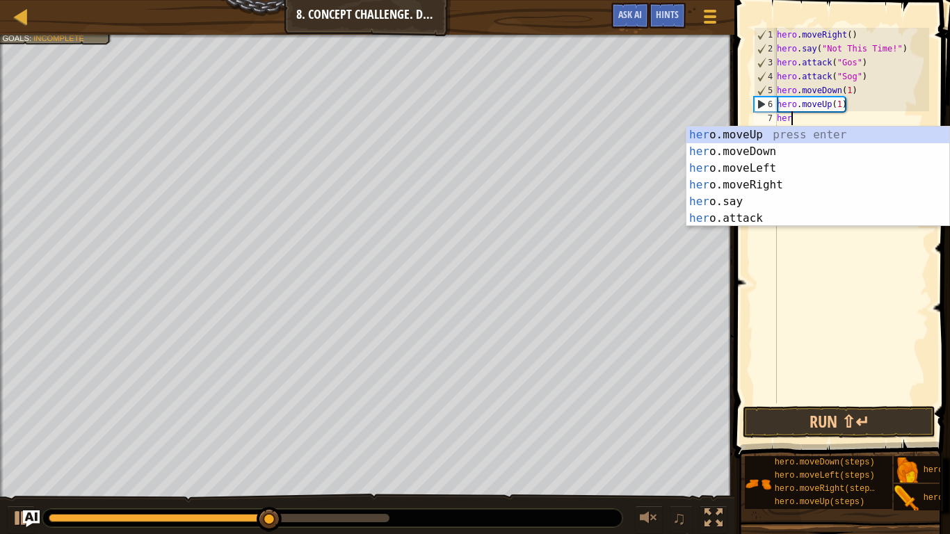
scroll to position [6, 2]
type textarea "hero"
click at [792, 188] on div "hero .moveUp press enter hero .moveDown press enter hero .moveLeft press enter …" at bounding box center [817, 193] width 263 height 133
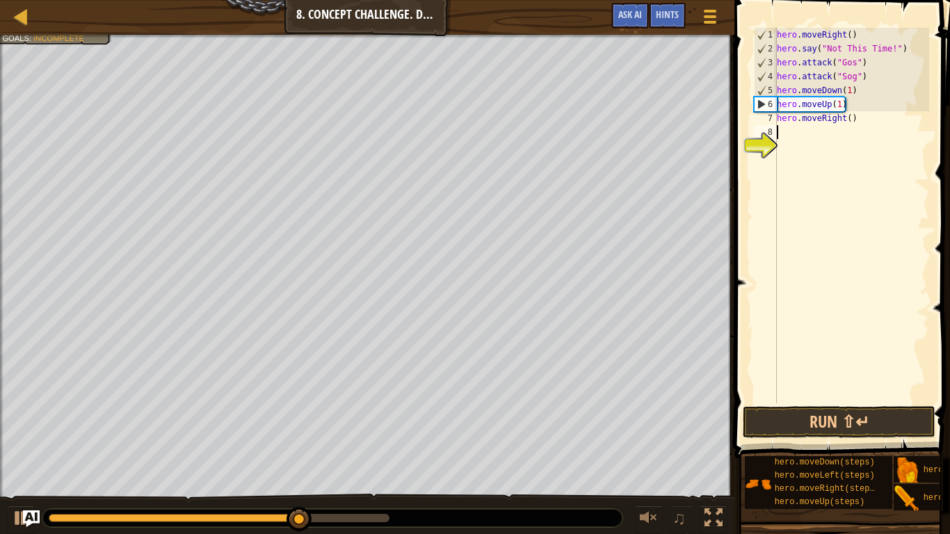
scroll to position [6, 0]
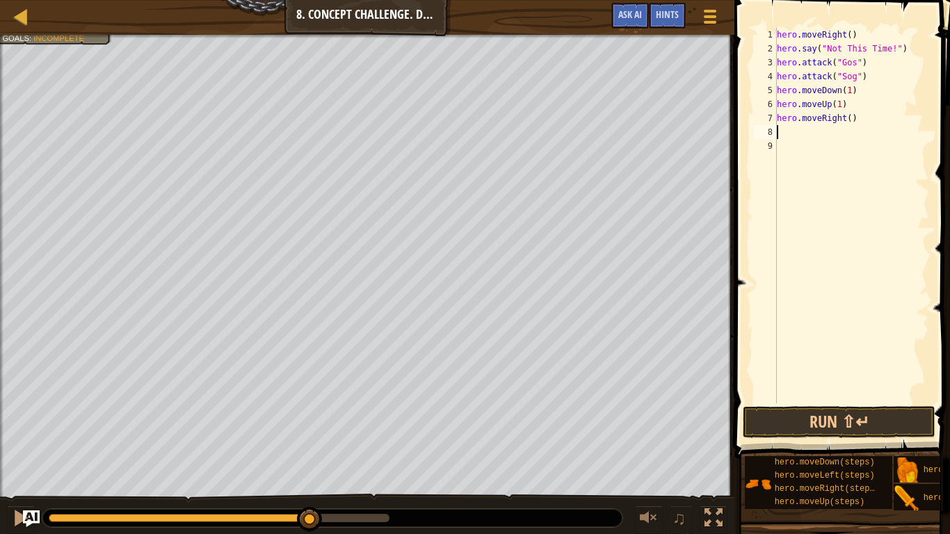
click at [851, 122] on div "hero . moveRight ( ) hero . say ( "Not This Time!" ) hero . attack ( "Gos" ) he…" at bounding box center [851, 229] width 155 height 403
type textarea "hero.moveRight(2)"
click at [786, 422] on button "Run ⇧↵" at bounding box center [839, 422] width 193 height 32
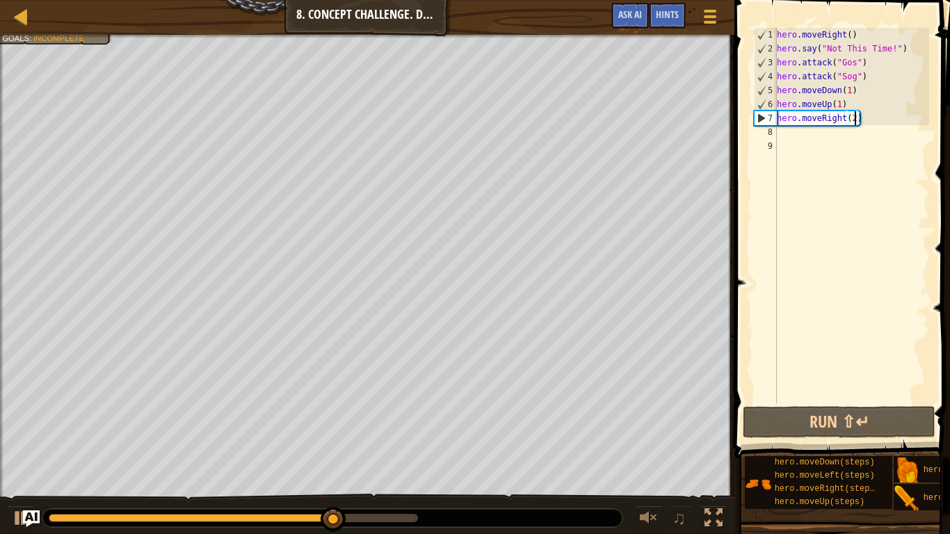
click at [784, 135] on div "hero . moveRight ( ) hero . say ( "Not This Time!" ) hero . attack ( "Gos" ) he…" at bounding box center [851, 229] width 155 height 403
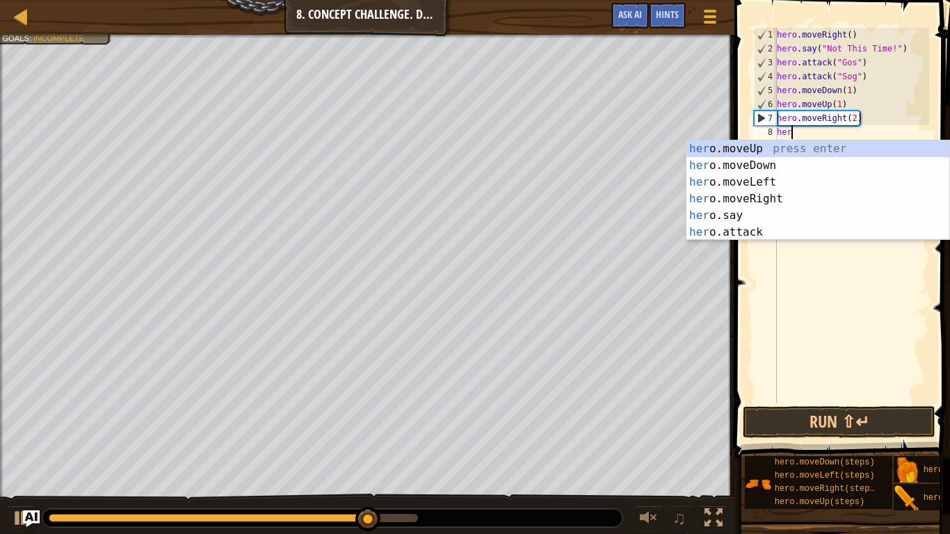
scroll to position [6, 2]
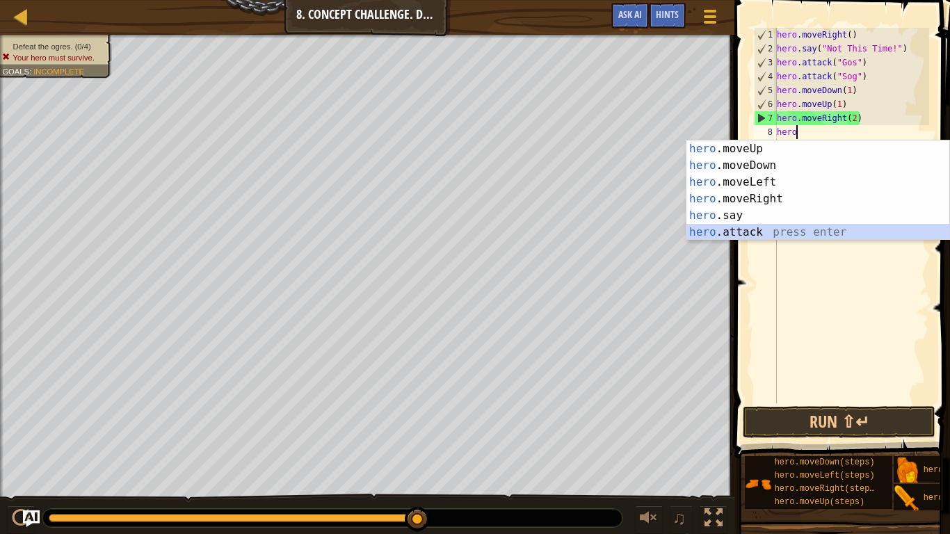
click at [788, 232] on div "hero .moveUp press enter hero .moveDown press enter hero .moveLeft press enter …" at bounding box center [817, 206] width 263 height 133
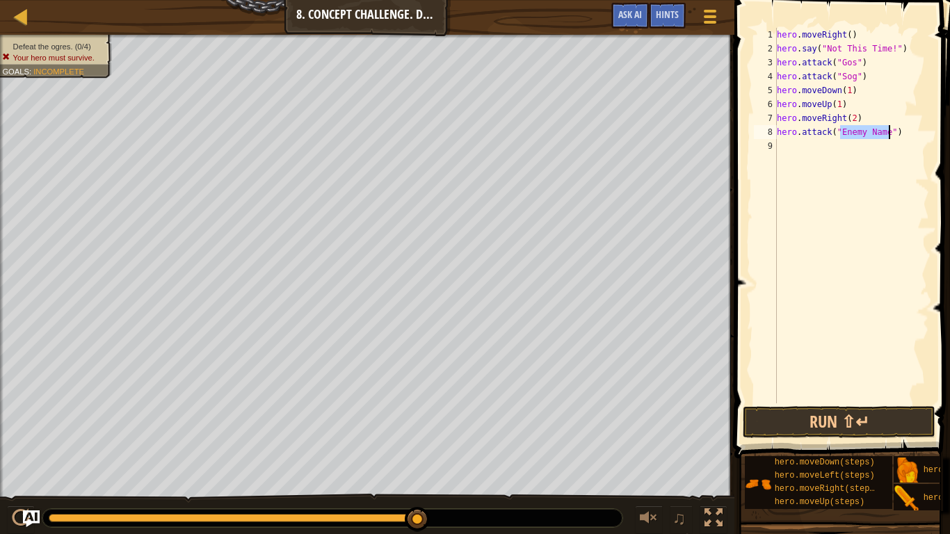
click at [890, 133] on div "hero . moveRight ( ) hero . say ( "Not This Time!" ) hero . attack ( "Gos" ) he…" at bounding box center [851, 215] width 155 height 375
click at [859, 64] on div "hero . moveRight ( ) hero . say ( "Not This Time!" ) hero . attack ( "Gos" ) he…" at bounding box center [851, 229] width 155 height 403
click at [866, 64] on div "hero . moveRight ( ) hero . say ( "Not This Time!" ) hero . attack ( "Gos" ) he…" at bounding box center [851, 229] width 155 height 403
click at [875, 63] on div "hero . moveRight ( ) hero . say ( "Not This Time!" ) hero . attack ( "Gos" ) ( …" at bounding box center [851, 229] width 155 height 403
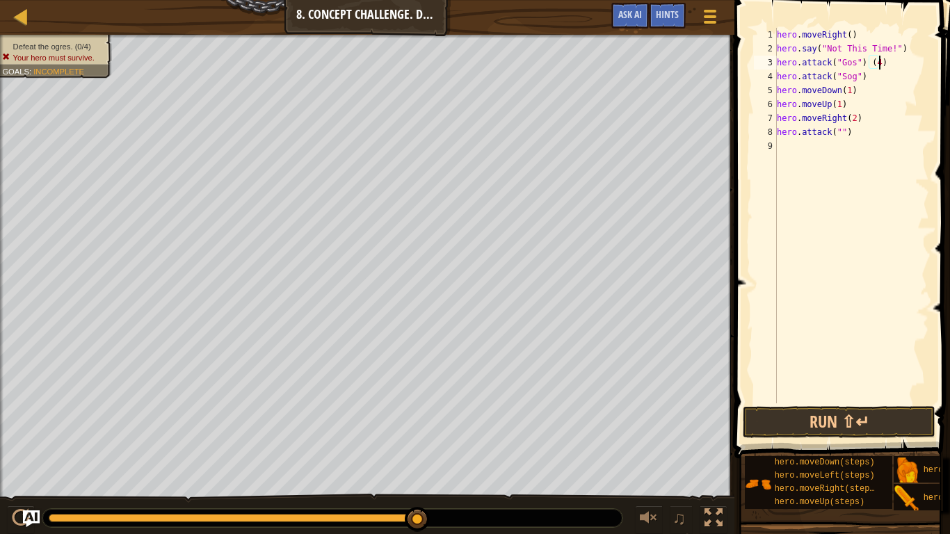
scroll to position [6, 15]
click at [795, 429] on button "Run ⇧↵" at bounding box center [839, 422] width 193 height 32
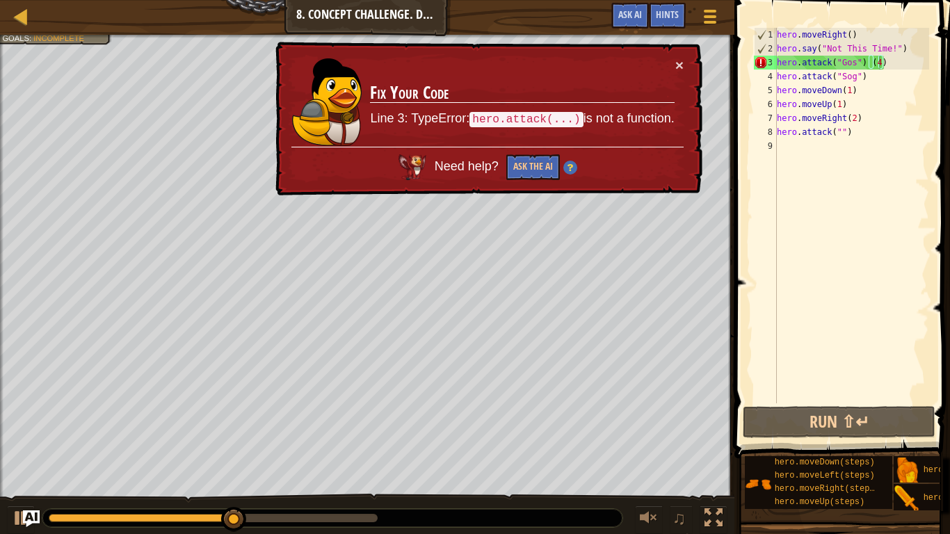
click at [685, 66] on div "× Fix Your Code Line 3: TypeError: hero.attack(...) is not a function. Need hel…" at bounding box center [488, 119] width 430 height 154
click at [681, 58] on button "×" at bounding box center [679, 65] width 8 height 15
click at [905, 72] on div "hero . moveRight ( ) hero . say ( "Not This Time!" ) hero . attack ( "Gos" ) ( …" at bounding box center [851, 229] width 155 height 403
click at [903, 66] on div "hero . moveRight ( ) hero . say ( "Not This Time!" ) hero . attack ( "Gos" ) ( …" at bounding box center [851, 229] width 155 height 403
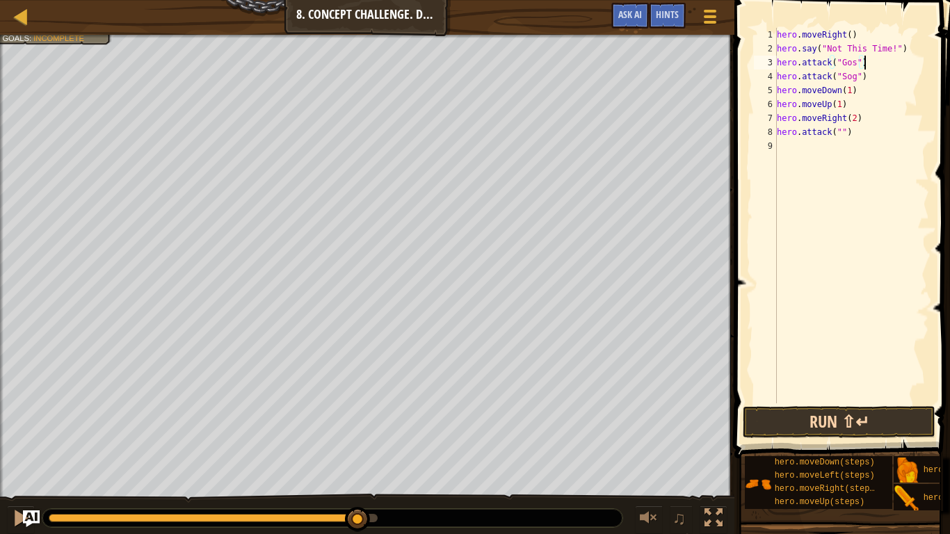
type textarea "hero.attack("Gos")"
click at [845, 416] on button "Run ⇧↵" at bounding box center [839, 422] width 193 height 32
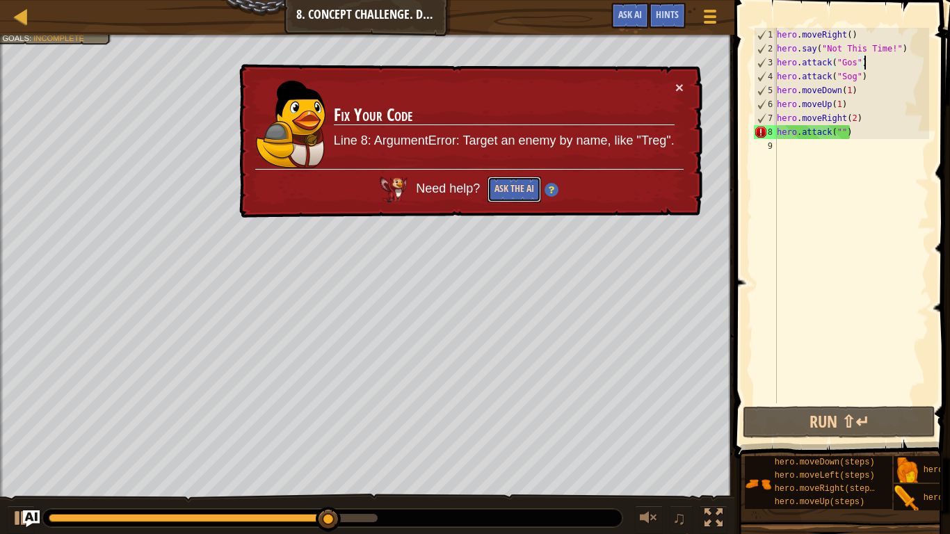
click at [533, 191] on button "Ask the AI" at bounding box center [514, 190] width 54 height 26
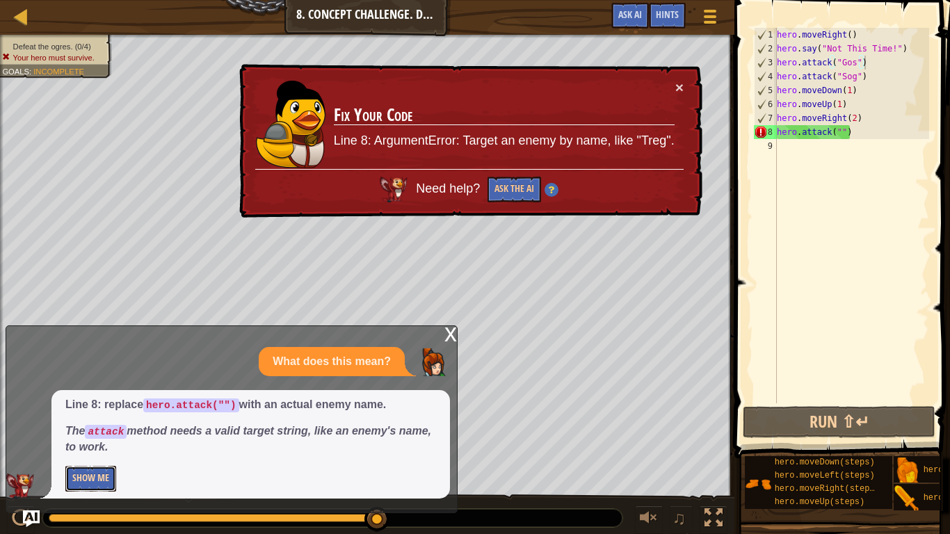
click at [84, 439] on button "Show Me" at bounding box center [90, 479] width 51 height 26
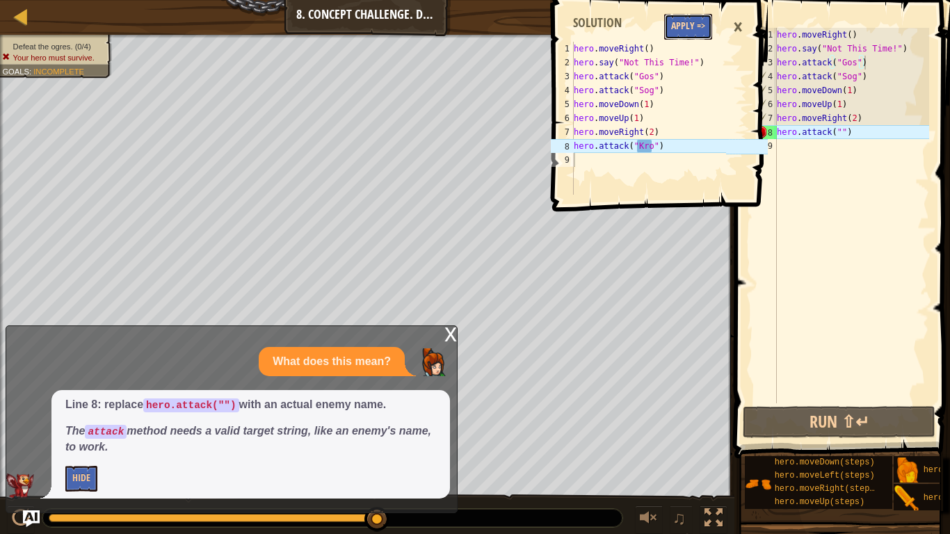
click at [692, 32] on button "Apply =>" at bounding box center [688, 27] width 48 height 26
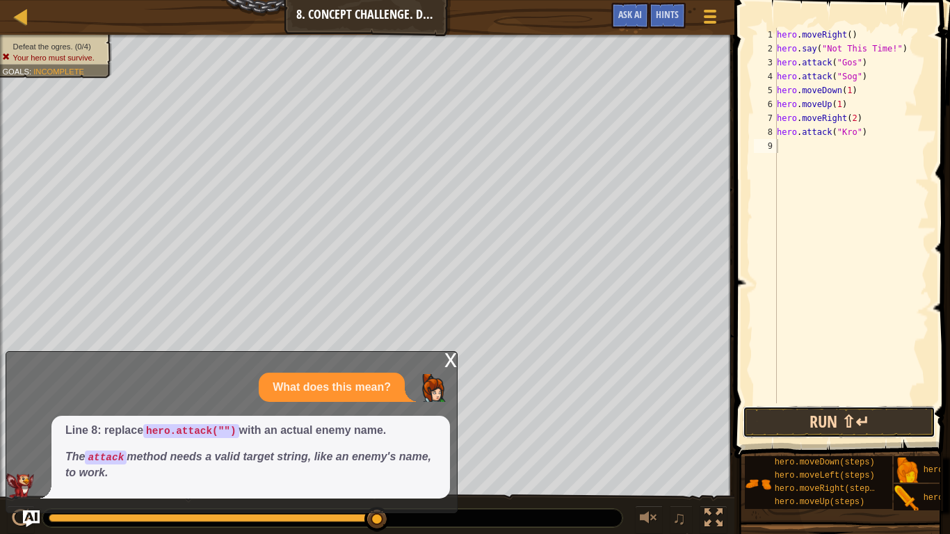
click at [772, 410] on button "Run ⇧↵" at bounding box center [839, 422] width 193 height 32
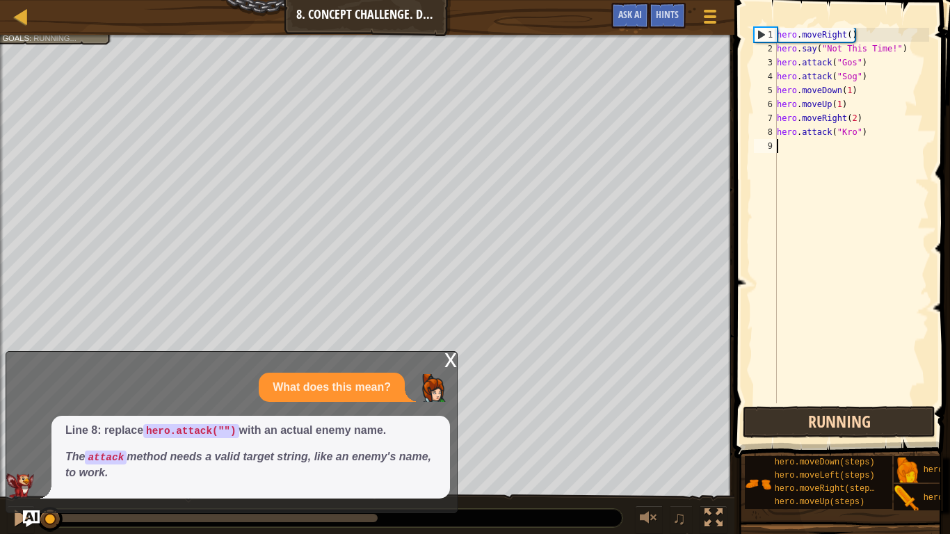
scroll to position [6, 0]
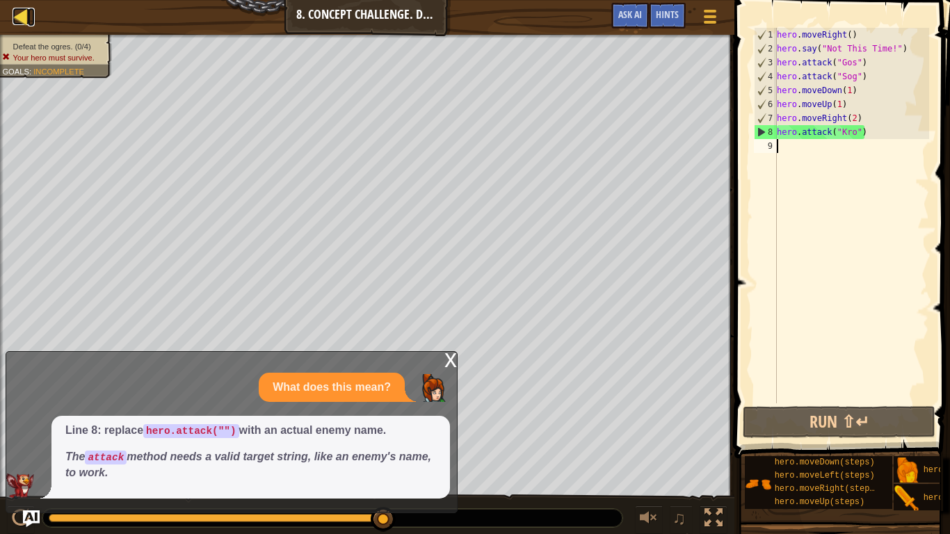
click at [22, 8] on div at bounding box center [21, 16] width 17 height 17
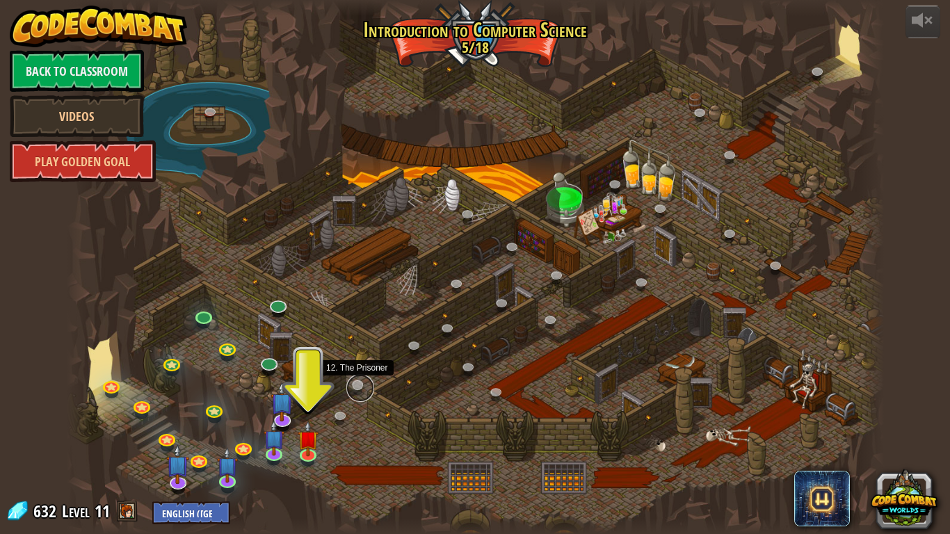
click at [366, 384] on link at bounding box center [360, 388] width 28 height 28
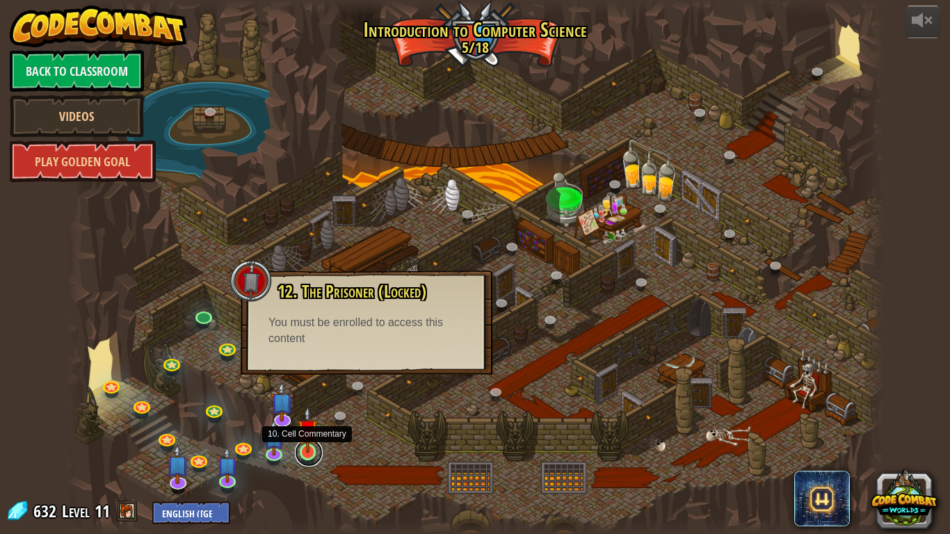
click at [306, 439] on link at bounding box center [309, 453] width 28 height 28
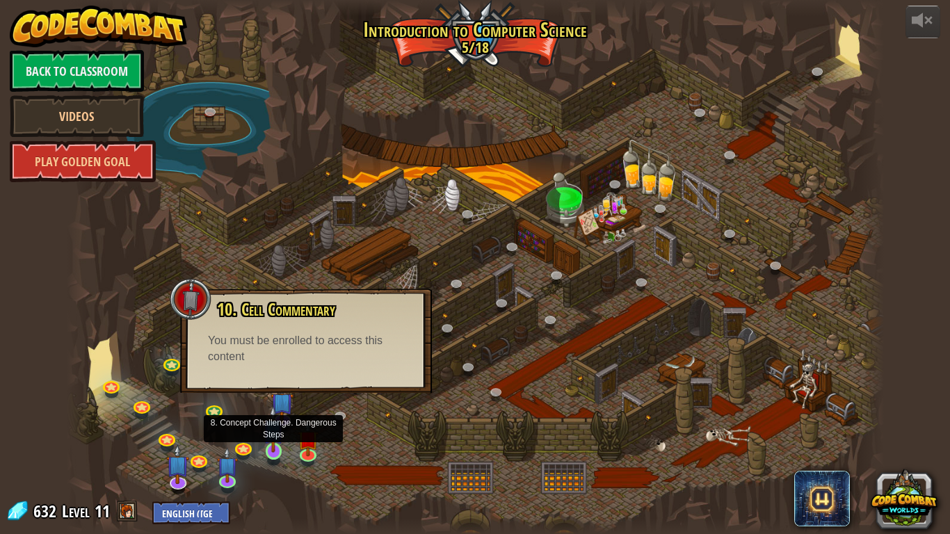
click at [268, 439] on img at bounding box center [273, 428] width 21 height 47
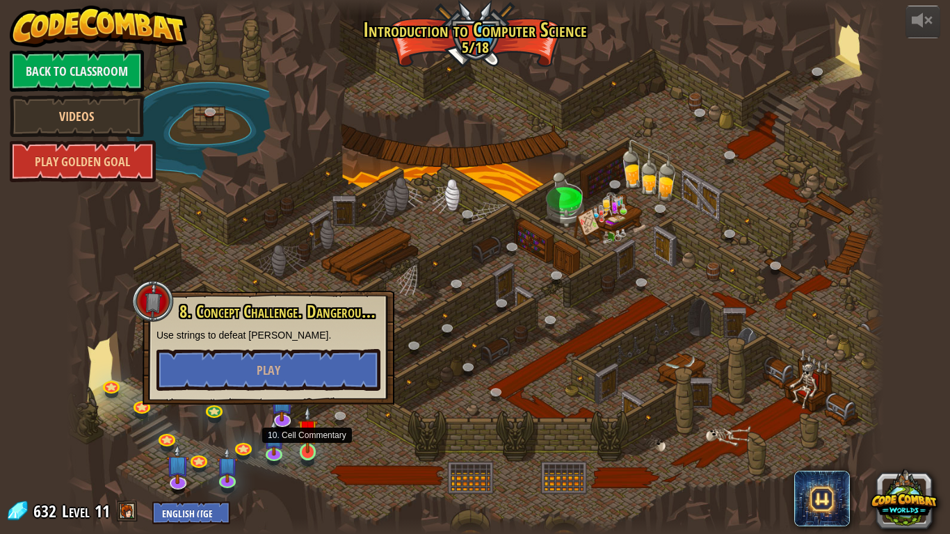
click at [309, 439] on img at bounding box center [308, 429] width 21 height 47
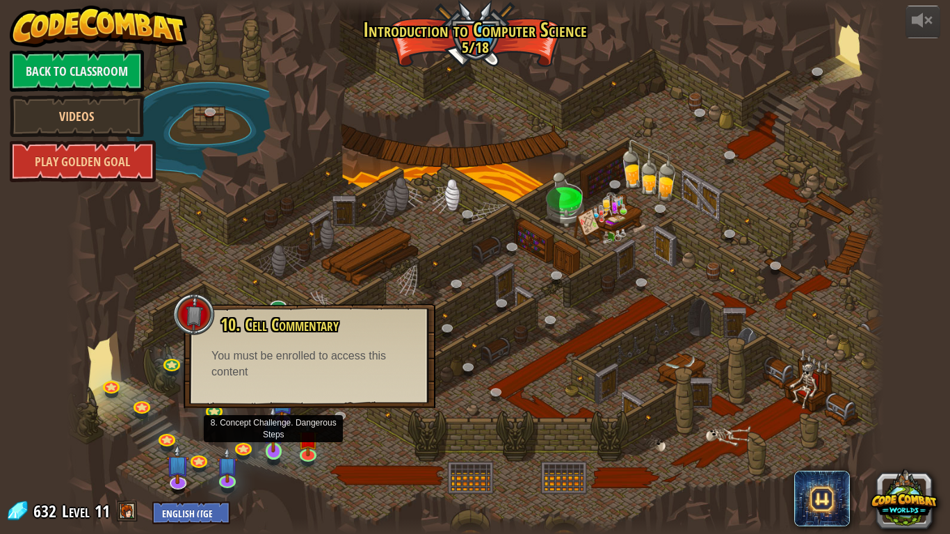
click at [281, 439] on img at bounding box center [273, 428] width 21 height 47
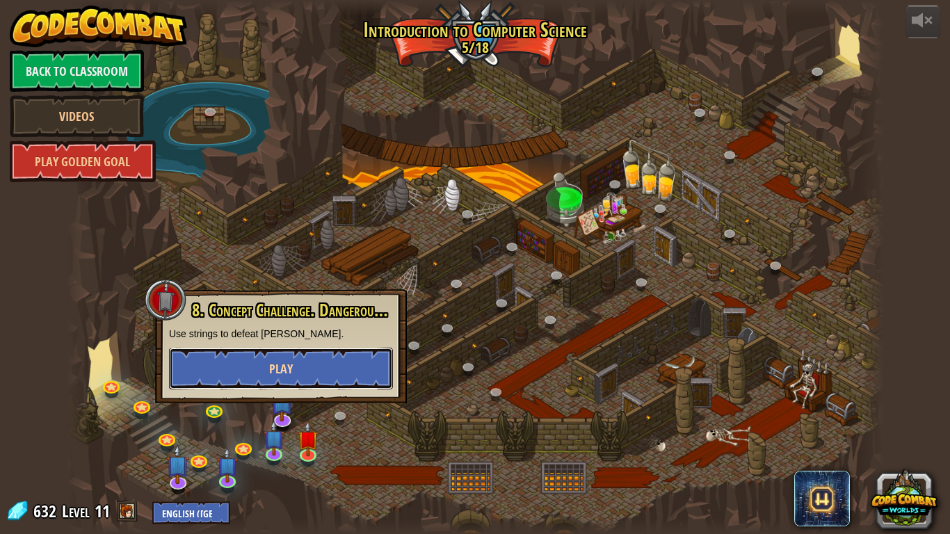
click at [299, 378] on button "Play" at bounding box center [281, 369] width 224 height 42
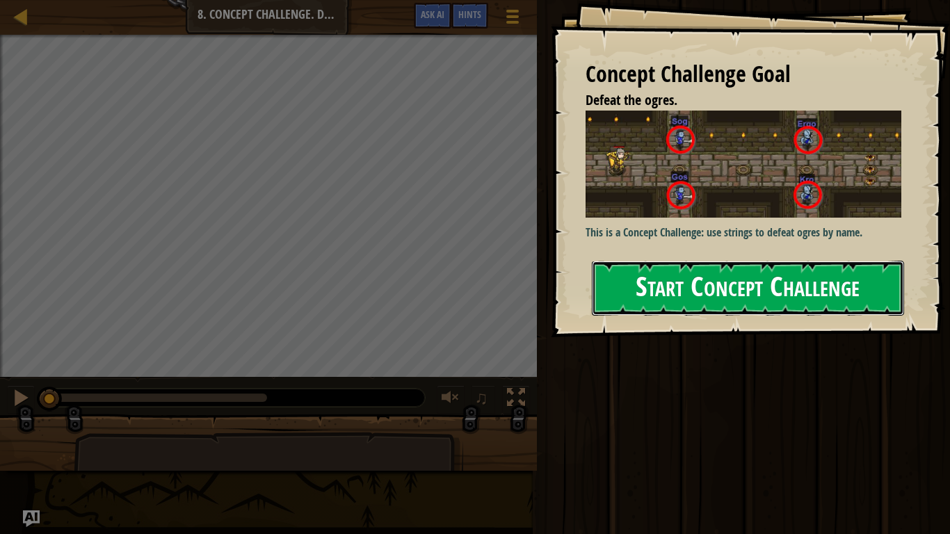
click at [681, 271] on button "Start Concept Challenge" at bounding box center [748, 288] width 312 height 55
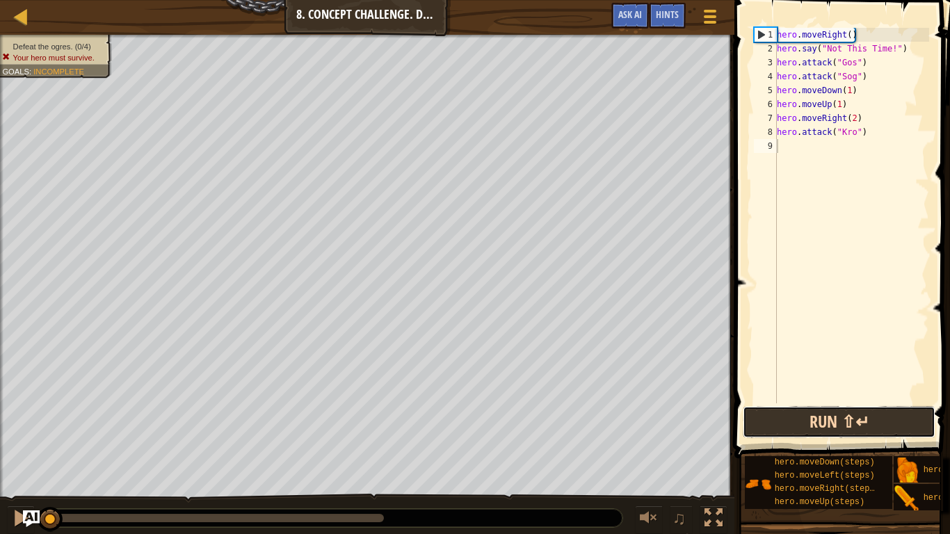
click at [859, 427] on button "Run ⇧↵" at bounding box center [839, 422] width 193 height 32
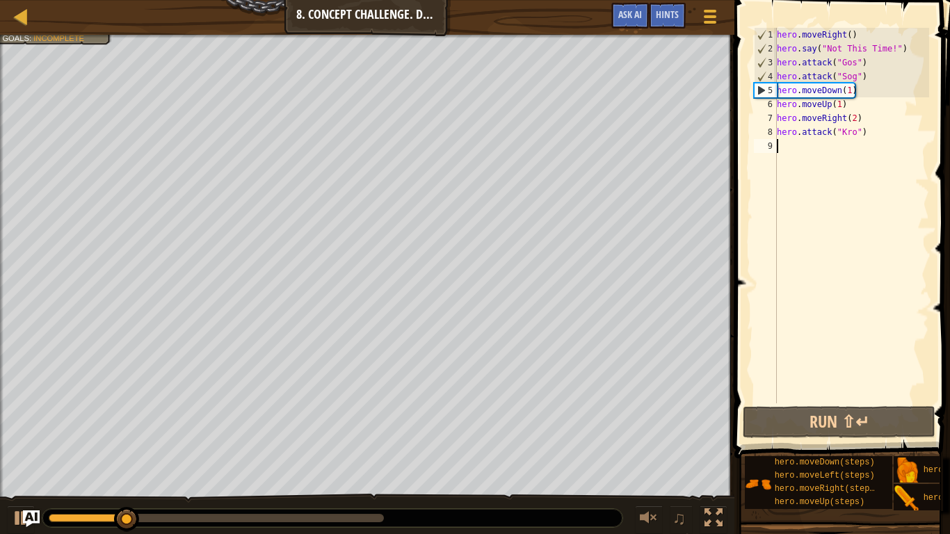
click at [901, 130] on div "hero . moveRight ( ) hero . say ( "Not This Time!" ) hero . attack ( "Gos" ) he…" at bounding box center [851, 229] width 155 height 403
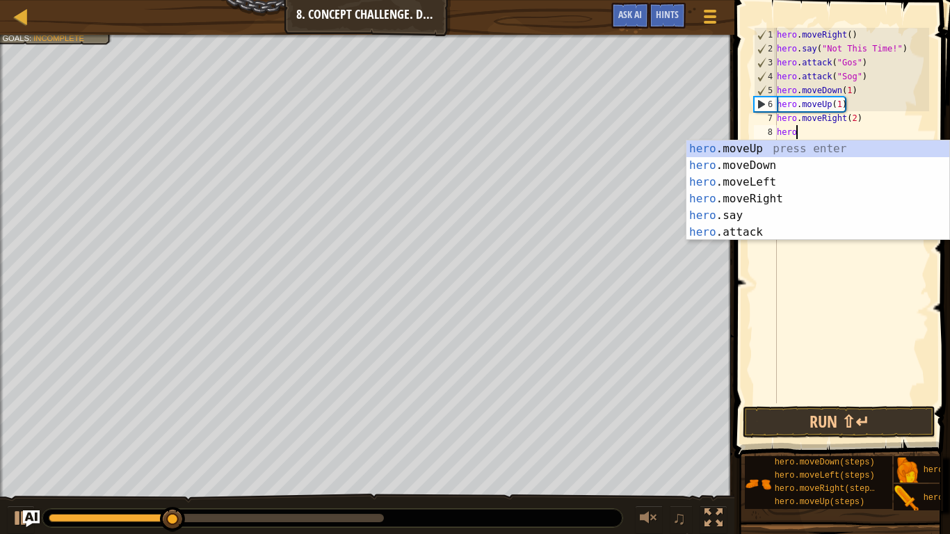
scroll to position [6, 0]
type textarea "h"
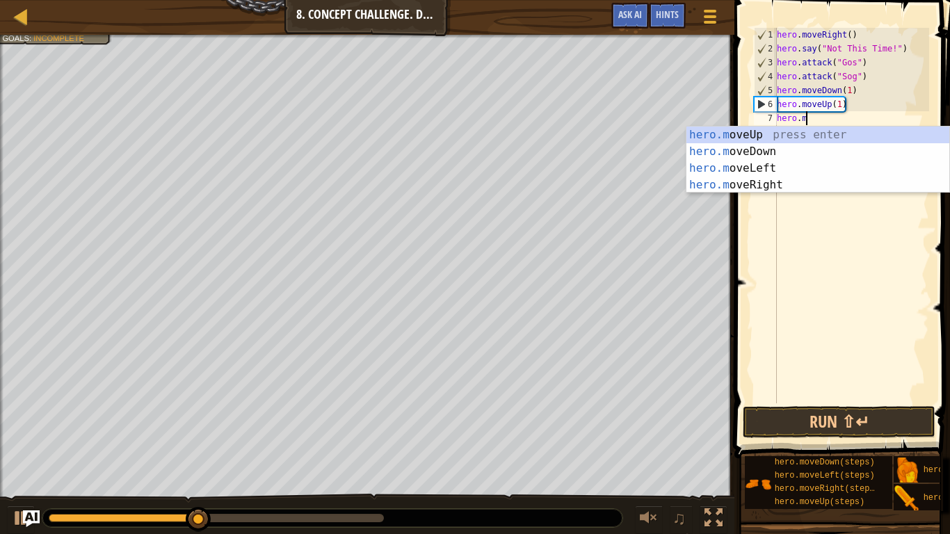
type textarea "h"
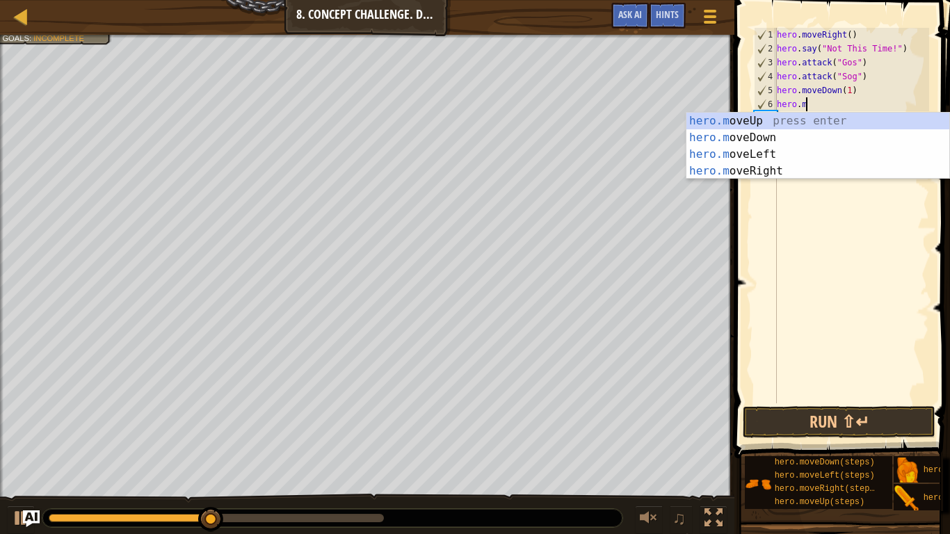
type textarea "h"
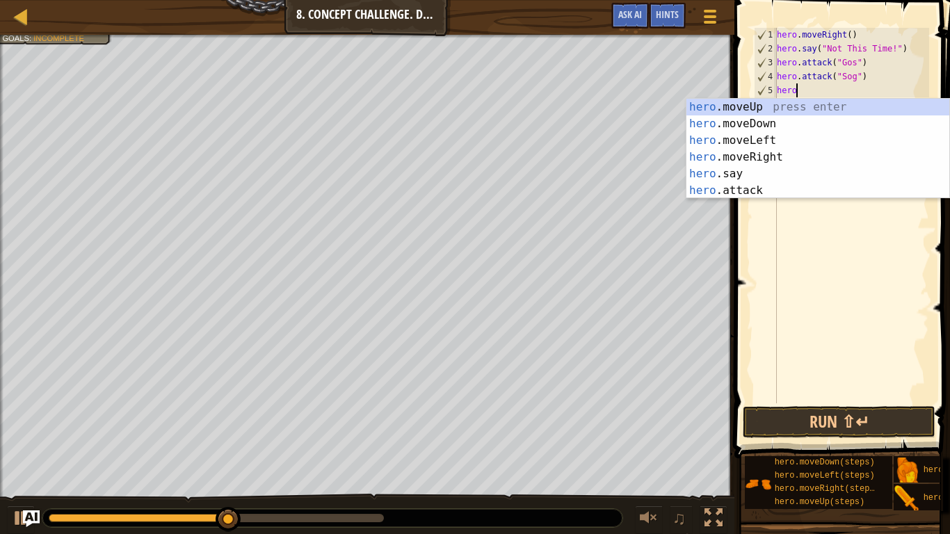
type textarea "h"
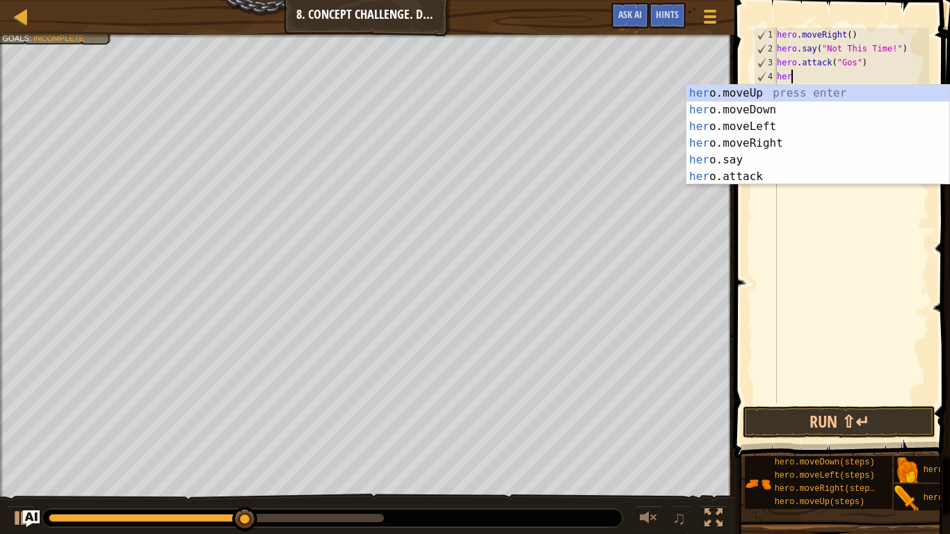
type textarea "h"
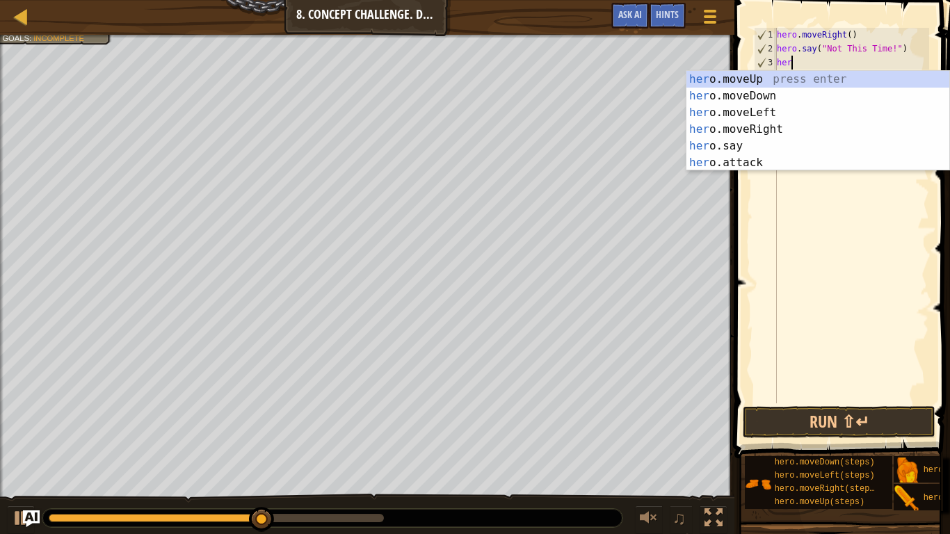
type textarea "h"
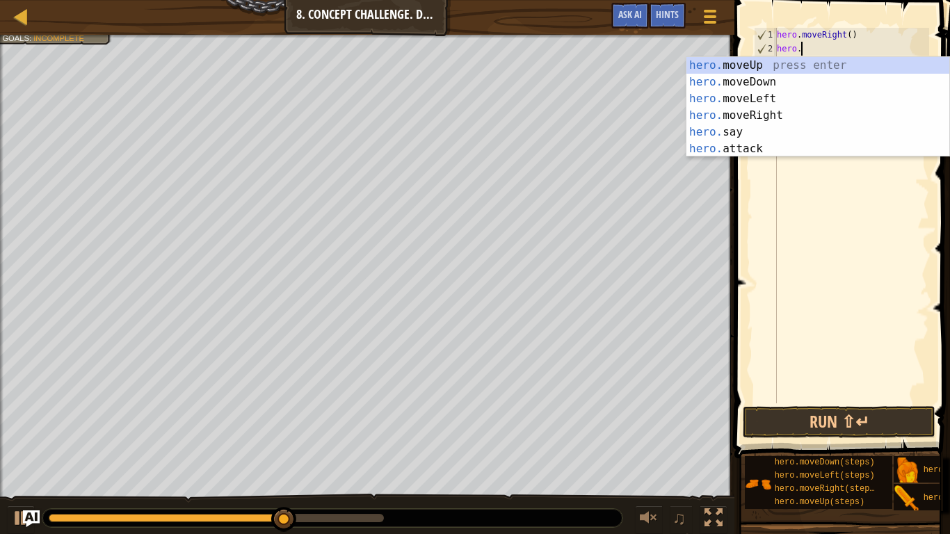
type textarea "h"
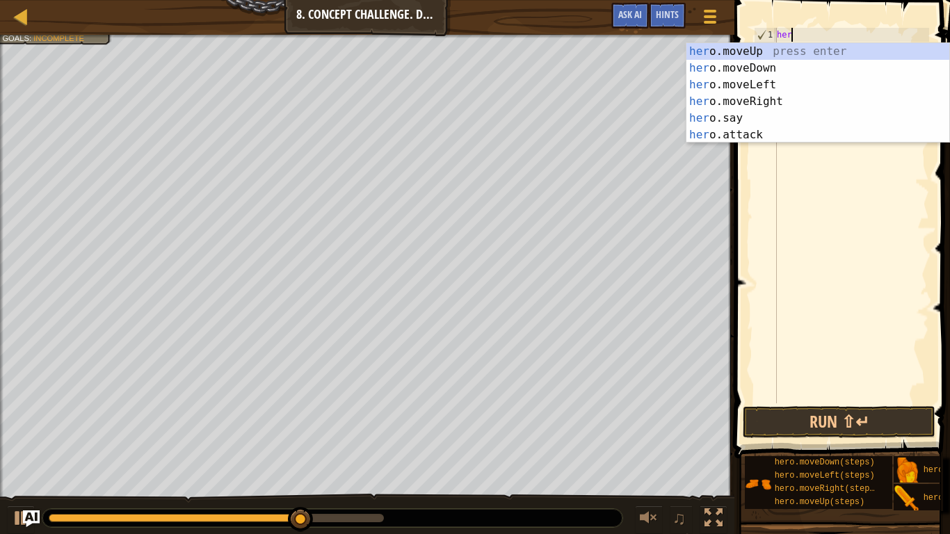
type textarea "h"
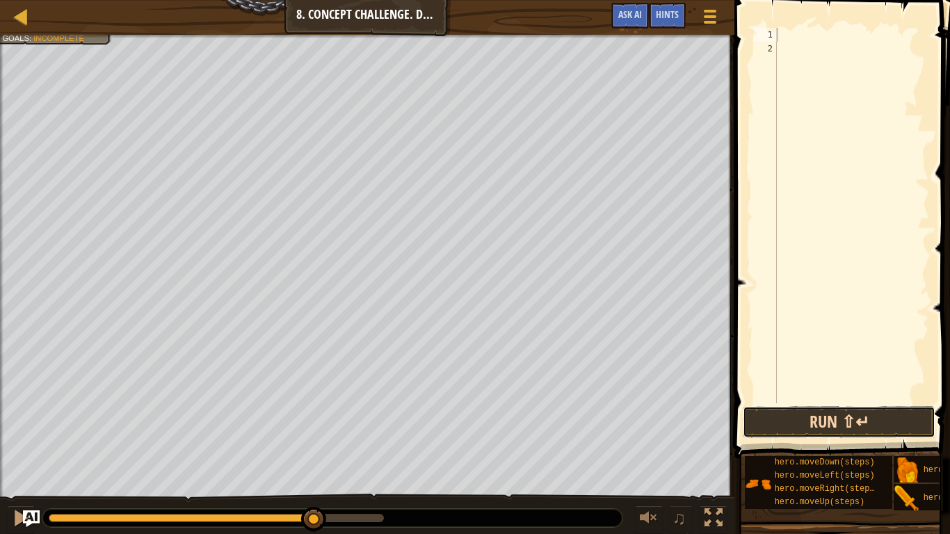
click at [829, 424] on button "Run ⇧↵" at bounding box center [839, 422] width 193 height 32
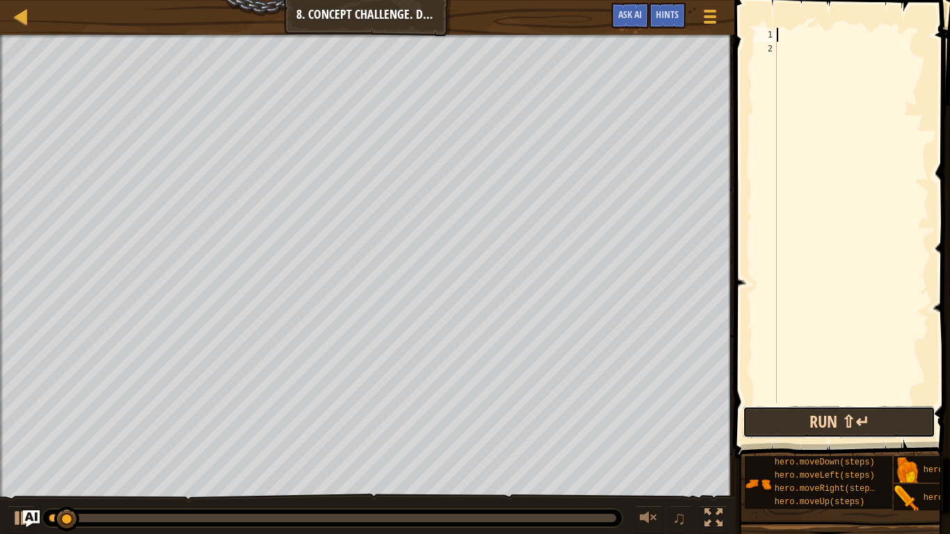
click at [829, 424] on button "Run ⇧↵" at bounding box center [839, 422] width 193 height 32
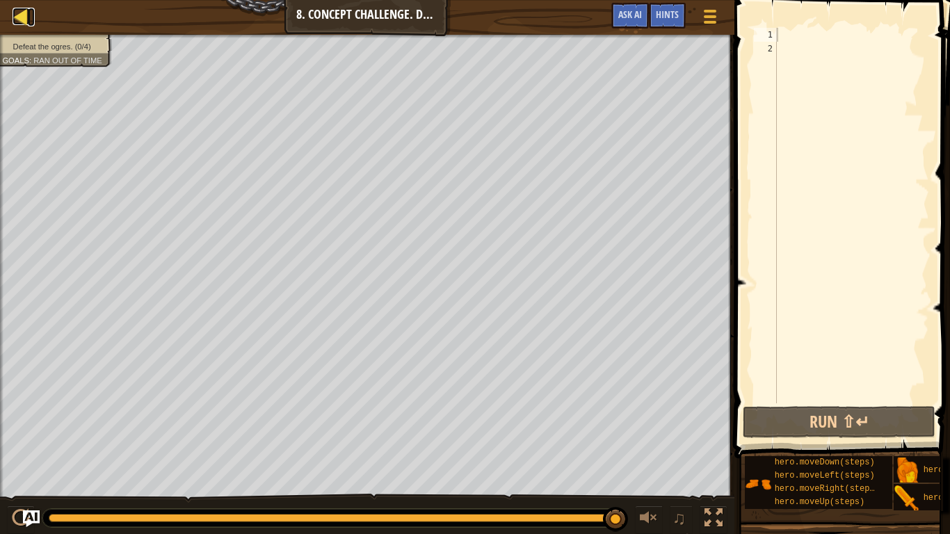
click at [14, 15] on div at bounding box center [21, 16] width 17 height 17
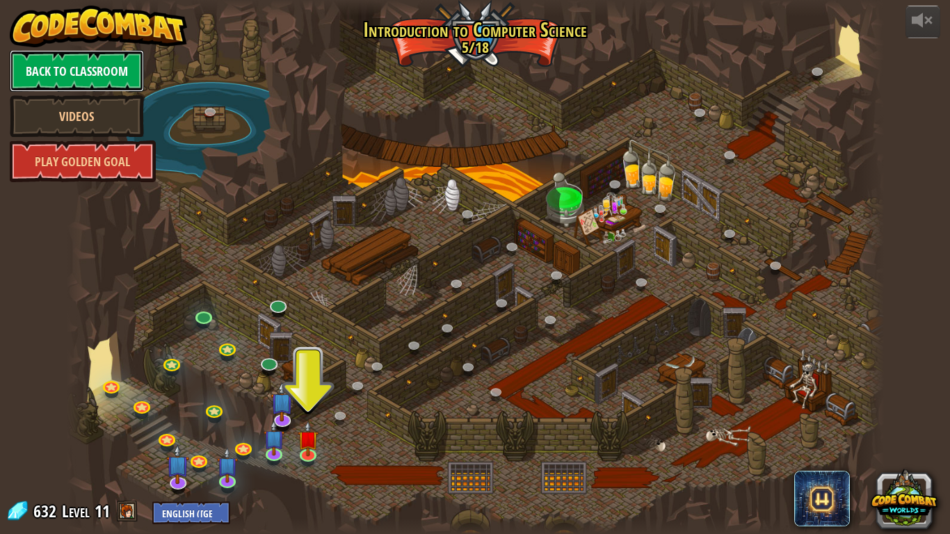
click at [102, 70] on link "Back to Classroom" at bounding box center [77, 71] width 134 height 42
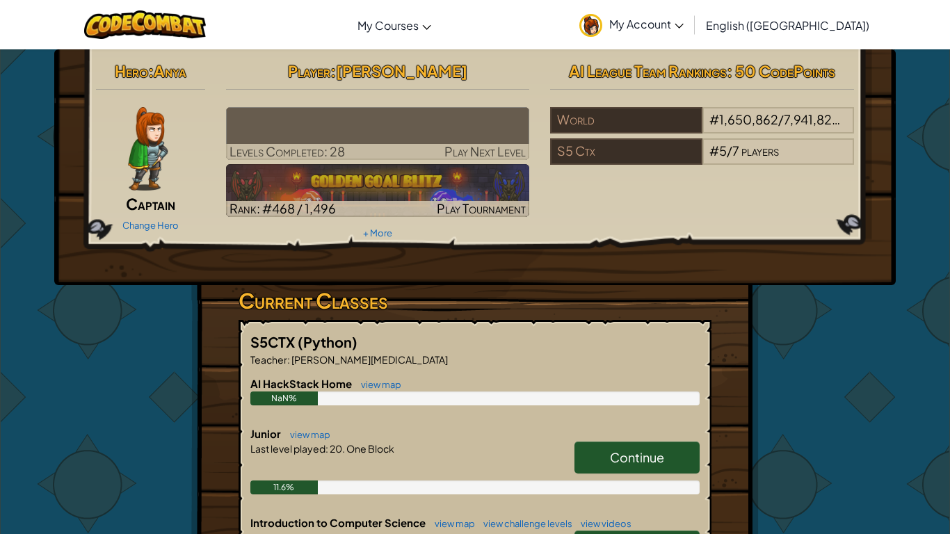
click at [48, 327] on div "Hero : Anya Captain Change Hero Player : [PERSON_NAME] Levels Completed: 28 Pla…" at bounding box center [475, 464] width 950 height 831
click at [613, 439] on span "Continue" at bounding box center [637, 457] width 54 height 16
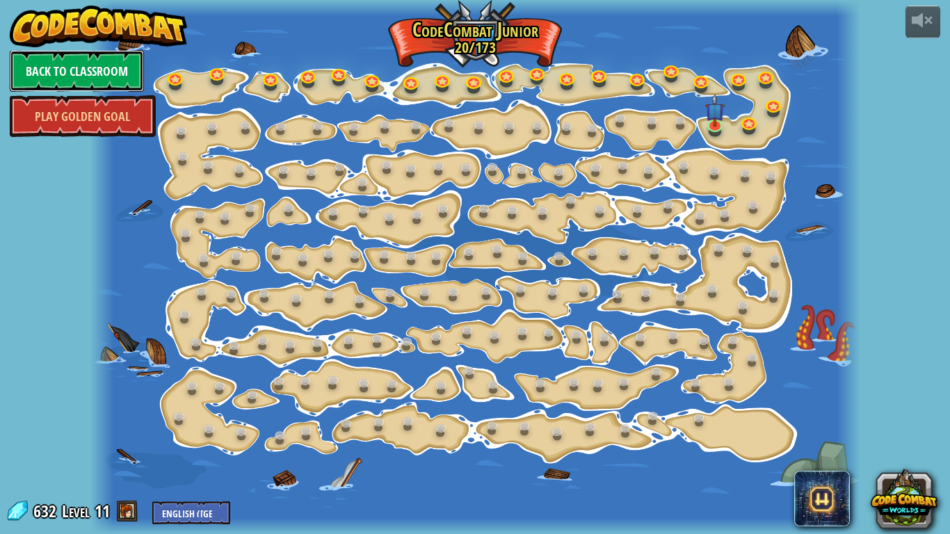
click at [90, 75] on link "Back to Classroom" at bounding box center [77, 71] width 134 height 42
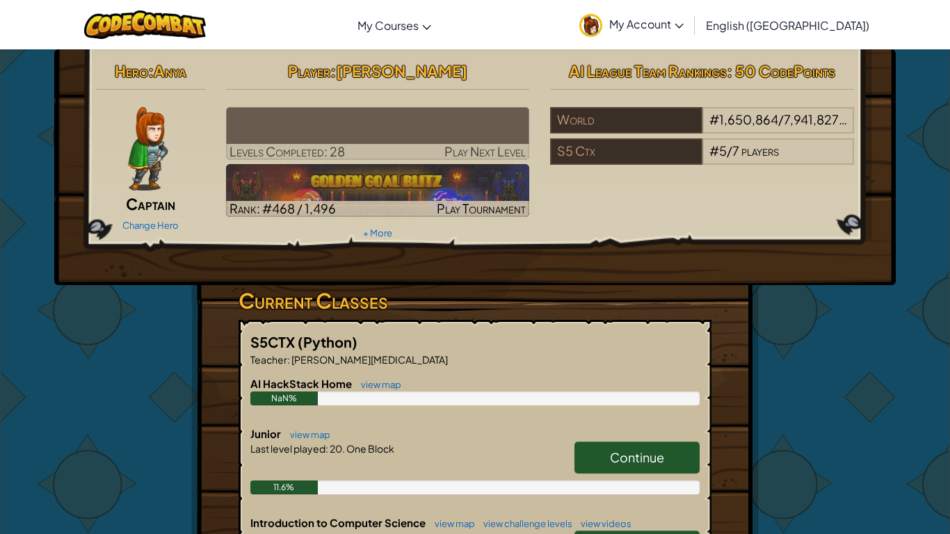
click at [624, 256] on div "Hero : Anya Captain Change Hero Player : [PERSON_NAME] Levels Completed: 28 Pla…" at bounding box center [474, 167] width 841 height 236
click at [625, 256] on div "Hero : Anya Captain Change Hero Player : [PERSON_NAME] Levels Completed: 28 Pla…" at bounding box center [474, 167] width 841 height 236
click at [114, 275] on div "Hero : Anya Captain Change Hero Player : [PERSON_NAME] Levels Completed: 28 Pla…" at bounding box center [474, 167] width 841 height 236
